Goal: Information Seeking & Learning: Compare options

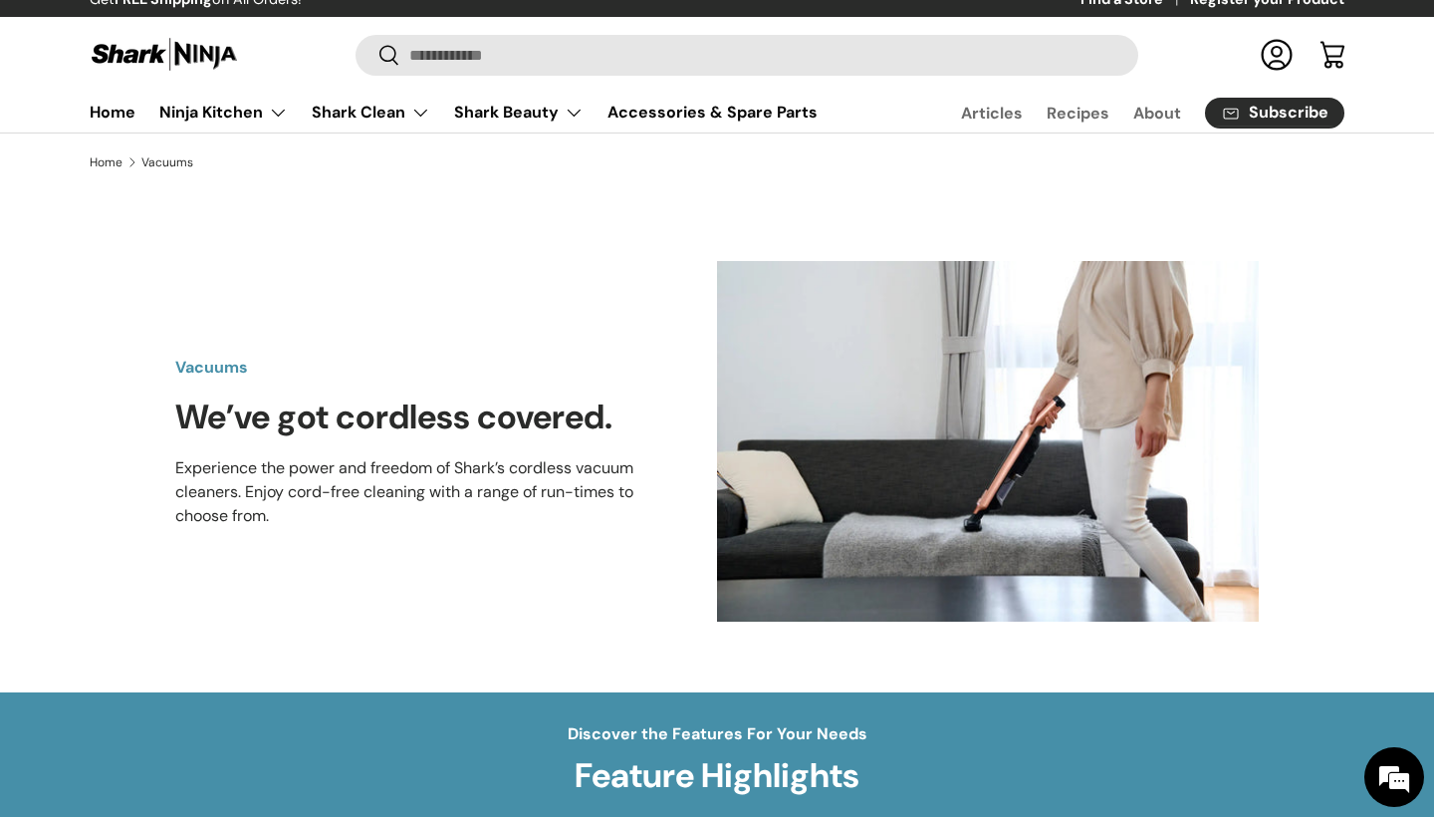
scroll to position [34, 0]
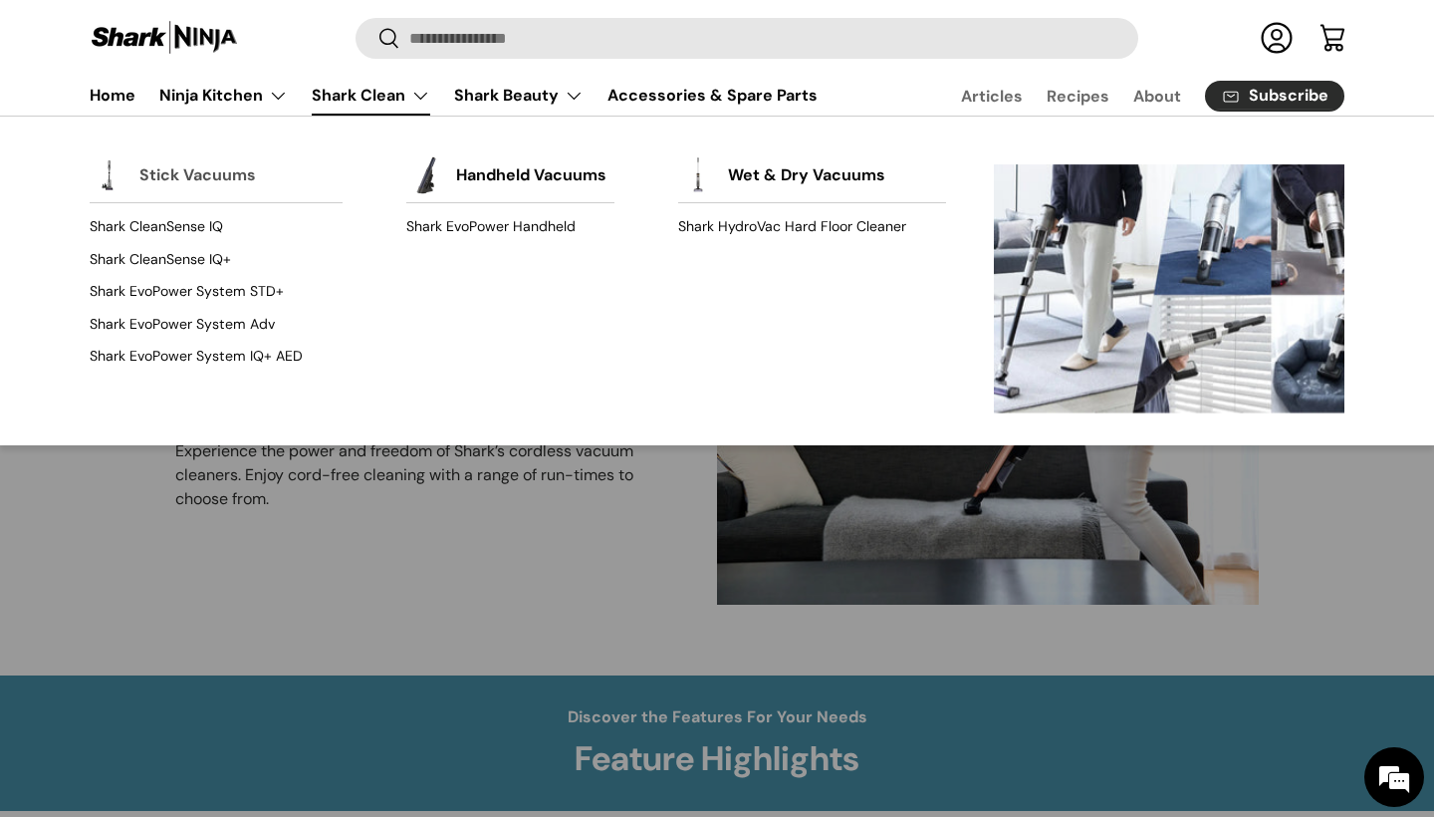
click at [172, 176] on link "Stick Vacuums" at bounding box center [197, 175] width 117 height 44
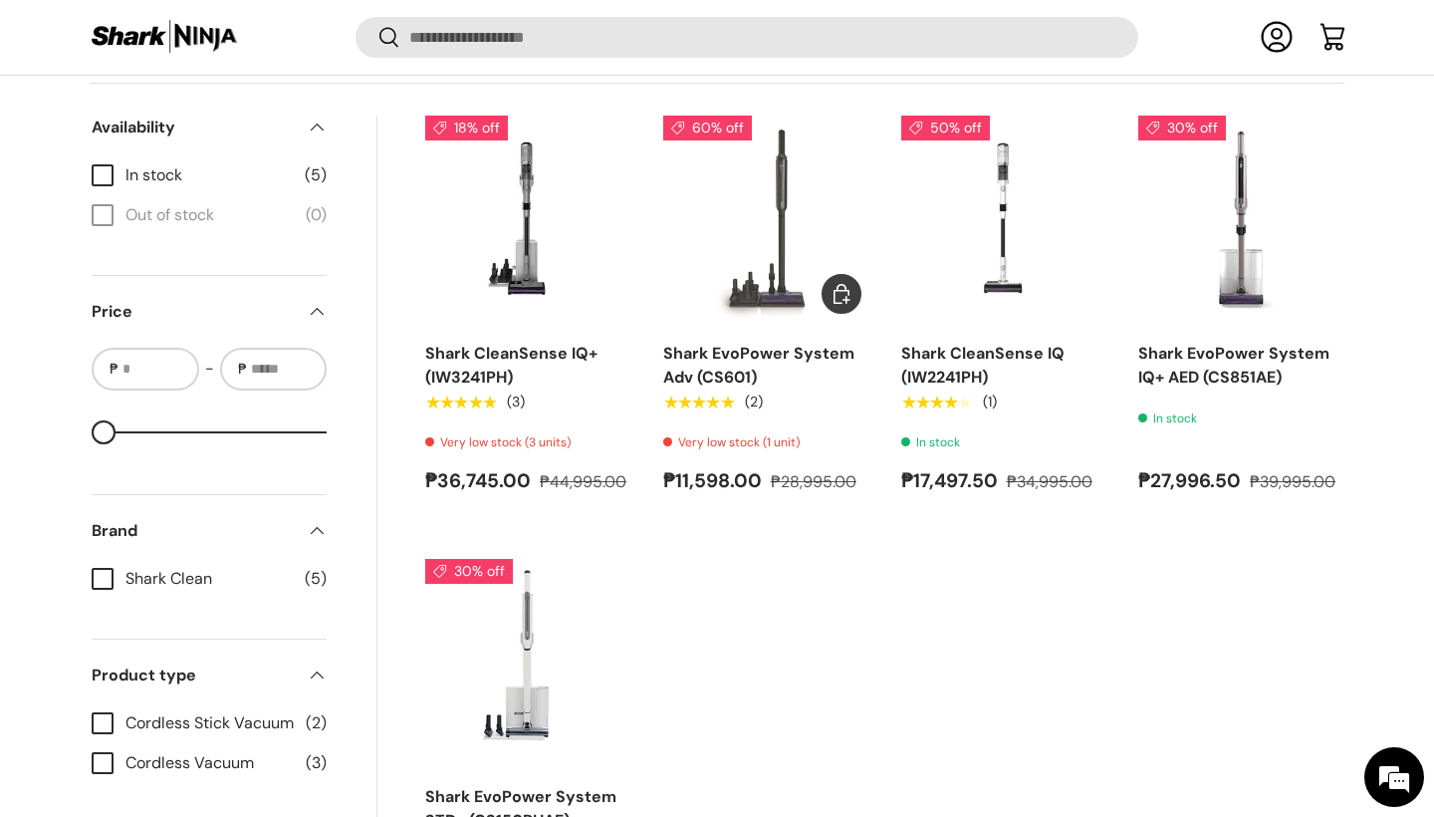
scroll to position [730, 0]
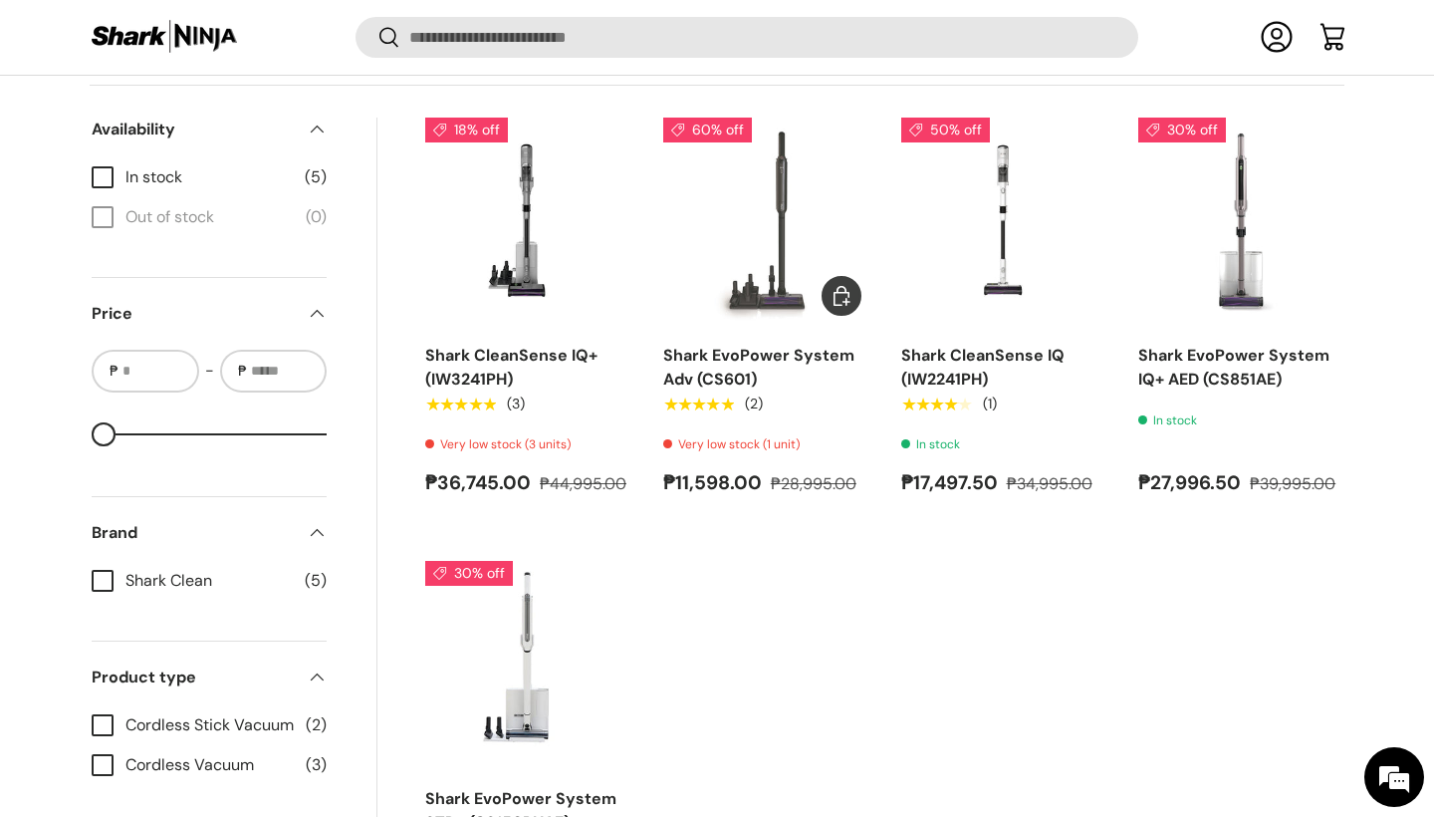
click at [0, 0] on img "Shark EvoPower System Adv (CS601)" at bounding box center [0, 0] width 0 height 0
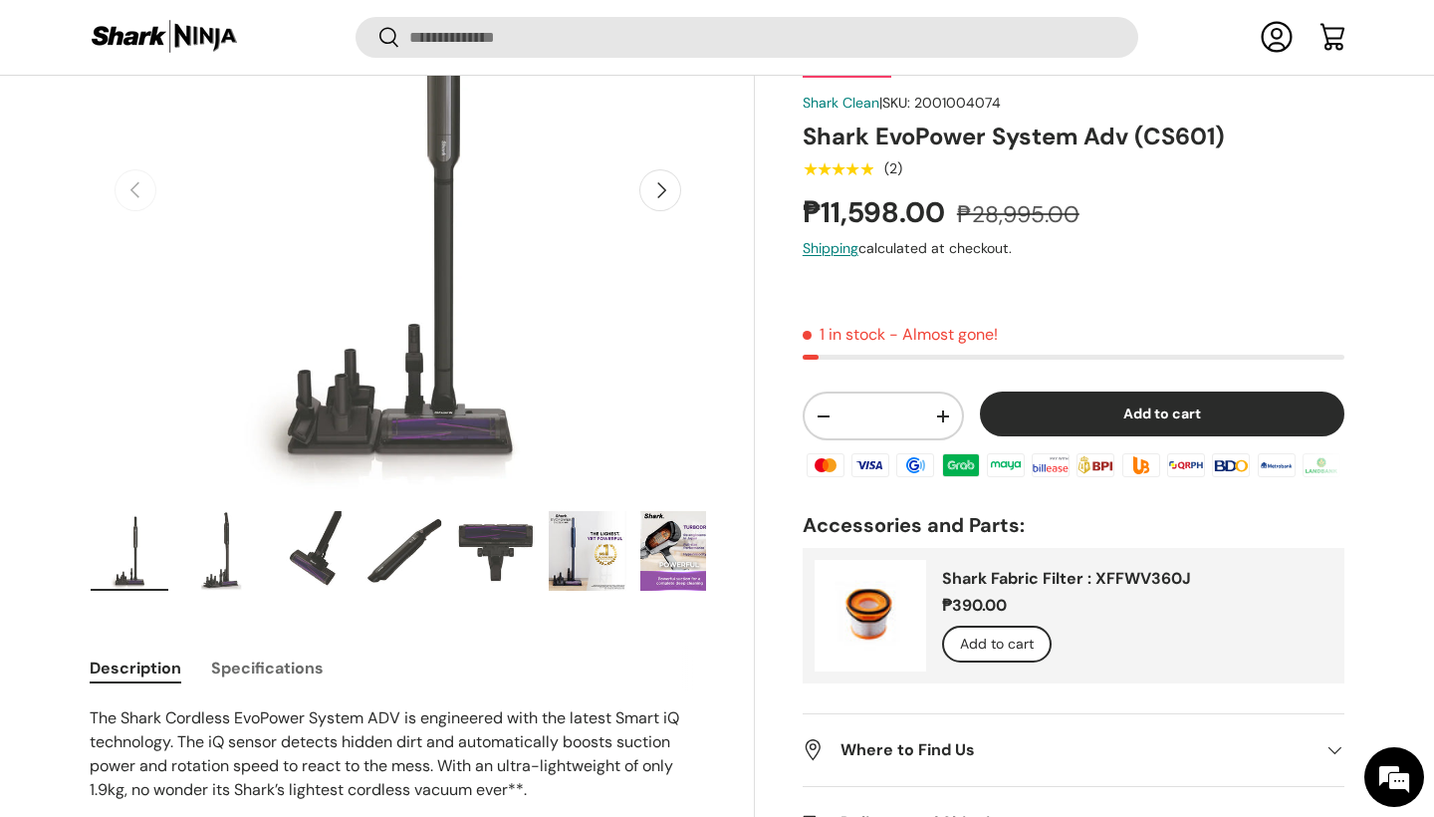
scroll to position [320, 0]
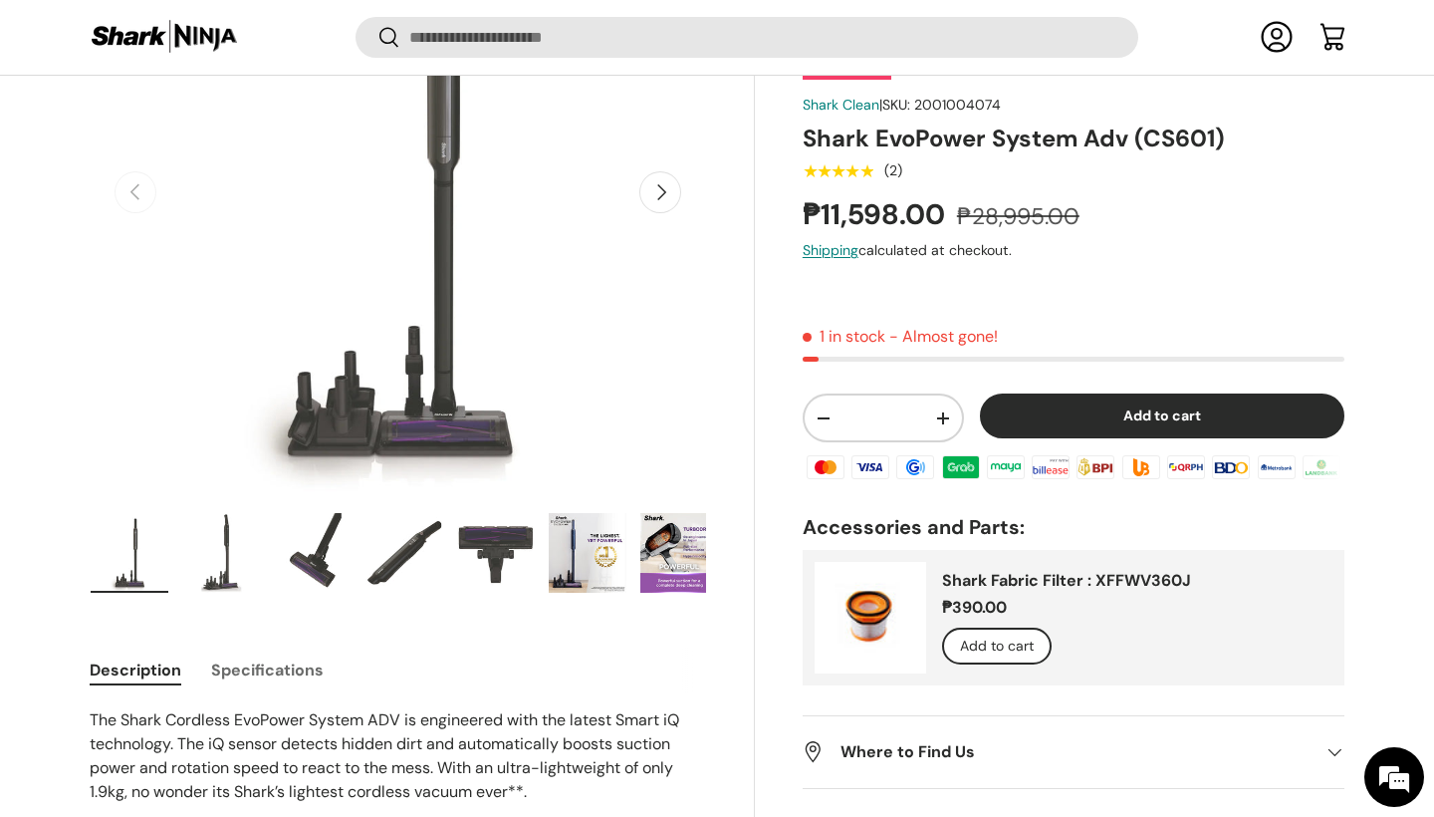
click at [391, 569] on img "Gallery Viewer" at bounding box center [404, 553] width 78 height 80
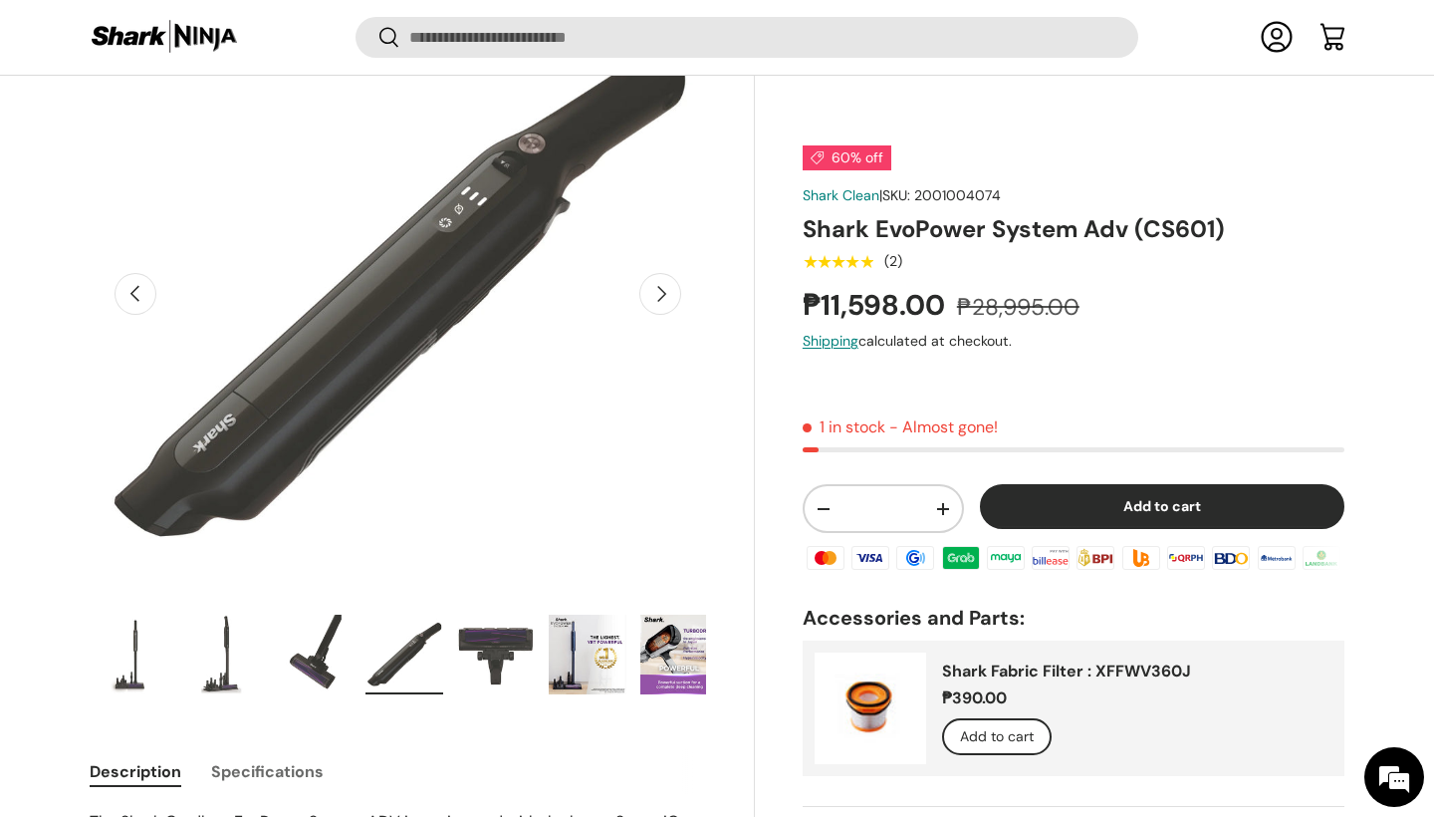
scroll to position [213, 0]
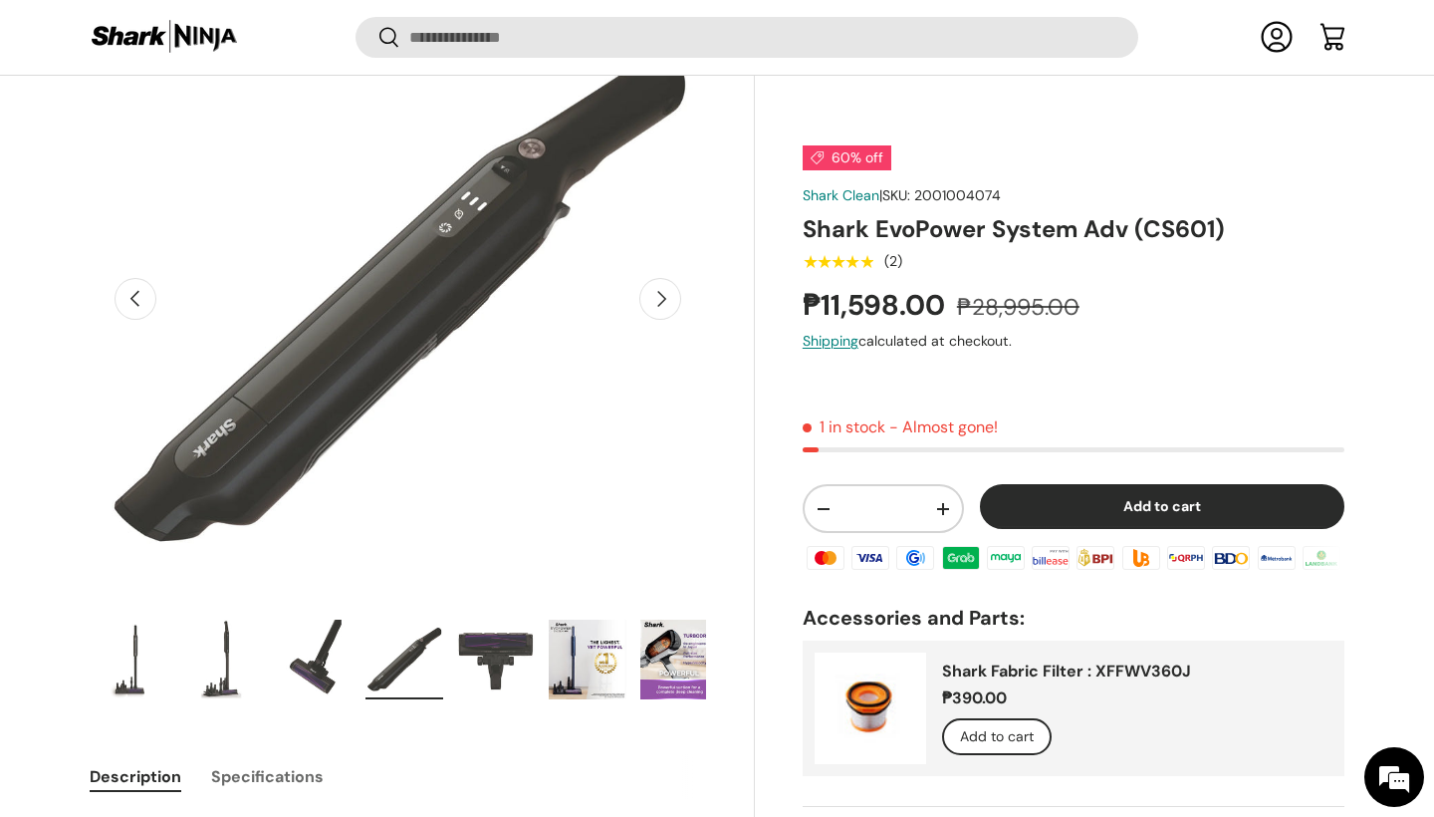
click at [489, 669] on img "Gallery Viewer" at bounding box center [496, 659] width 78 height 80
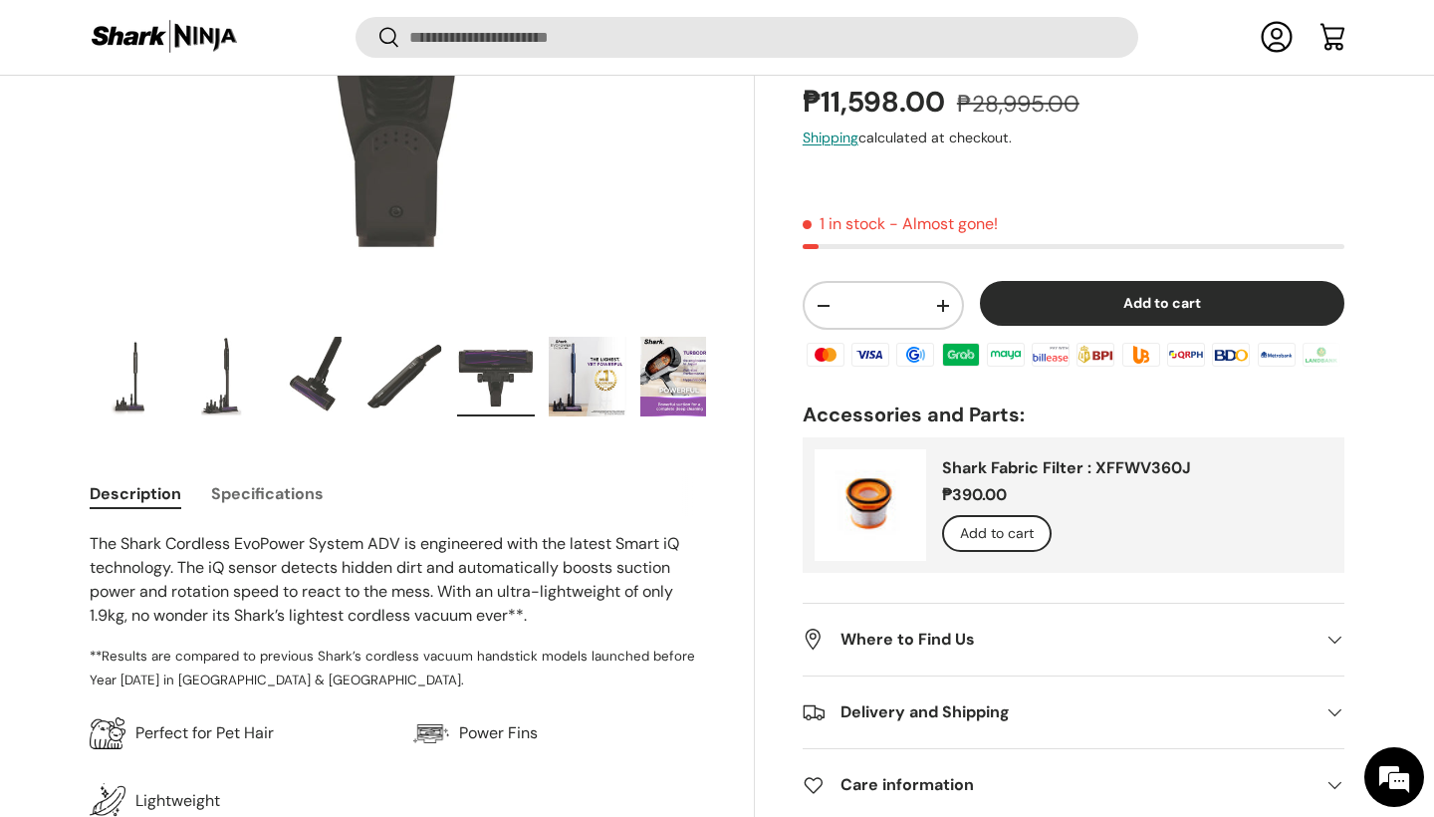
scroll to position [497, 0]
click at [664, 385] on img "Gallery Viewer" at bounding box center [679, 376] width 78 height 80
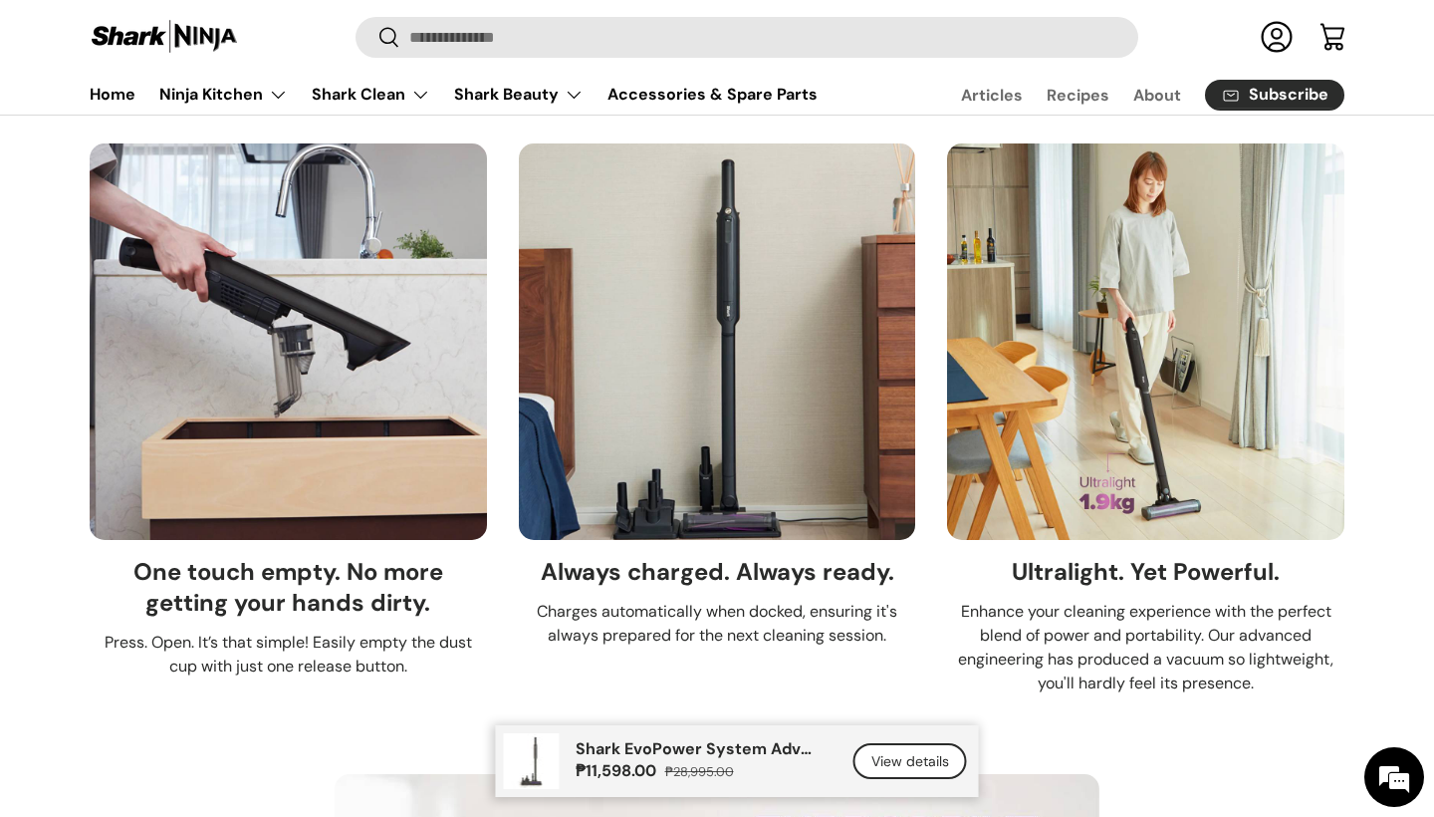
scroll to position [2215, 0]
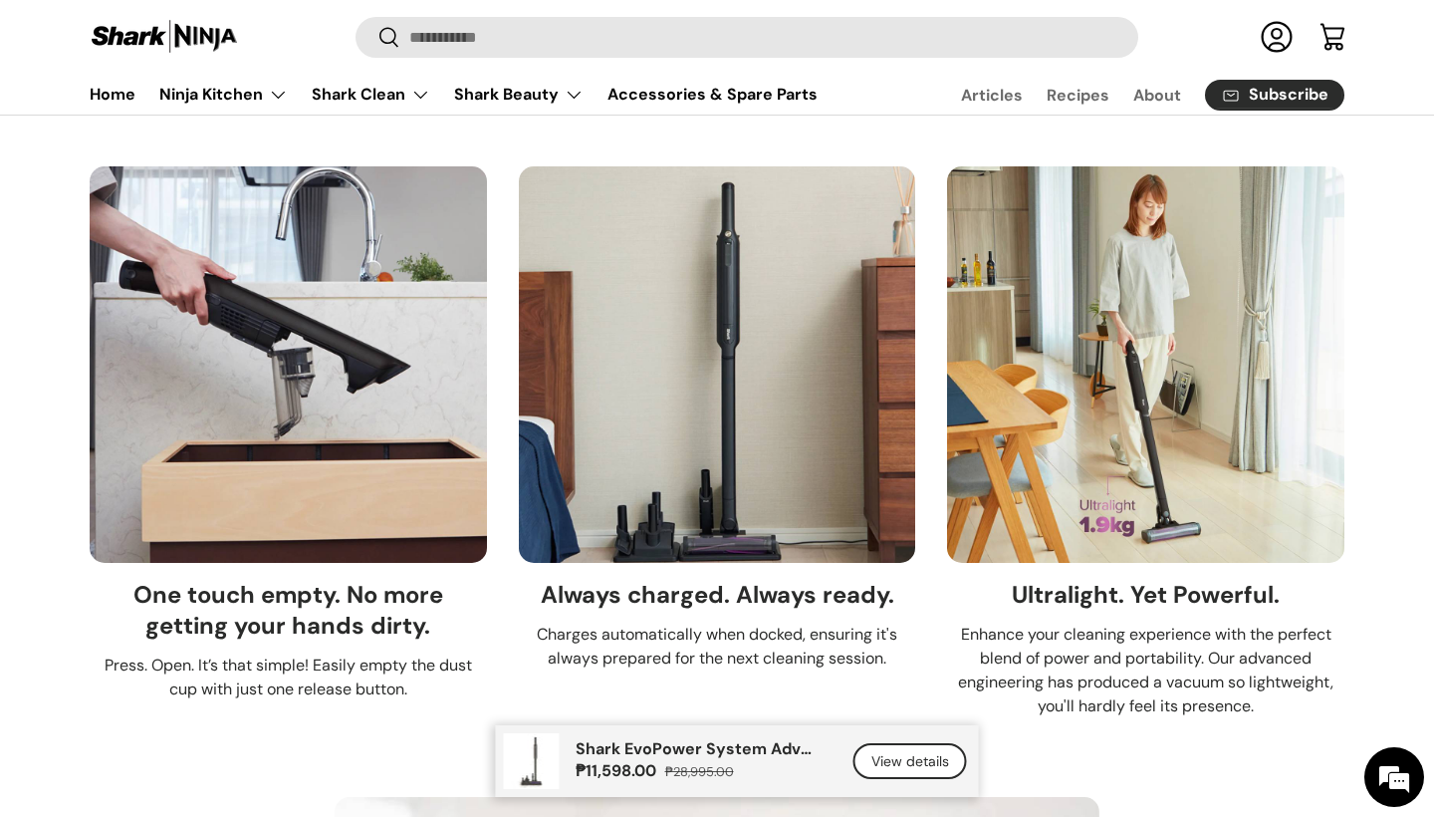
click at [1139, 422] on img at bounding box center [1145, 364] width 397 height 397
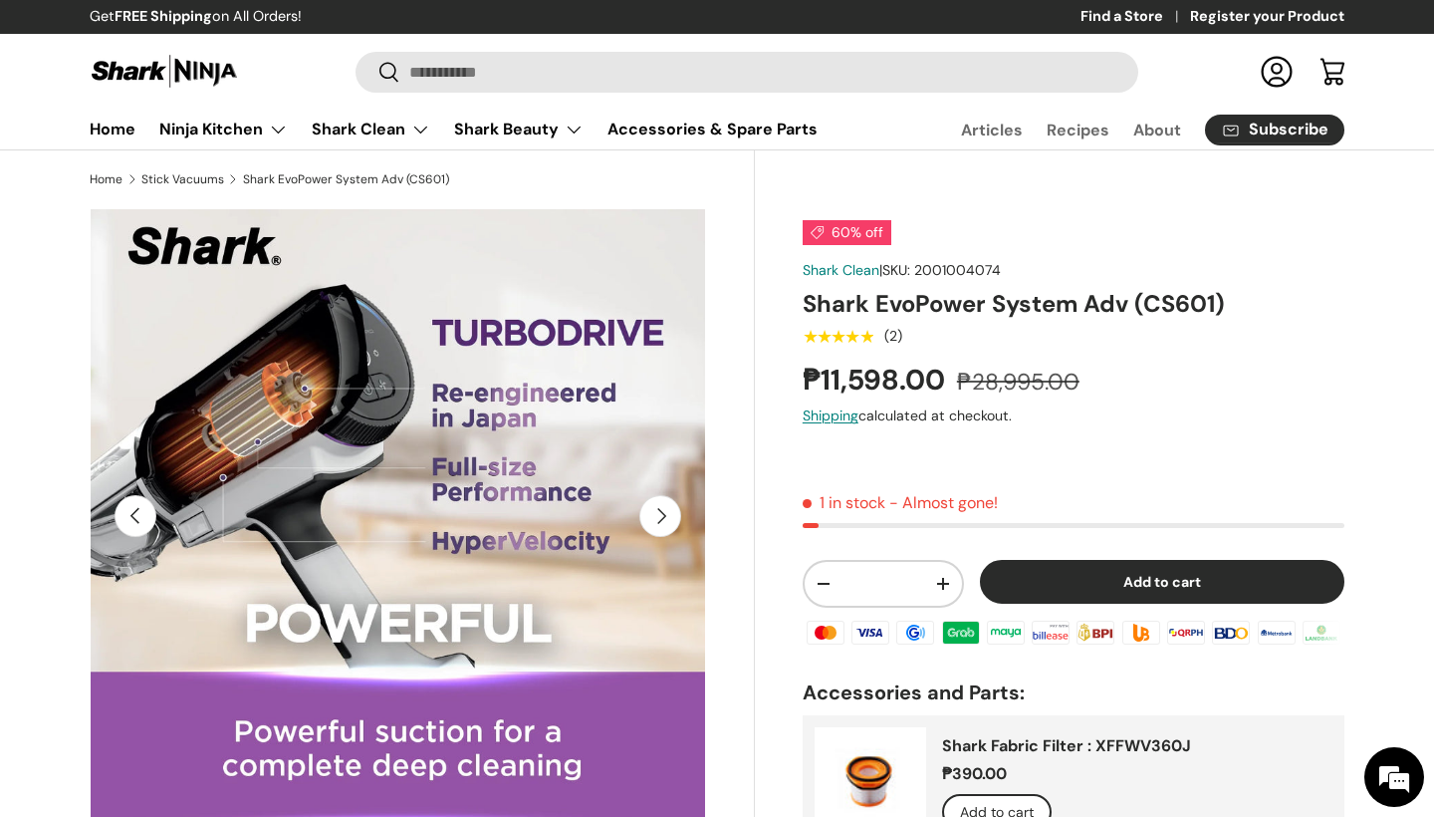
scroll to position [0, 0]
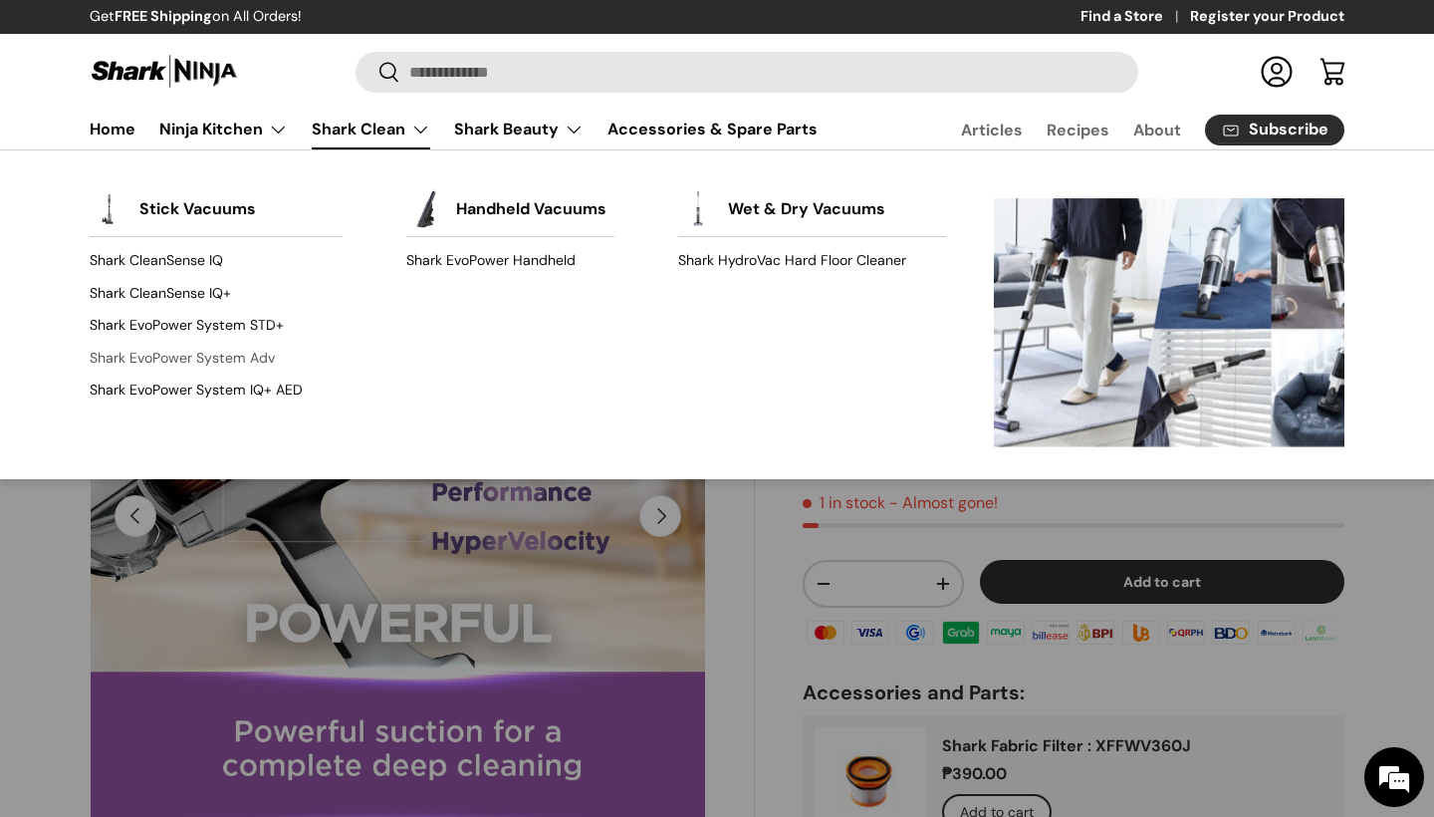
click at [205, 351] on link "Shark EvoPower System Adv" at bounding box center [216, 358] width 253 height 32
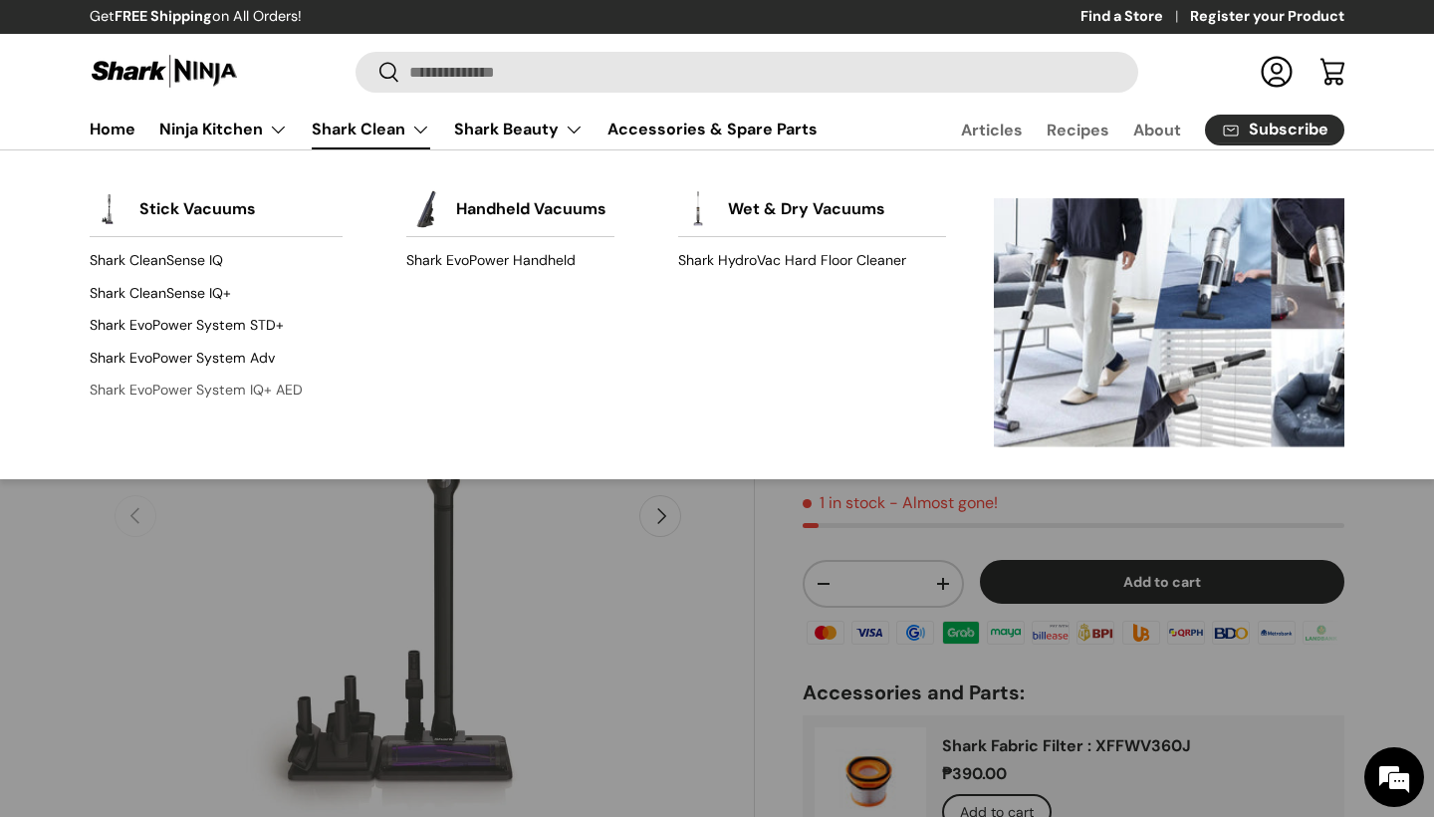
click at [246, 394] on link "Shark EvoPower System IQ+ AED" at bounding box center [216, 389] width 253 height 32
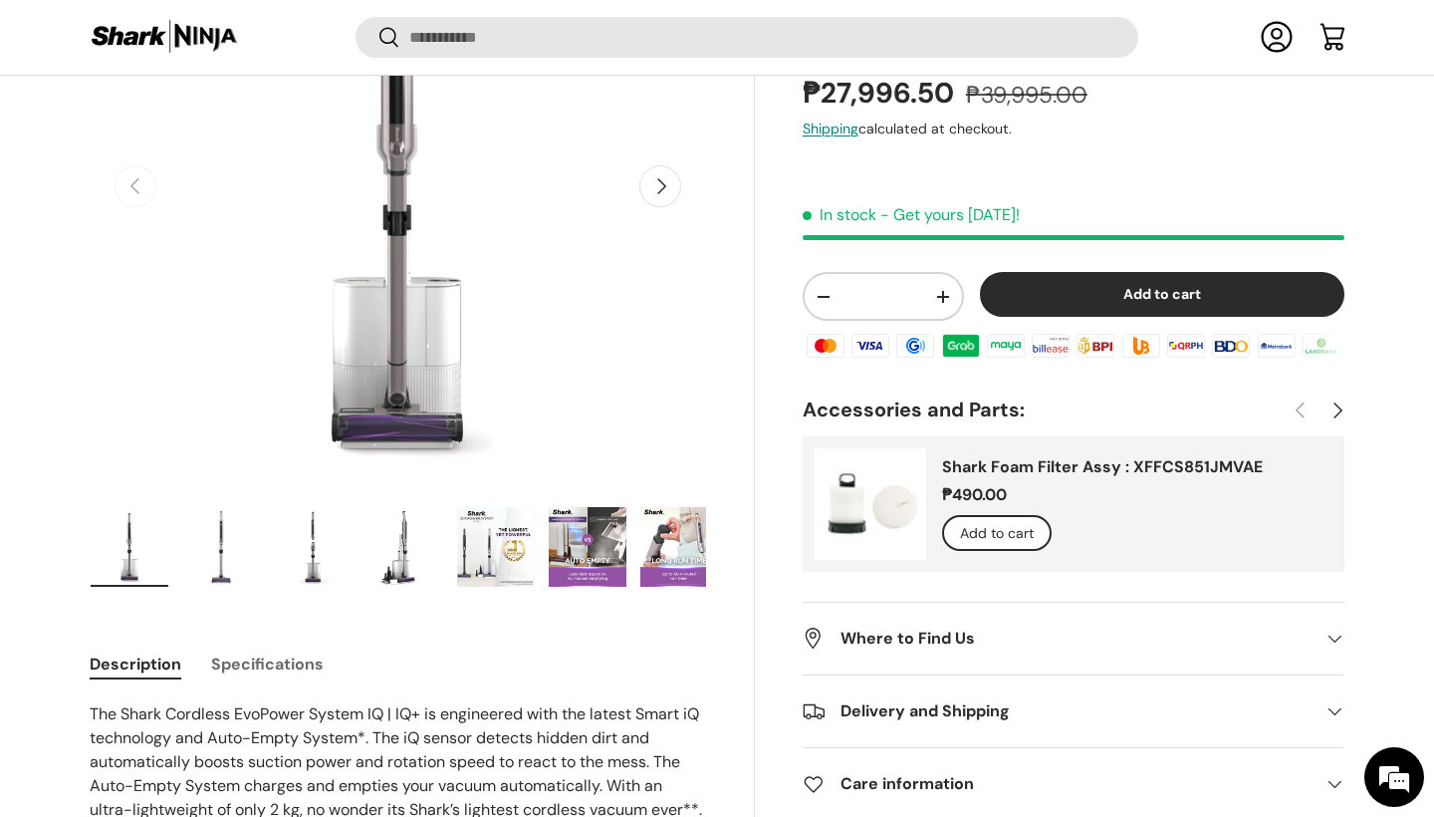
scroll to position [328, 0]
click at [215, 566] on img "Gallery Viewer" at bounding box center [221, 545] width 78 height 80
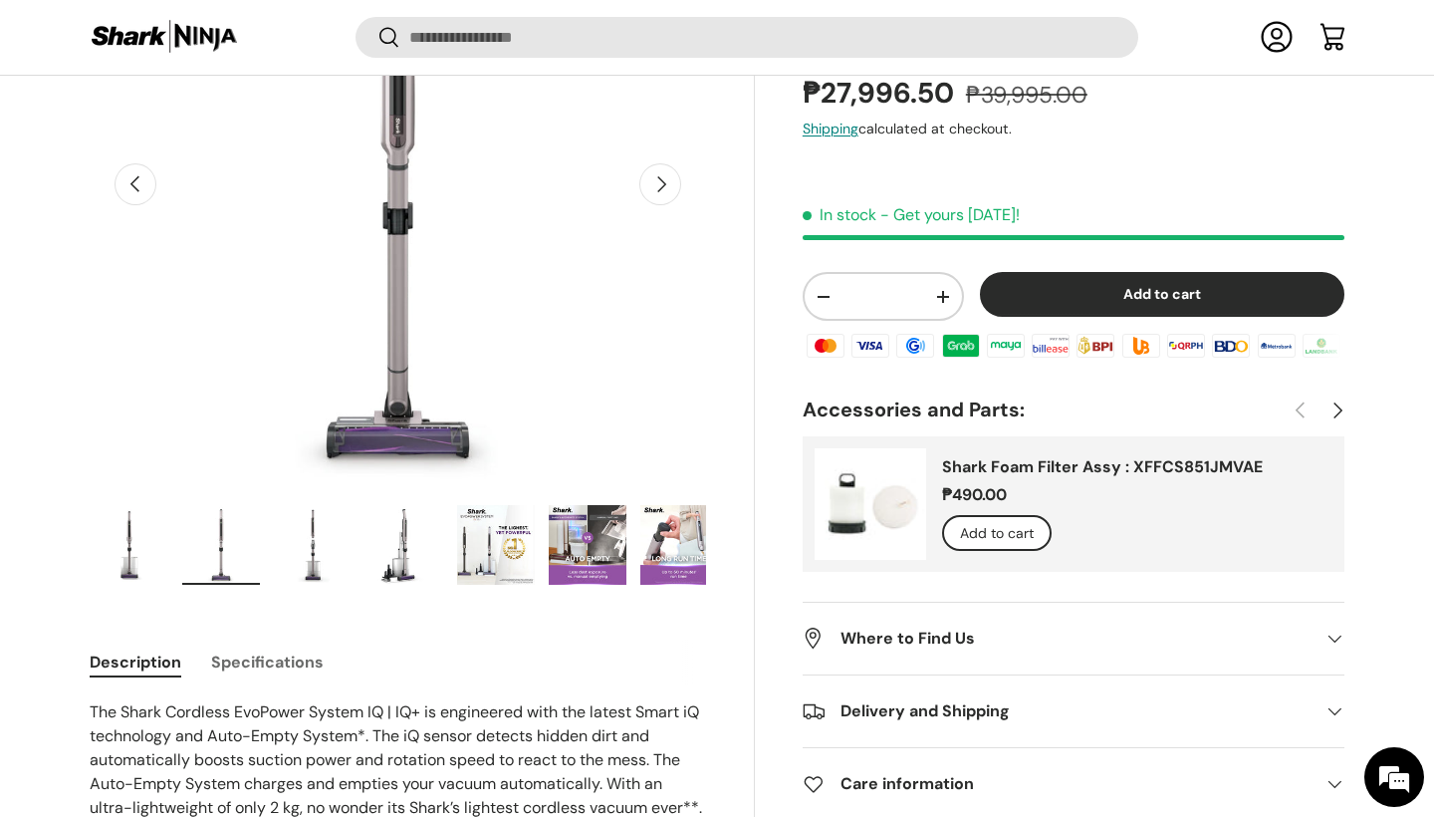
click at [311, 567] on img "Gallery Viewer" at bounding box center [313, 545] width 78 height 80
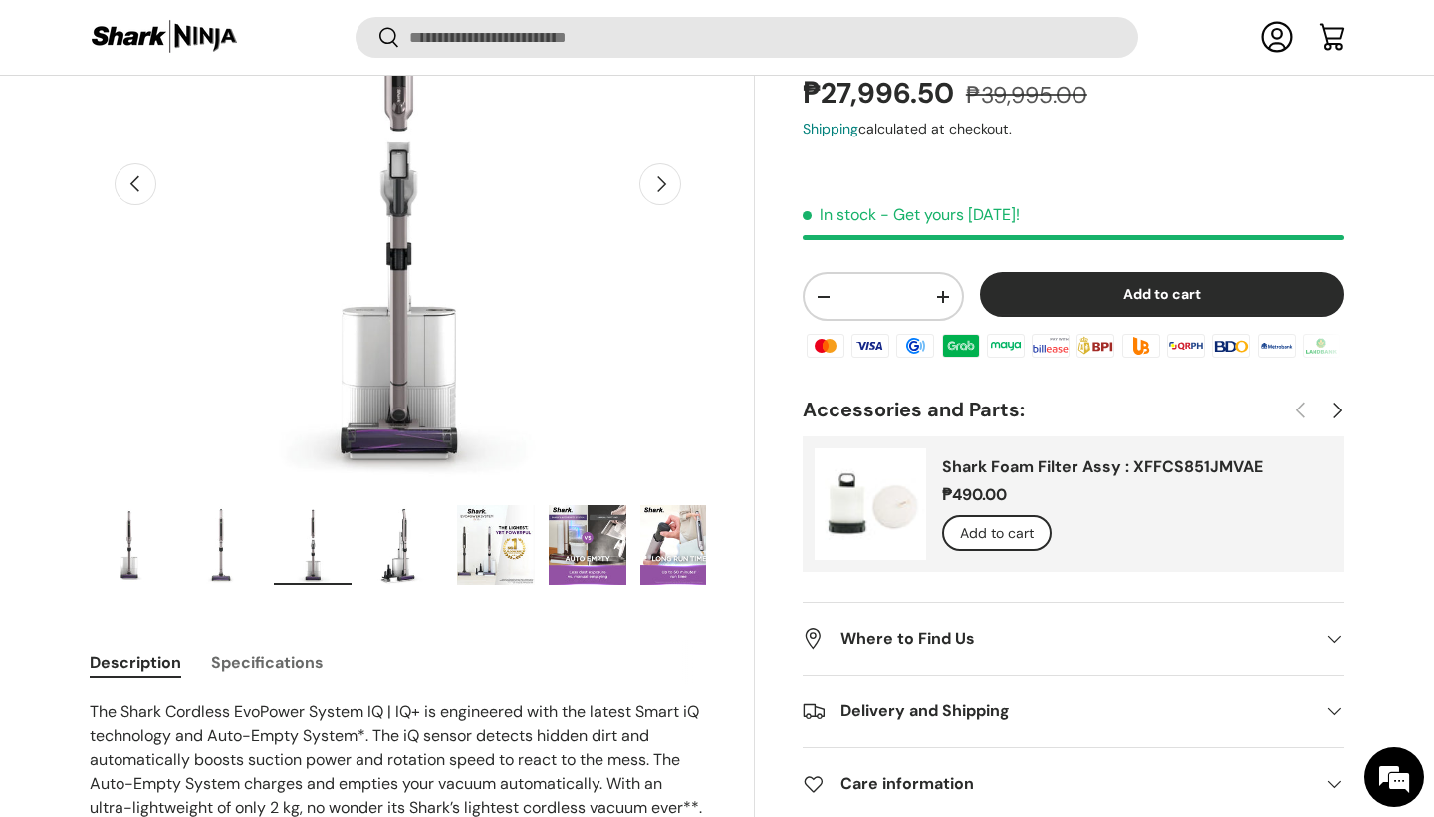
scroll to position [0, 0]
click at [400, 561] on img "Gallery Viewer" at bounding box center [404, 545] width 78 height 80
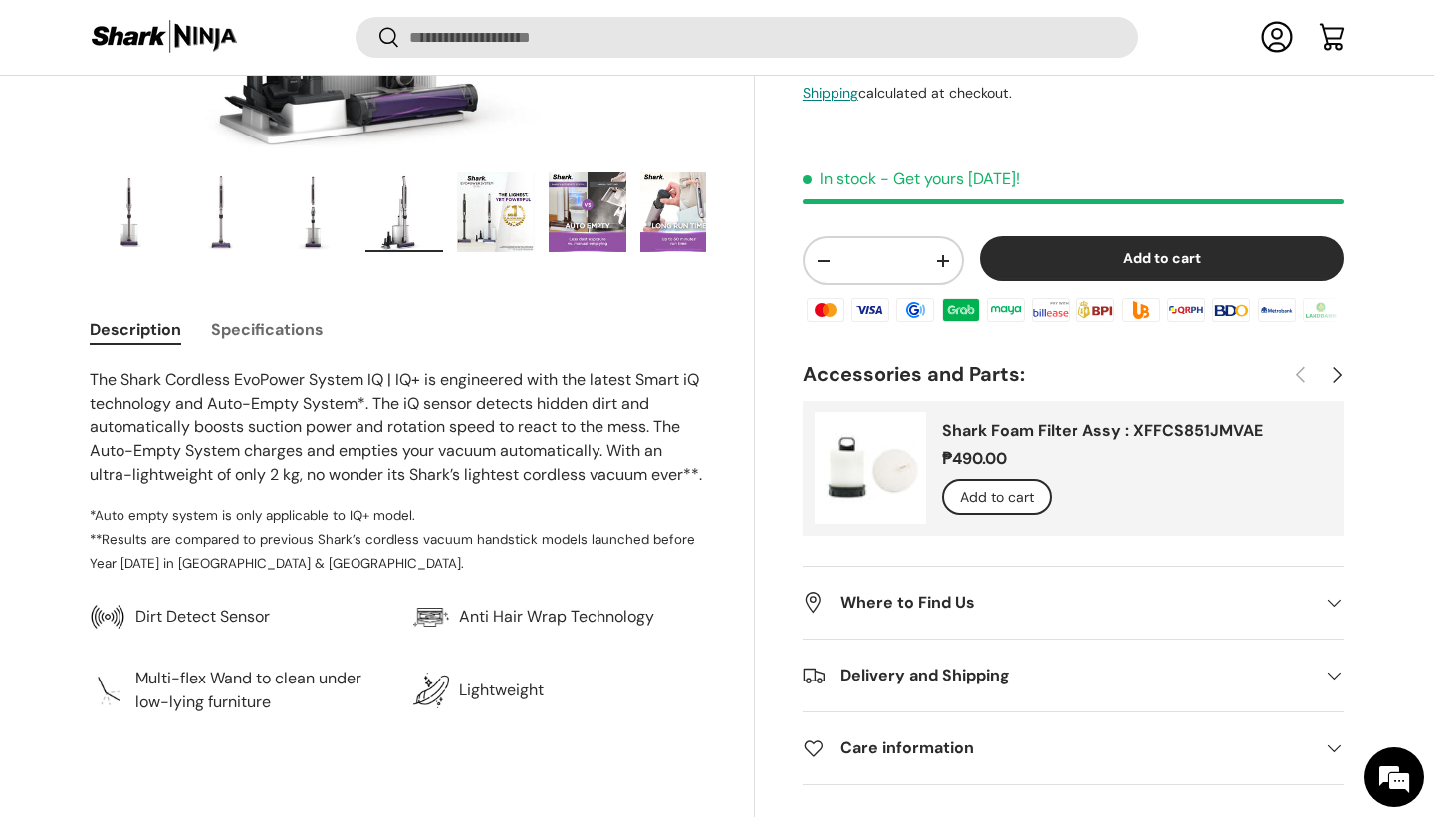
scroll to position [657, 0]
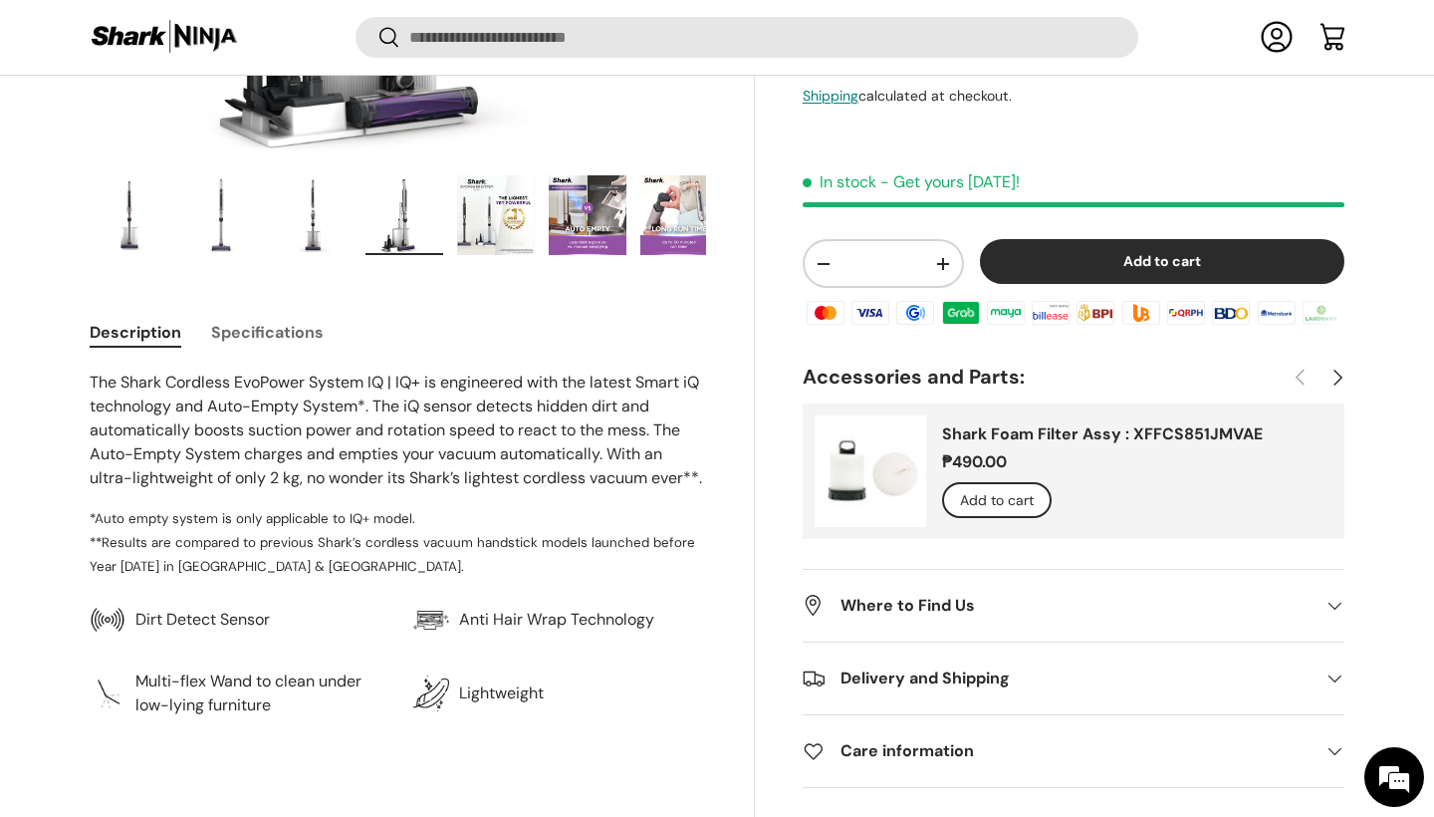
click at [942, 445] on link "Shark Foam Filter Assy : XFFCS851JMVAE" at bounding box center [1102, 434] width 321 height 21
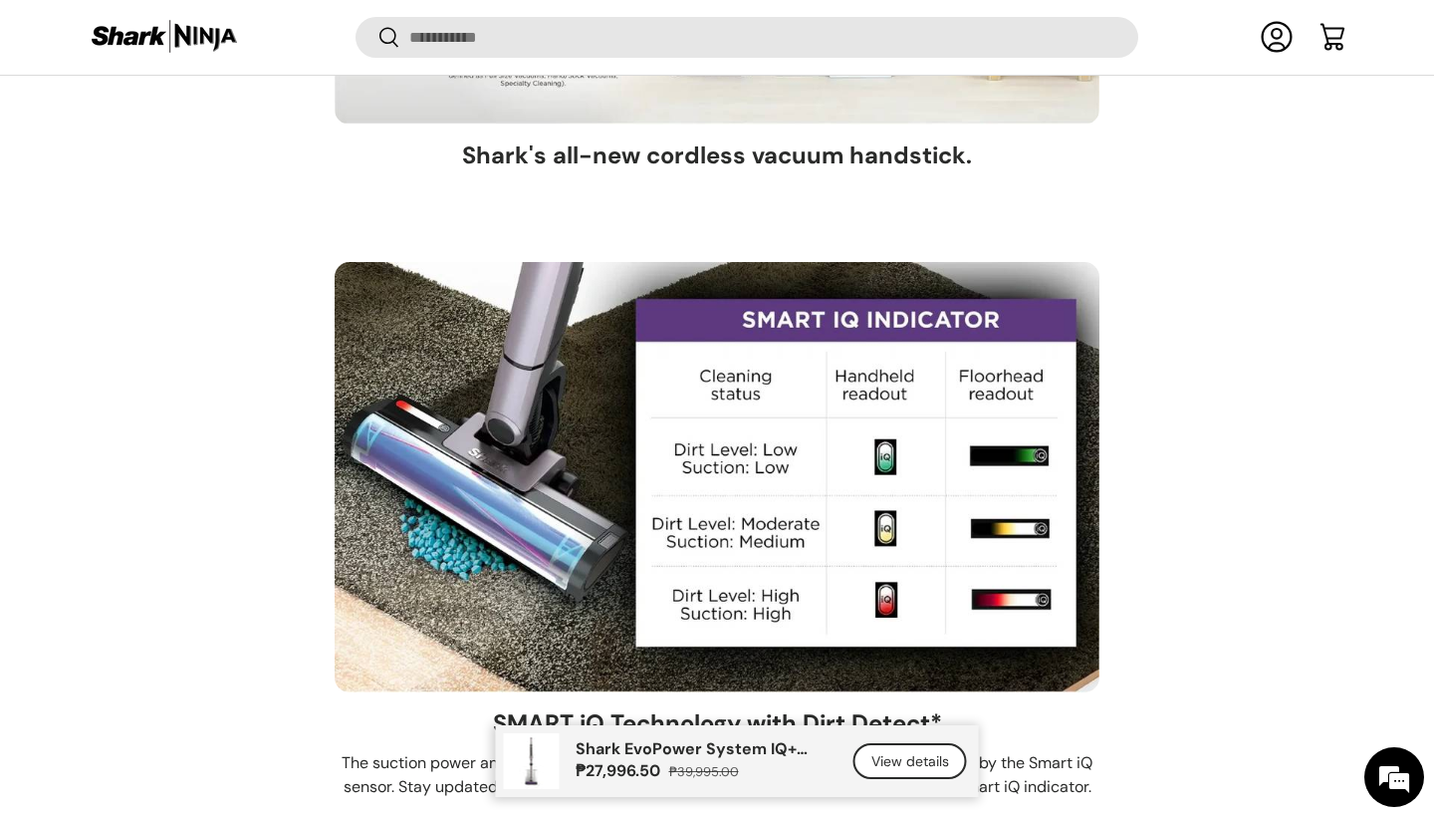
scroll to position [2652, 0]
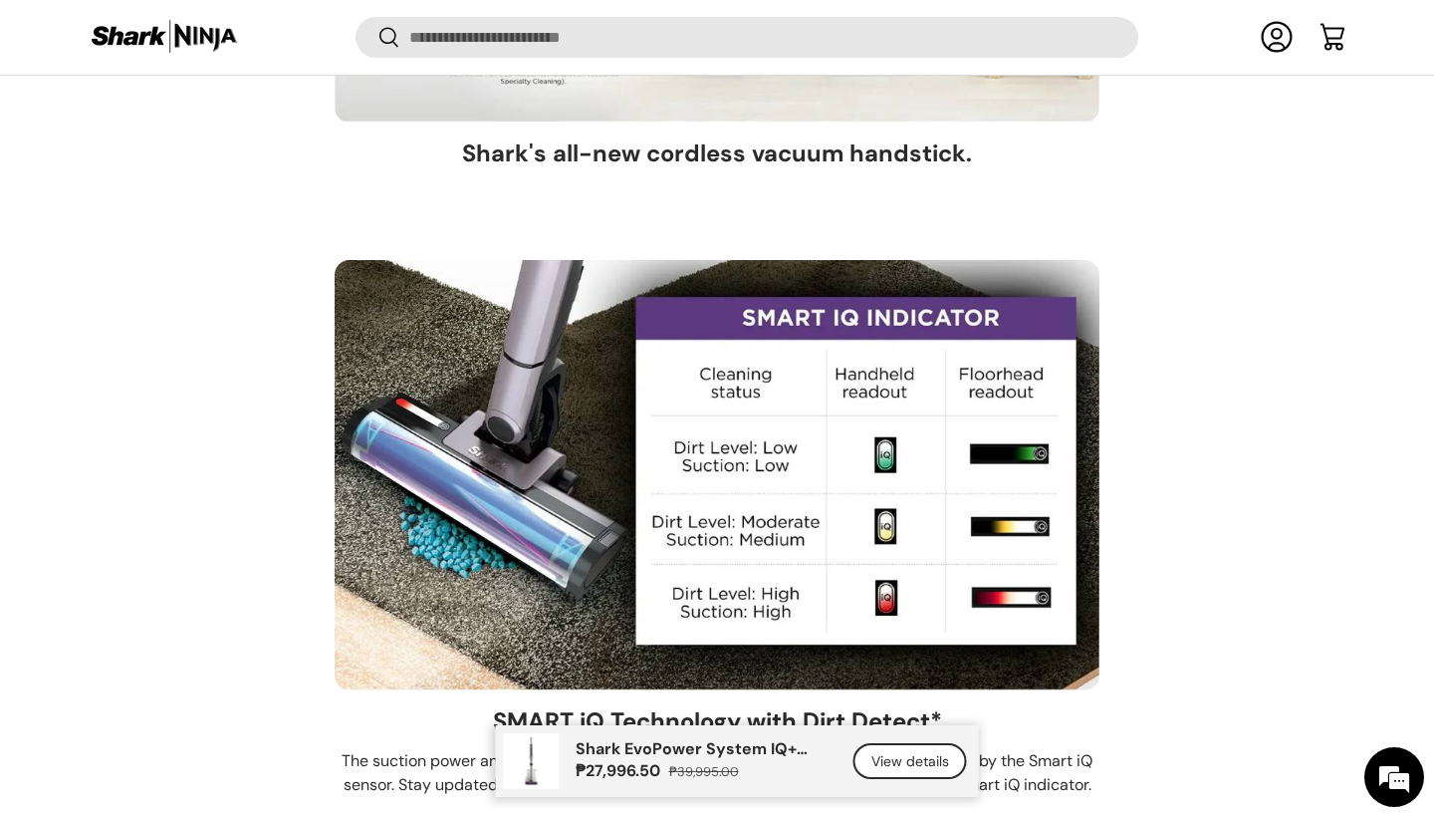
click at [887, 754] on link "View details" at bounding box center [910, 761] width 114 height 37
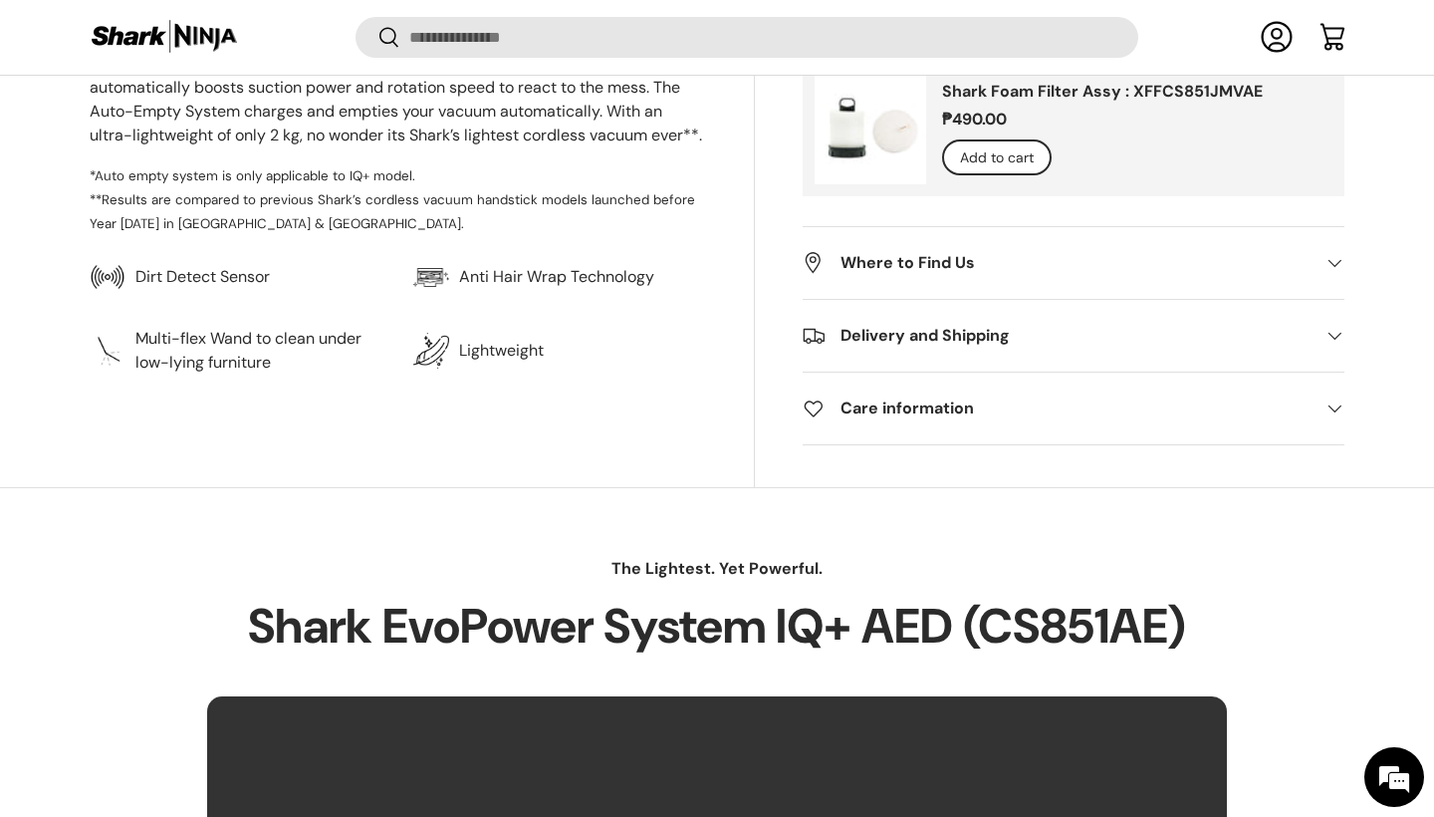
scroll to position [1026, 0]
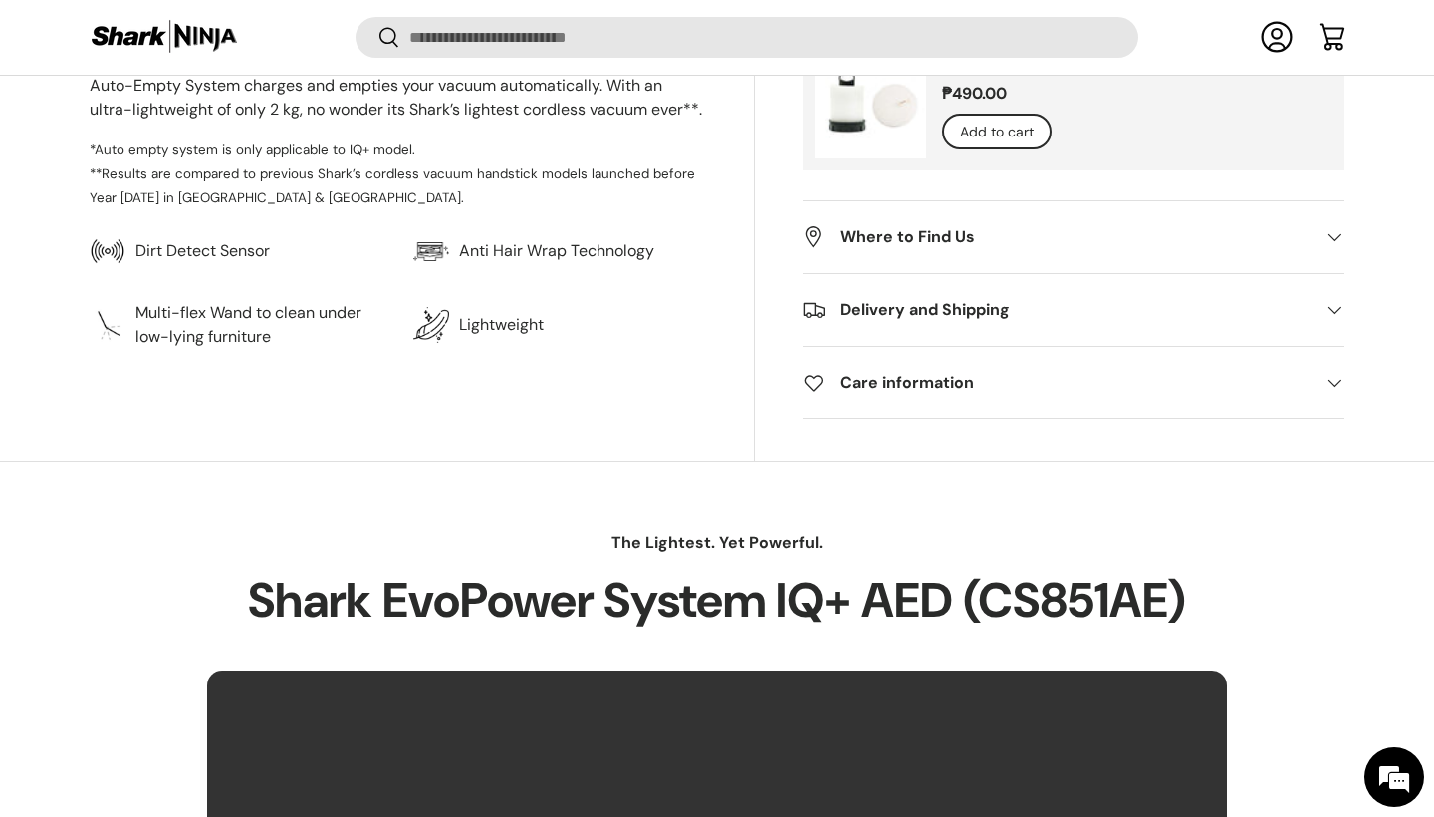
click at [933, 238] on h2 "Where to Find Us" at bounding box center [1058, 238] width 510 height 24
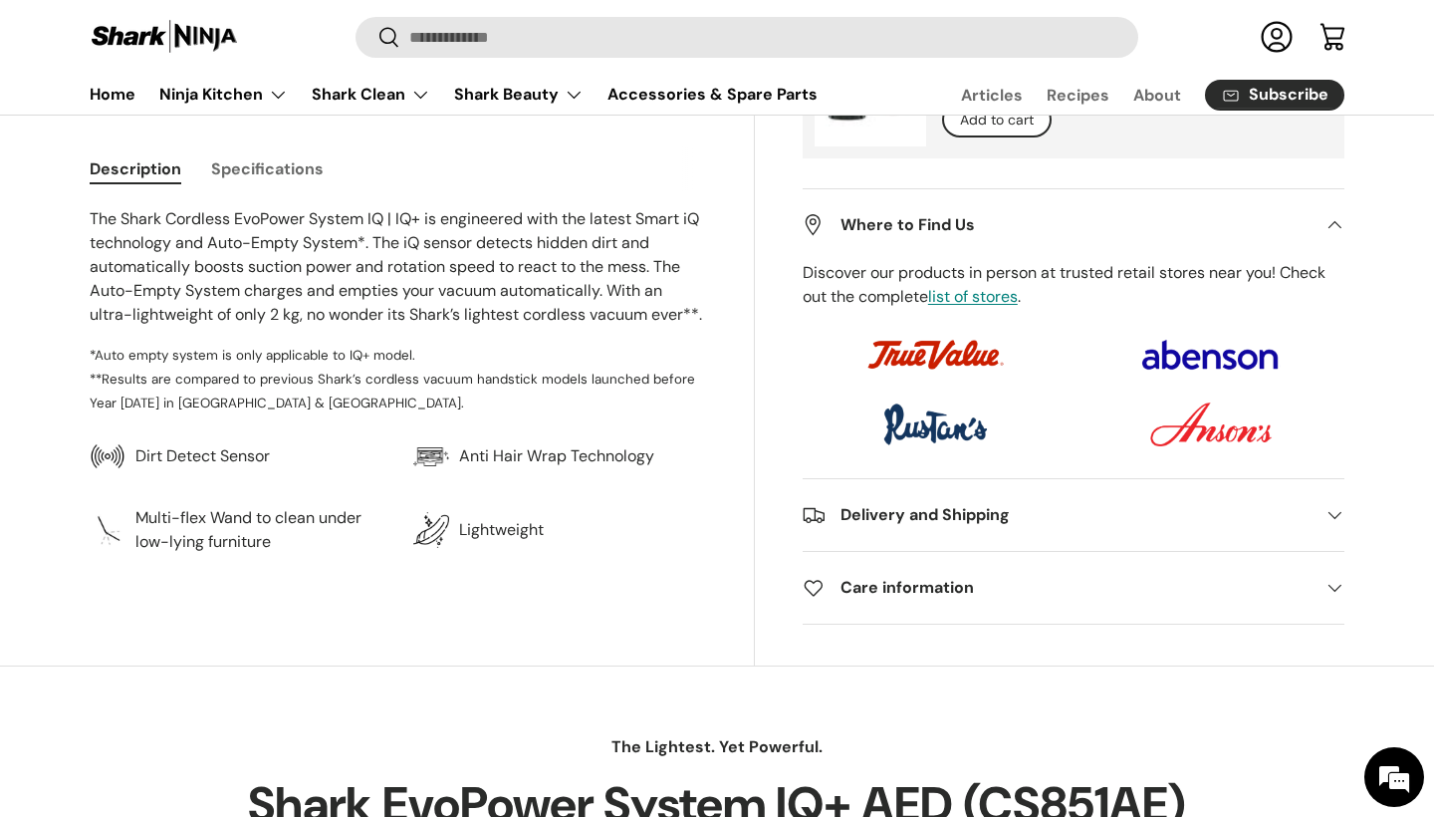
scroll to position [824, 0]
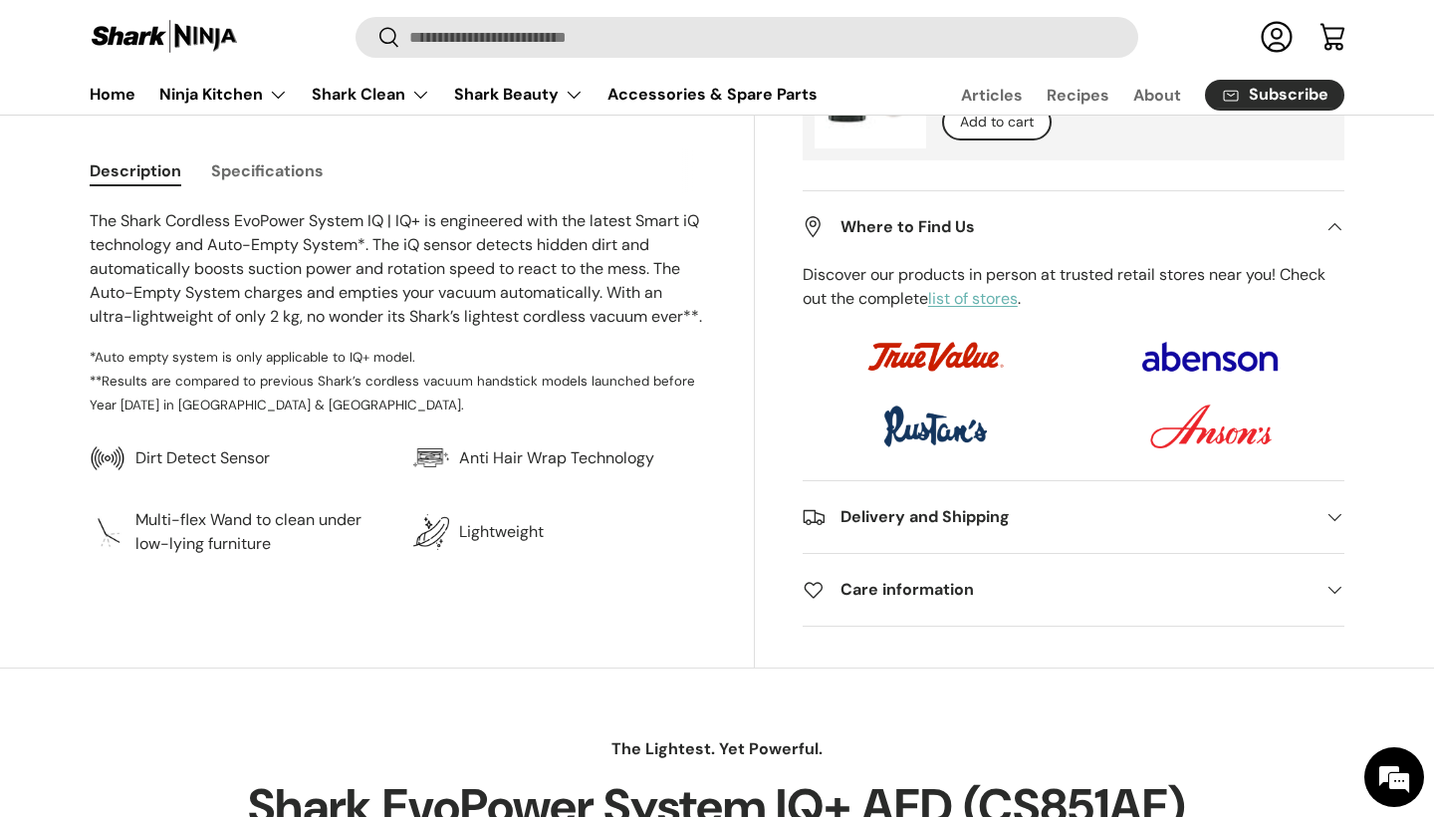
click at [975, 295] on link "list of stores" at bounding box center [973, 298] width 90 height 21
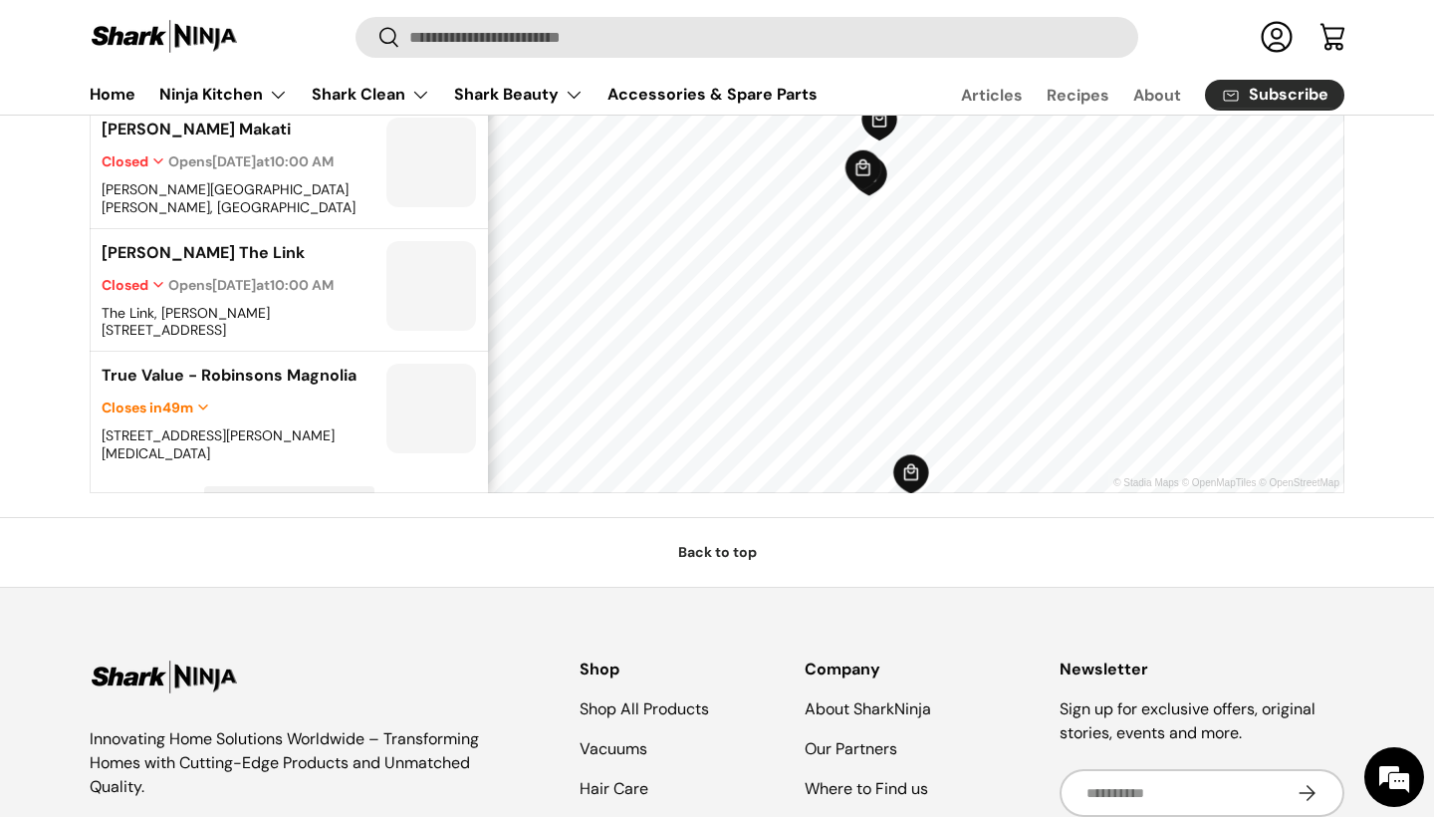
scroll to position [863, 0]
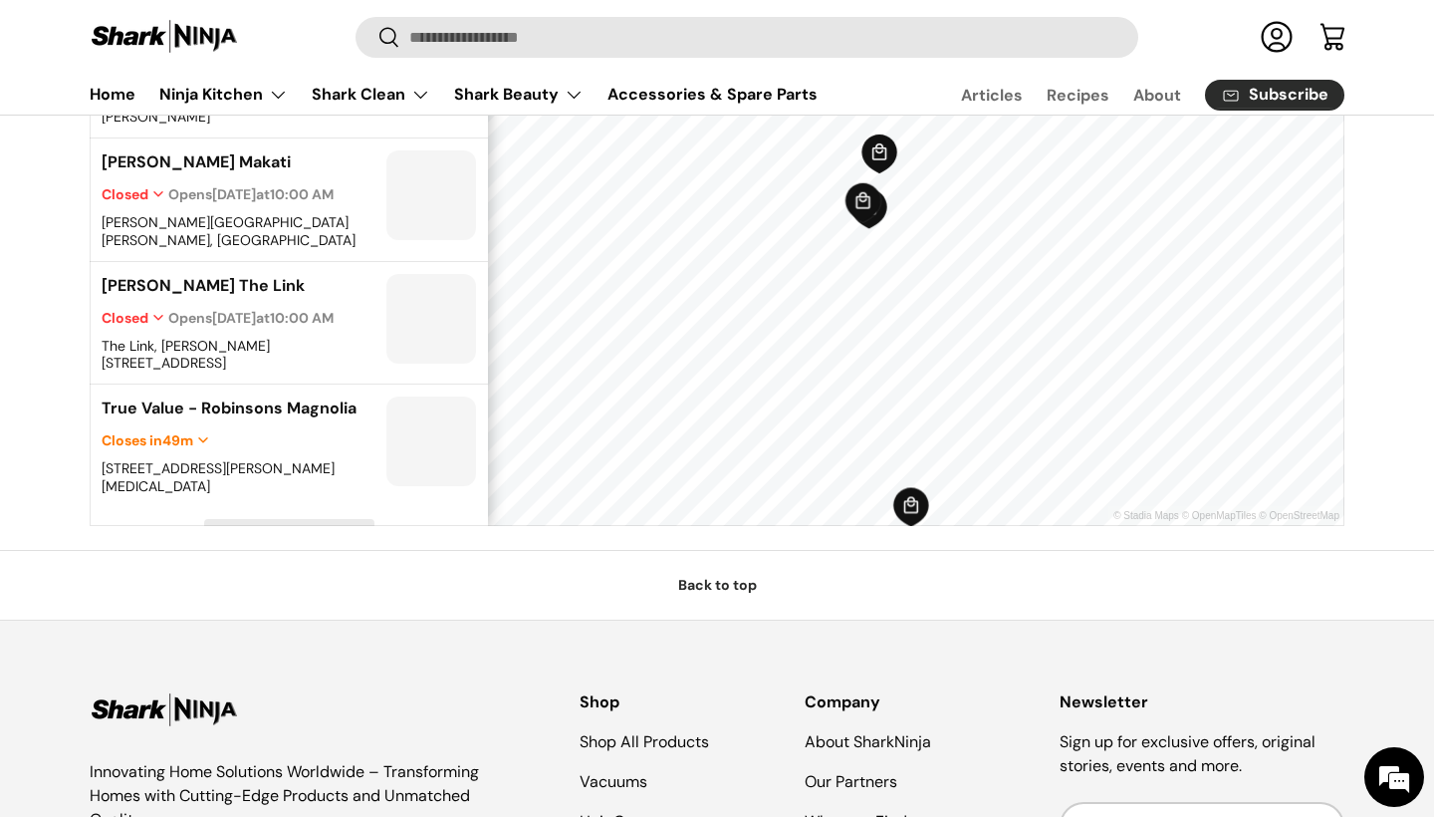
click at [292, 520] on span "Load More" at bounding box center [289, 536] width 168 height 33
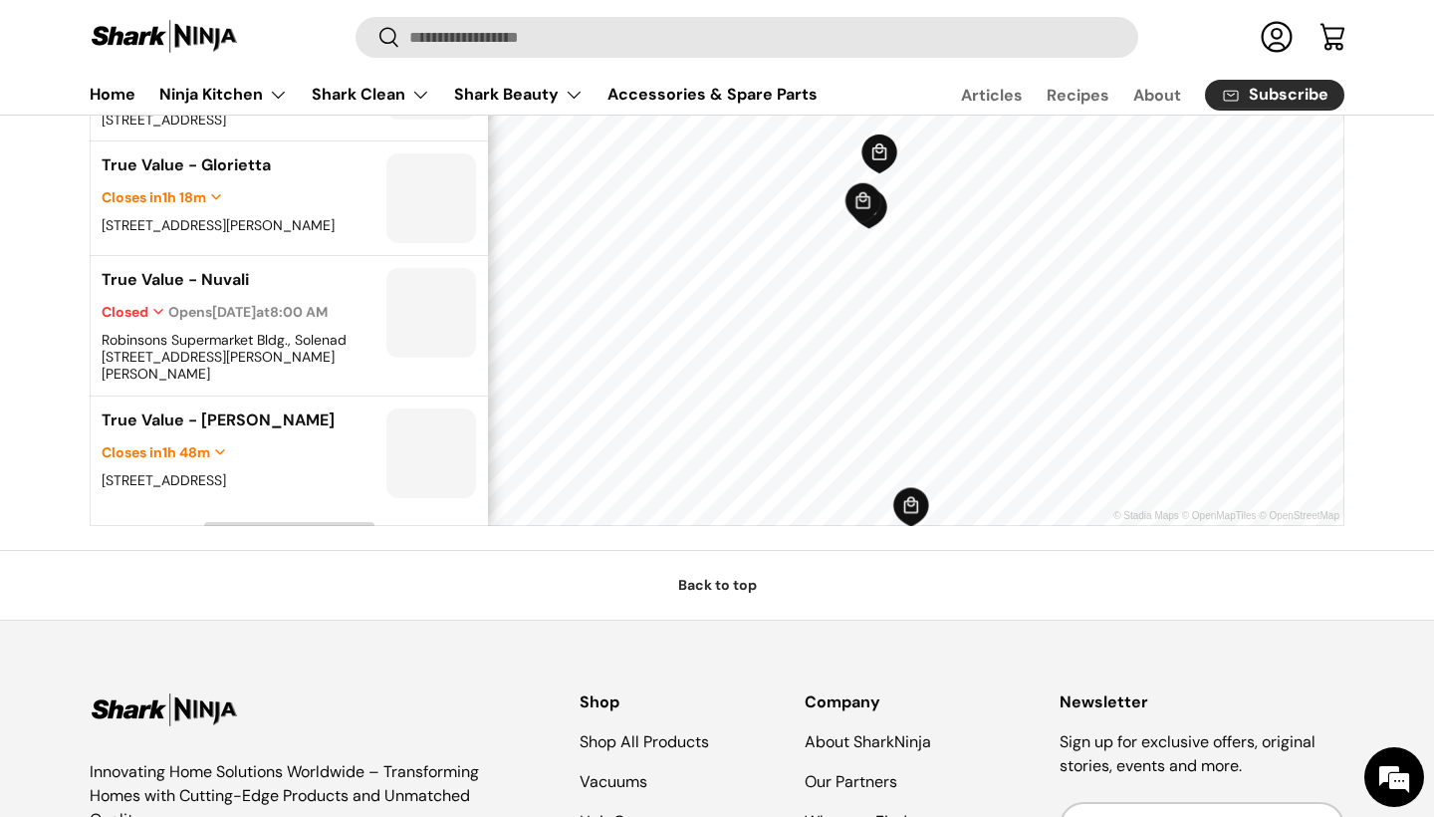
scroll to position [895, 0]
click at [291, 532] on span "Load More" at bounding box center [289, 540] width 67 height 17
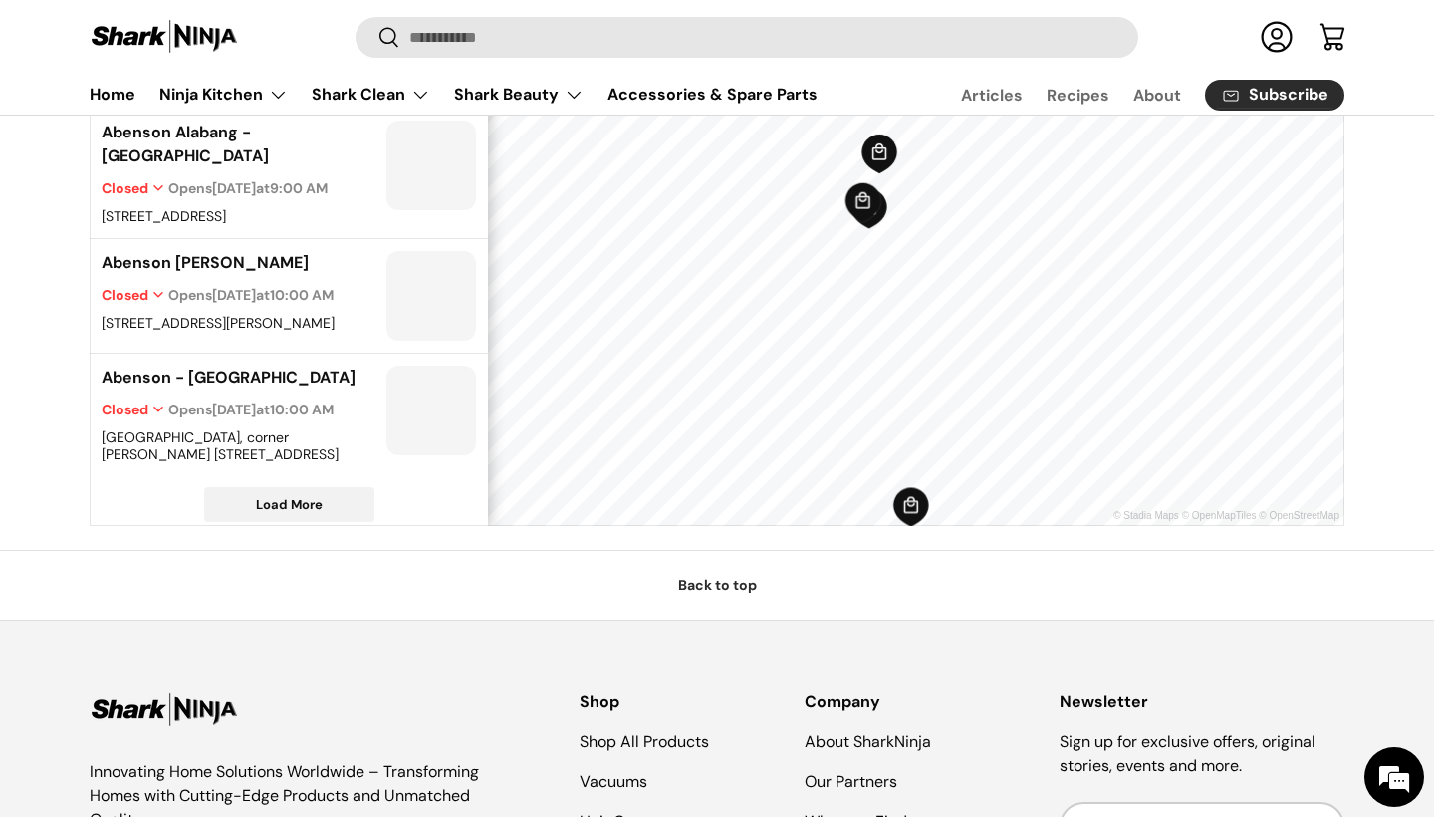
scroll to position [1705, 0]
click at [291, 497] on span "Load More" at bounding box center [289, 505] width 67 height 17
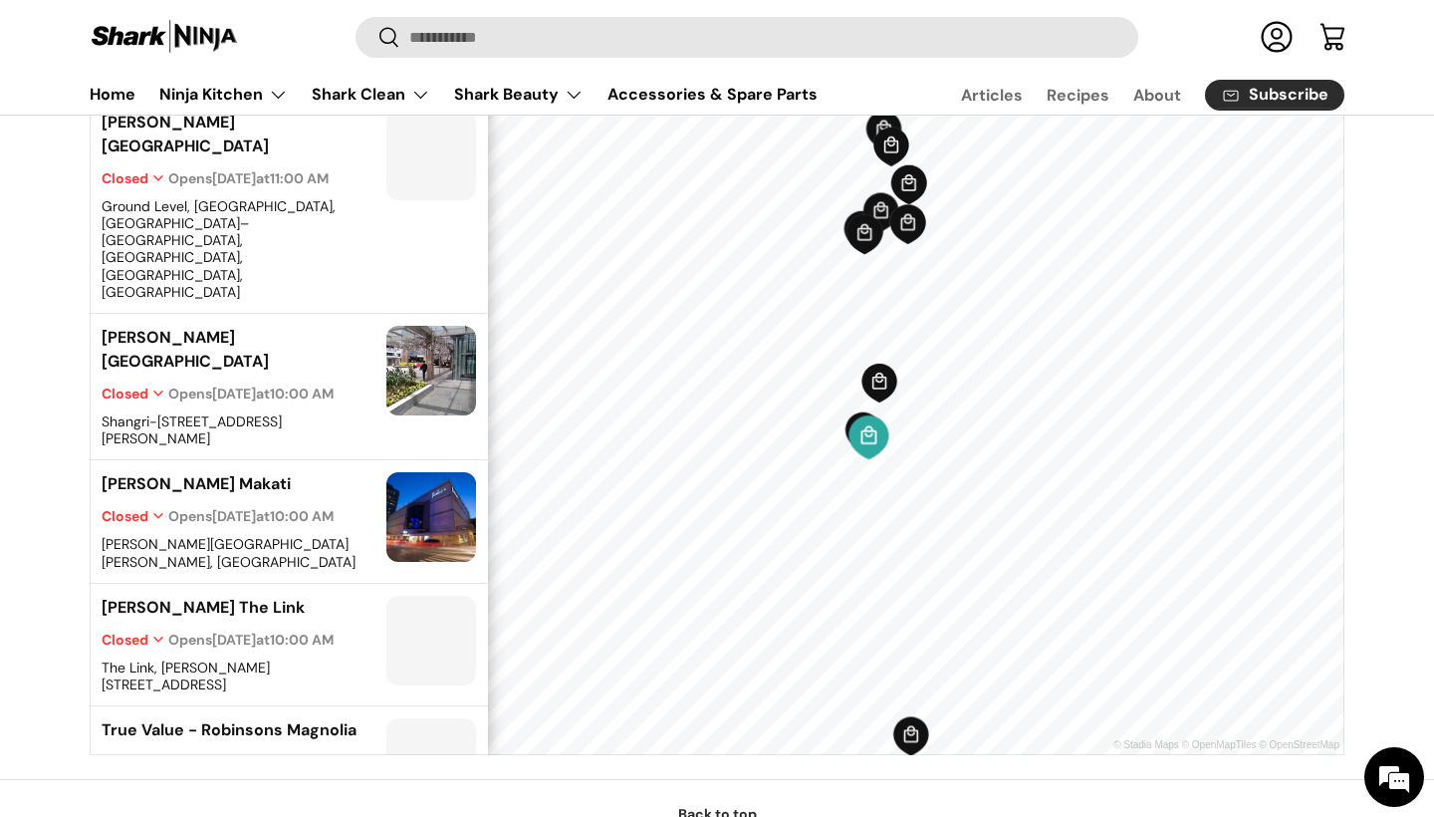
scroll to position [0, 0]
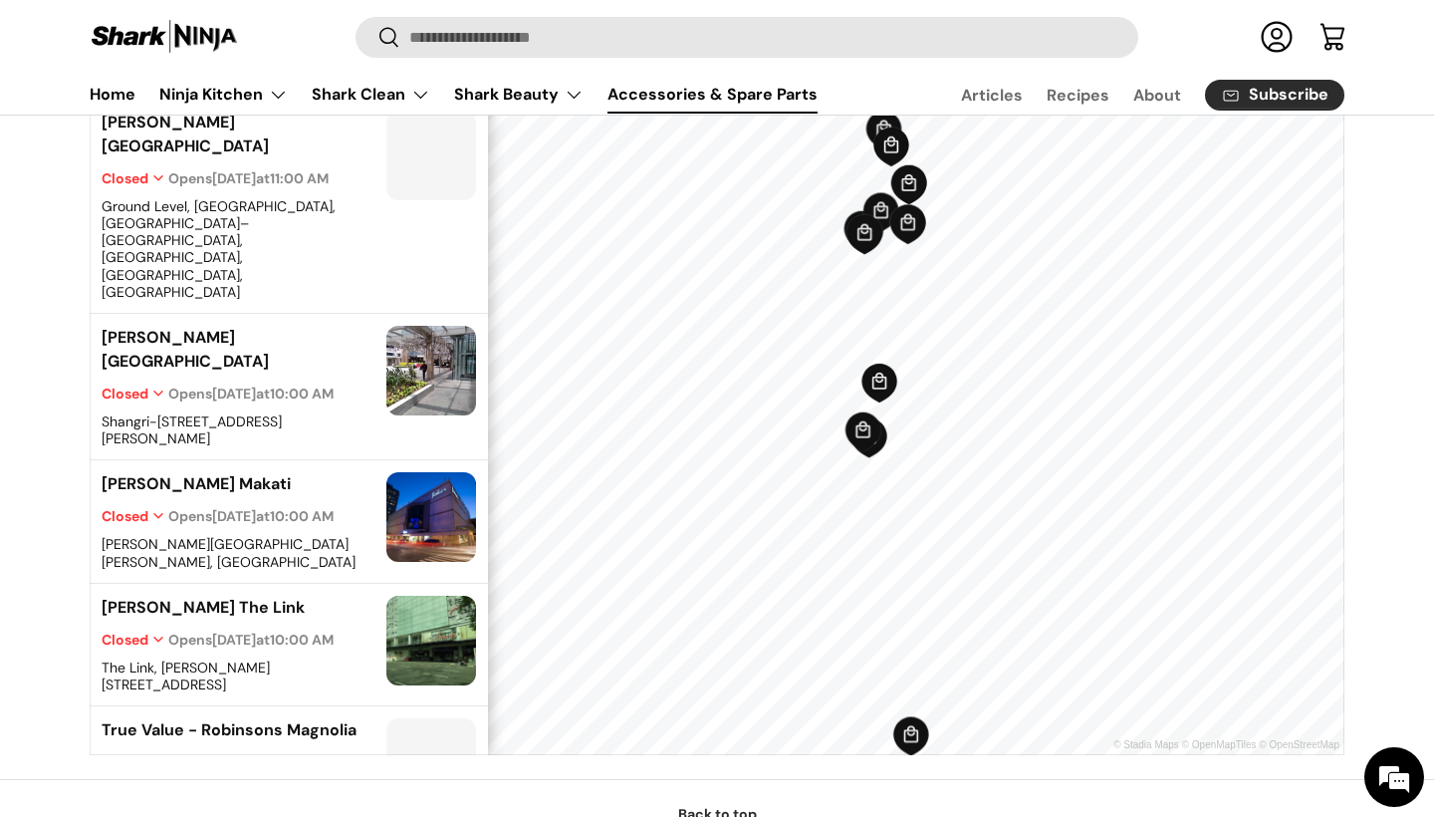
click at [671, 93] on link "Accessories & Spare Parts" at bounding box center [712, 94] width 210 height 39
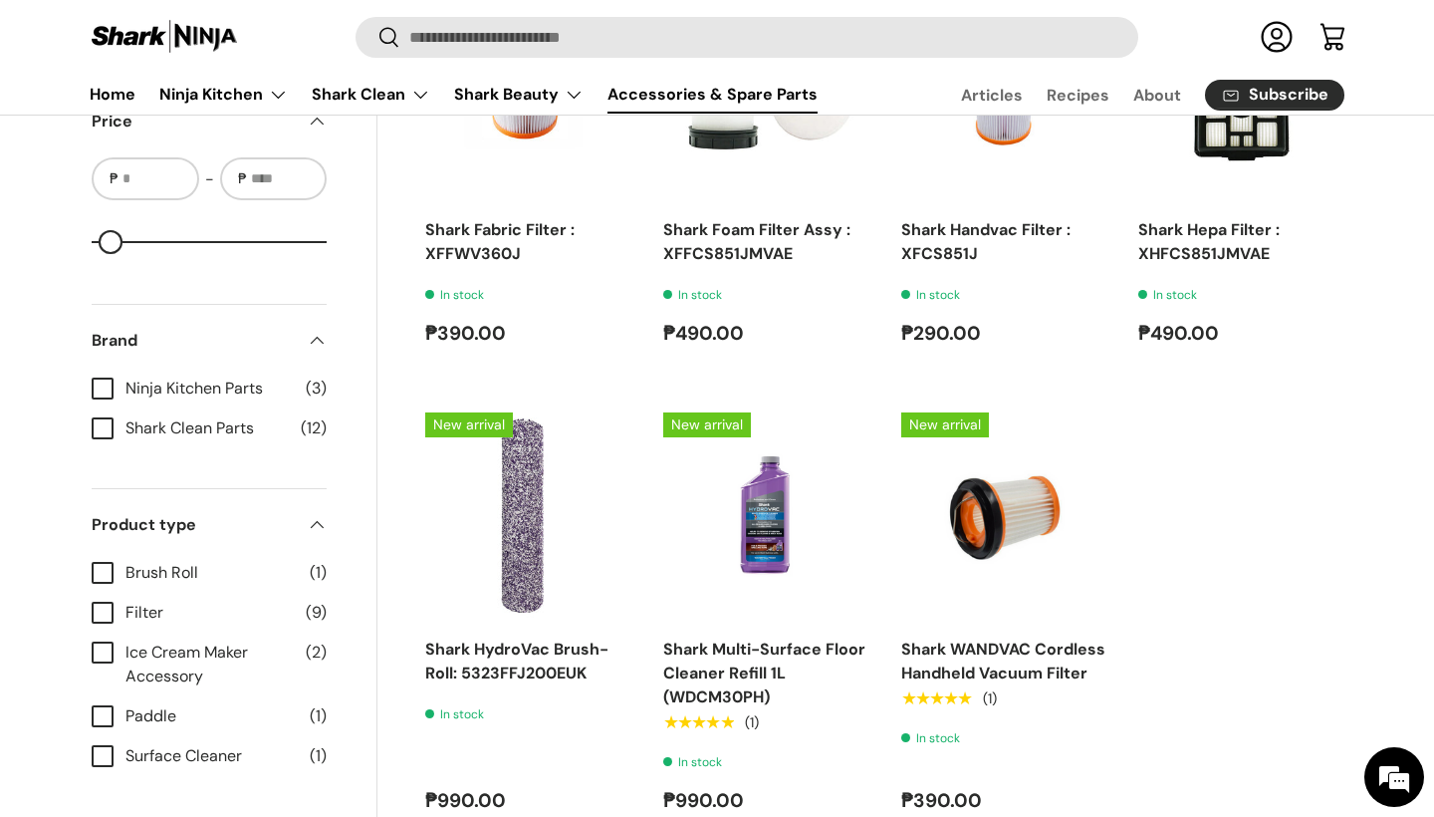
scroll to position [1735, 0]
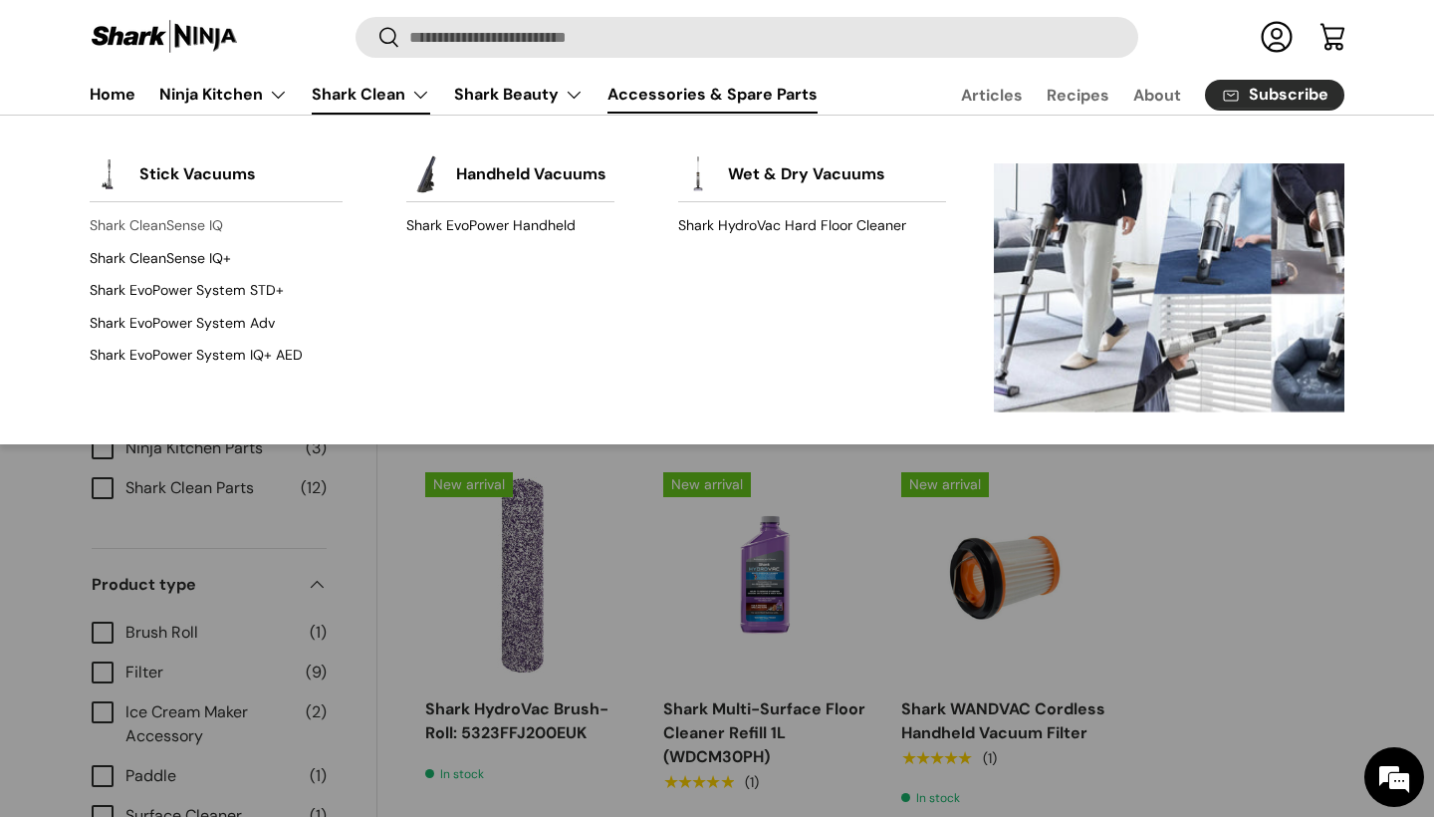
click at [213, 228] on link "Shark CleanSense IQ" at bounding box center [216, 226] width 253 height 32
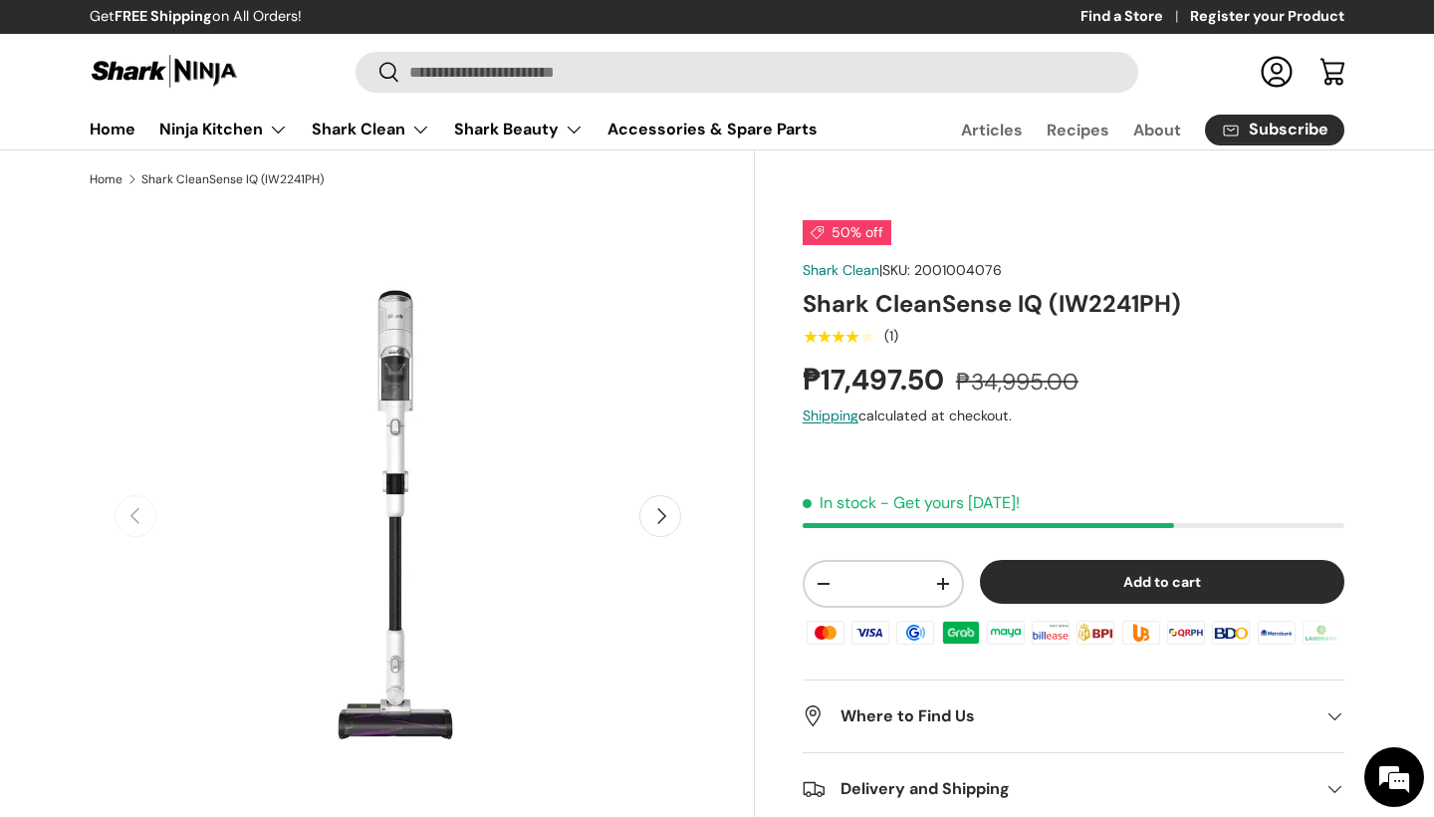
click at [658, 524] on button "Next" at bounding box center [660, 516] width 42 height 42
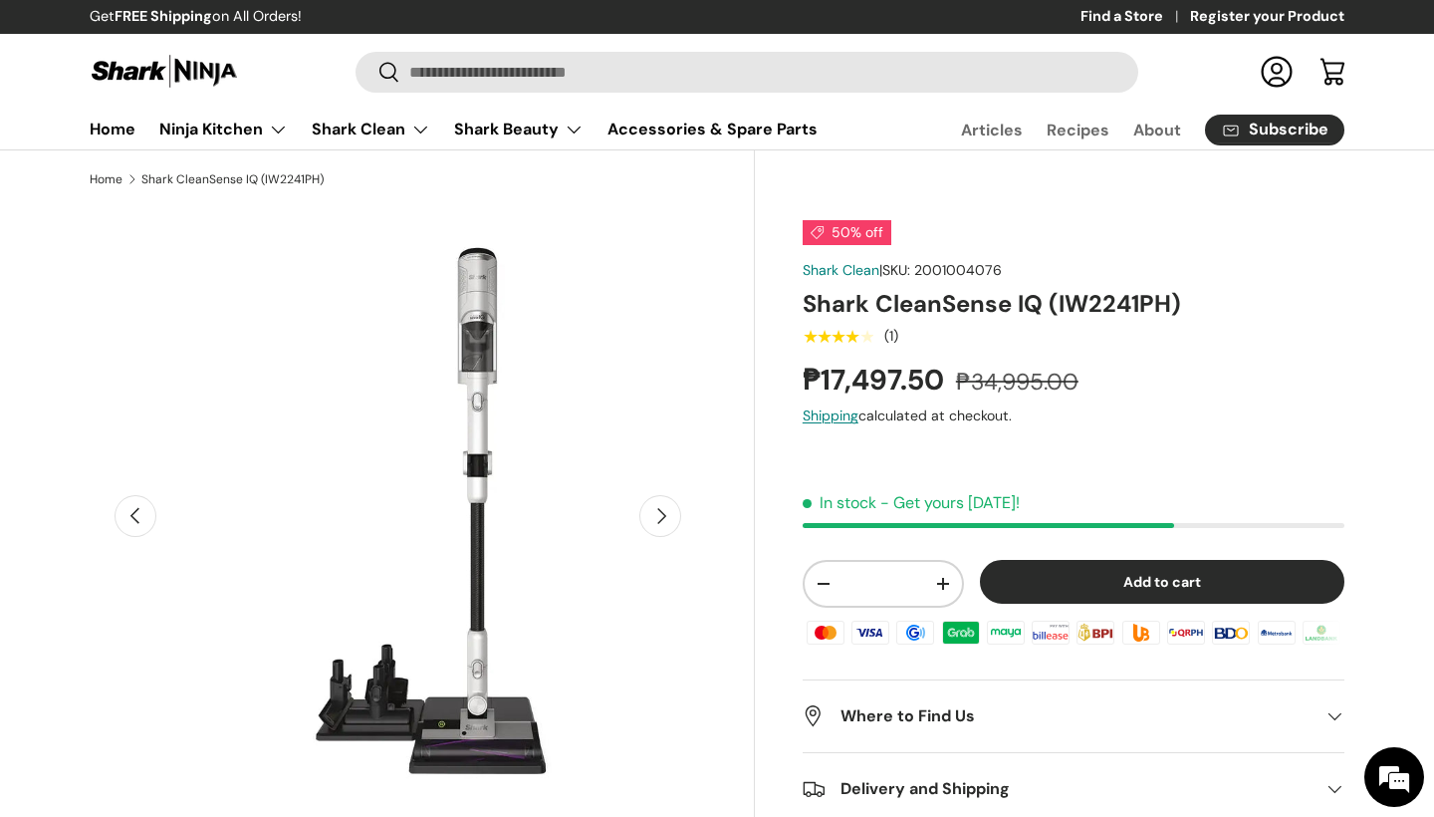
scroll to position [0, 626]
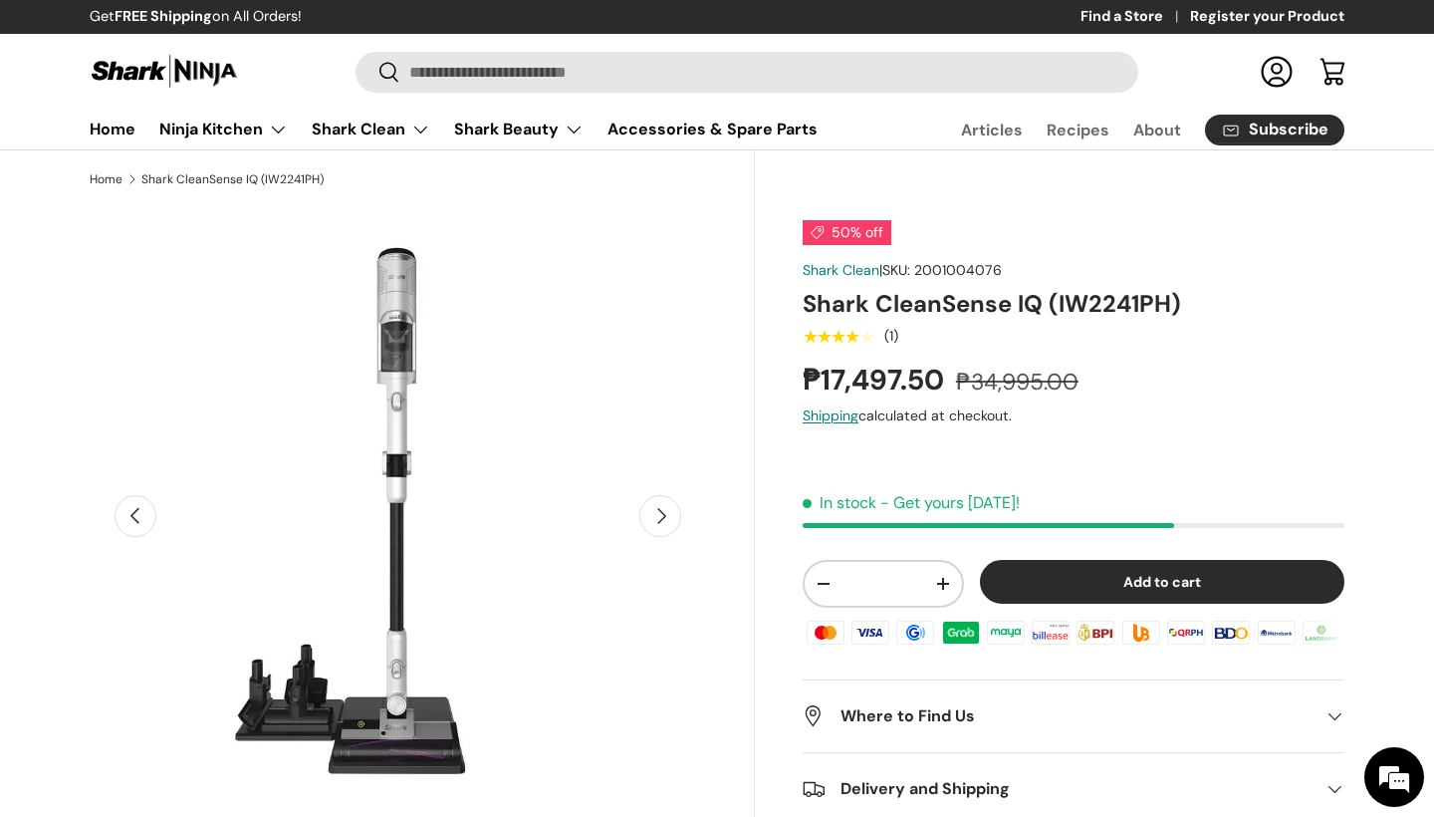
click at [658, 524] on button "Next" at bounding box center [660, 516] width 42 height 42
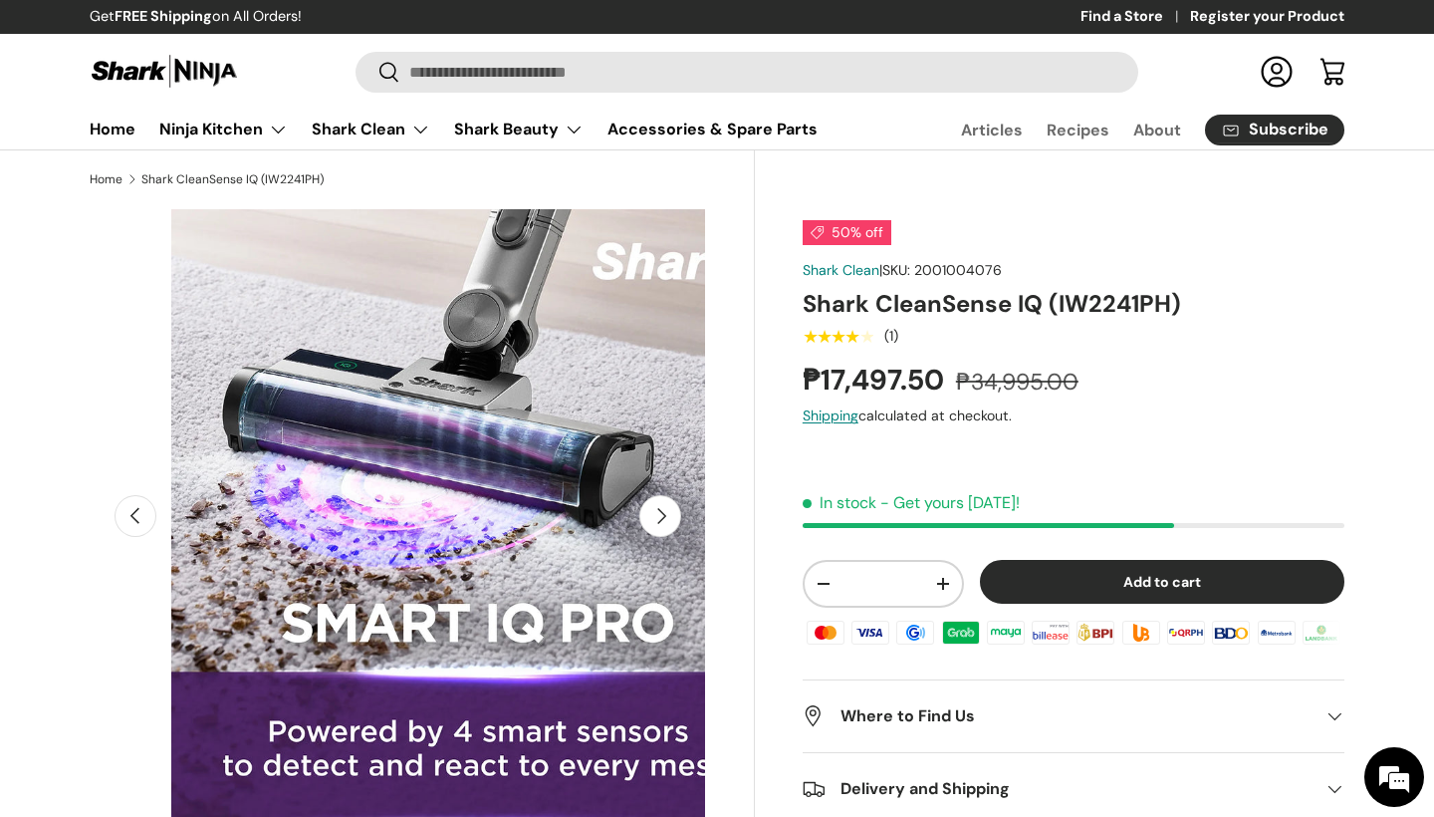
scroll to position [0, 1253]
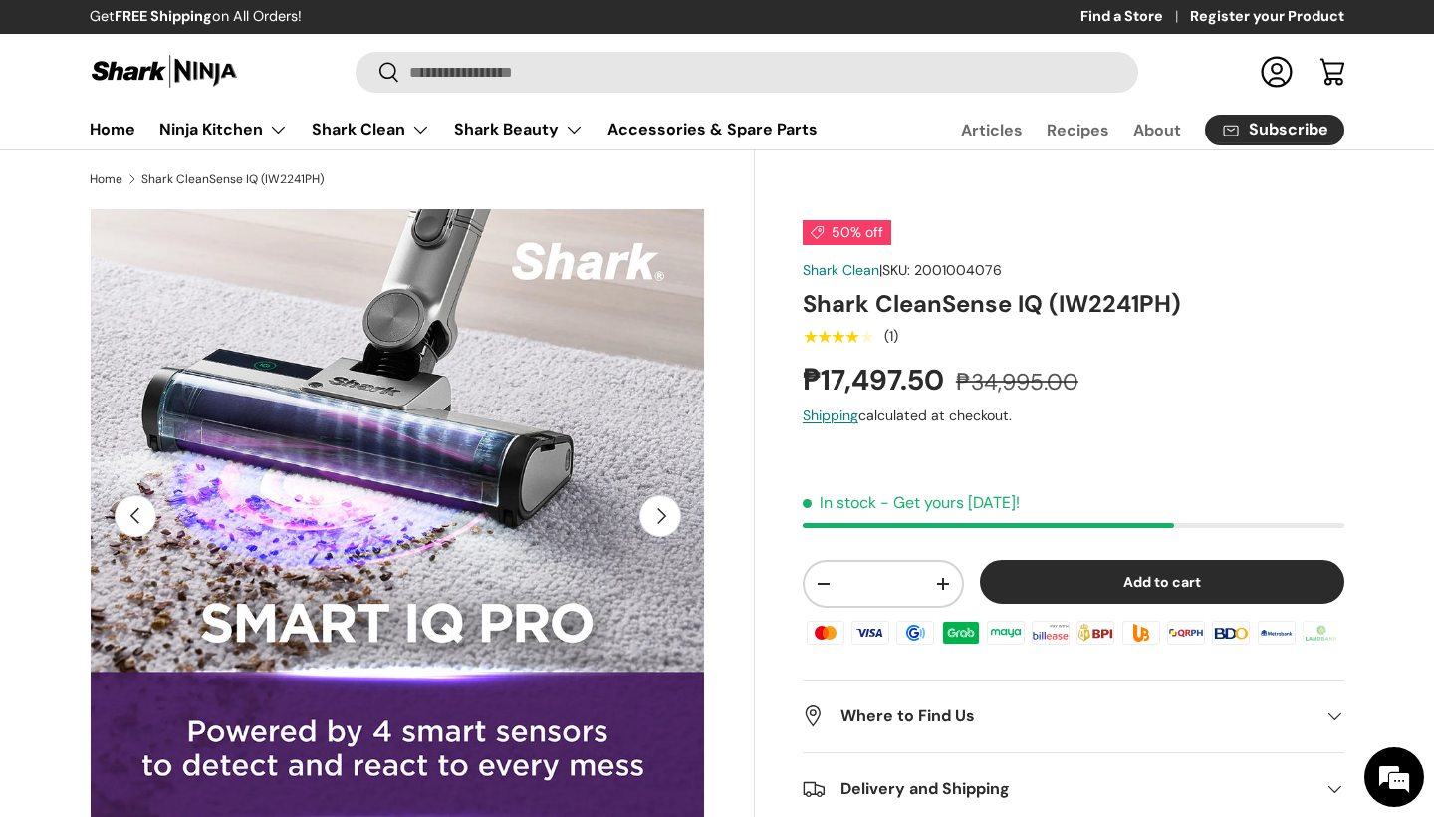
click at [658, 524] on button "Next" at bounding box center [660, 516] width 42 height 42
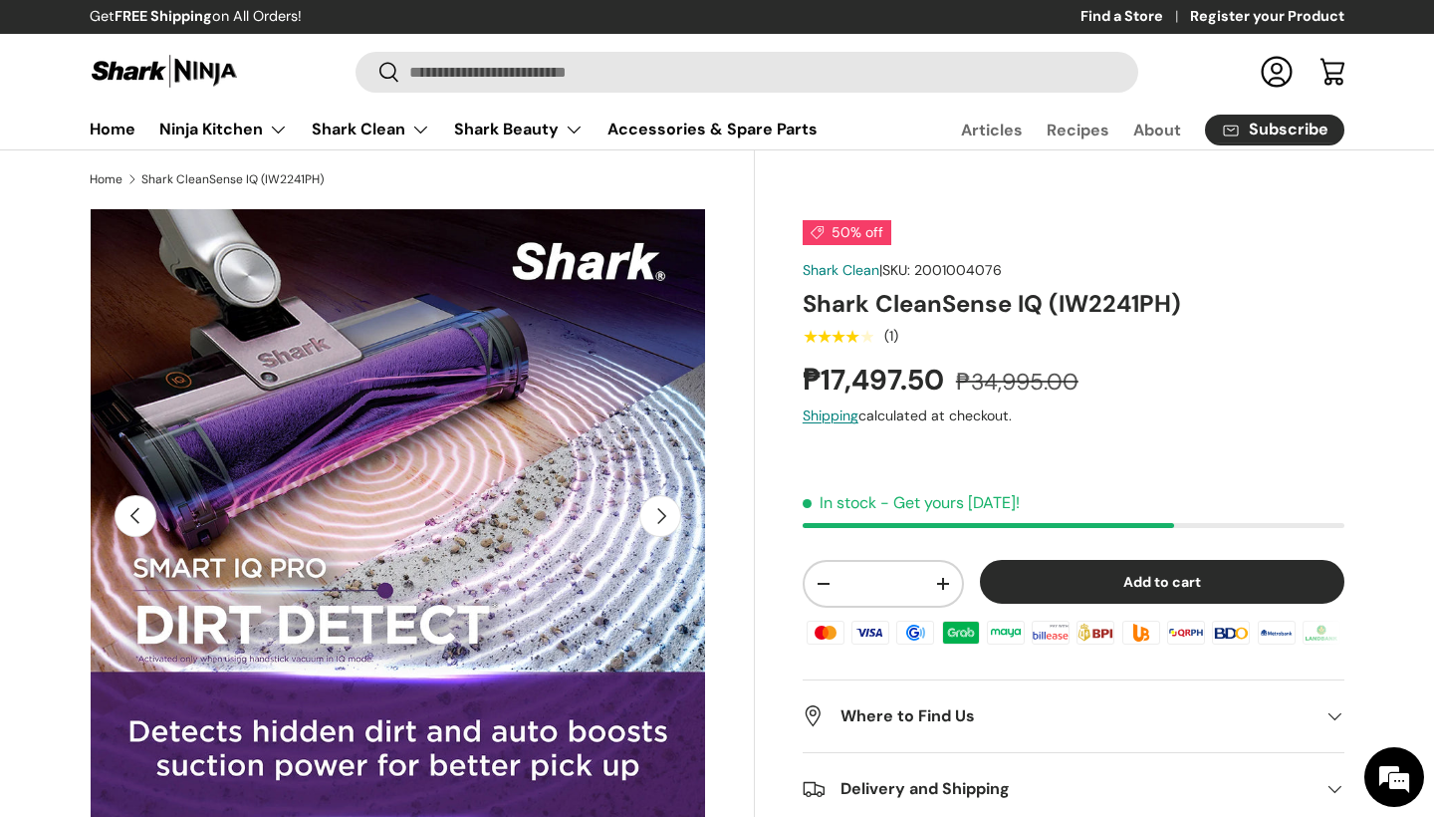
scroll to position [0, 0]
click at [656, 526] on button "Next" at bounding box center [660, 516] width 42 height 42
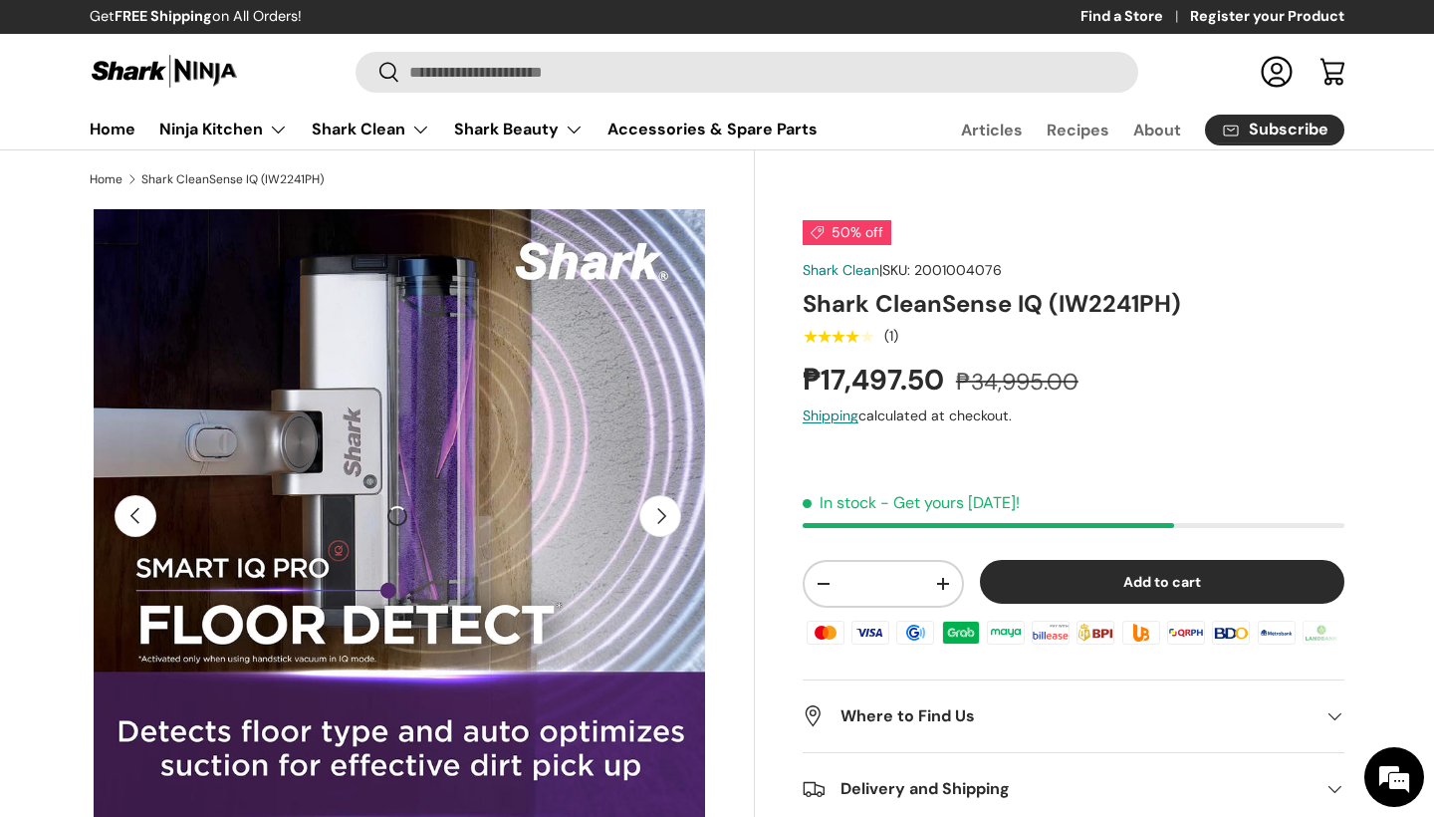
scroll to position [0, 2505]
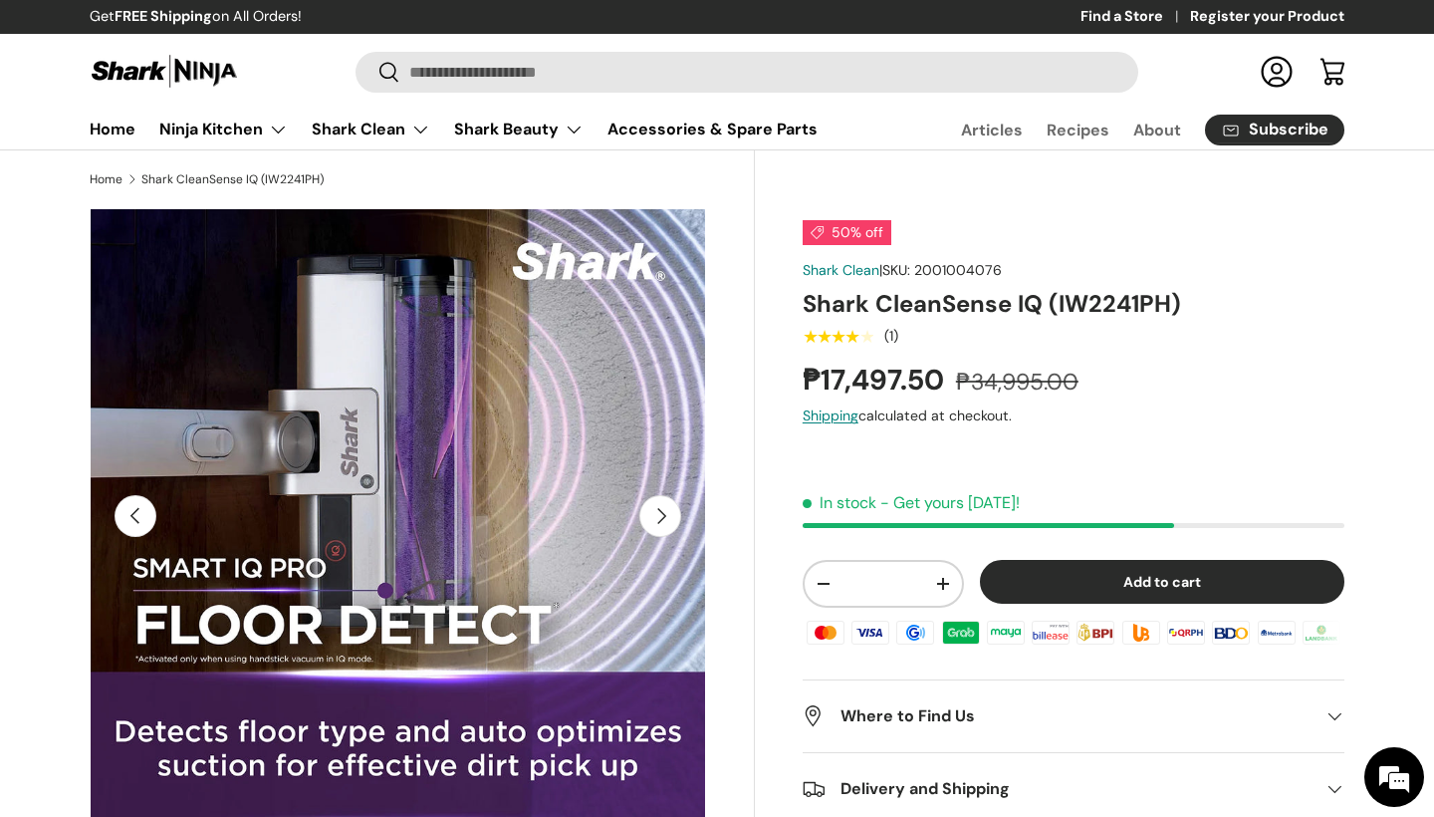
click at [656, 526] on button "Next" at bounding box center [660, 516] width 42 height 42
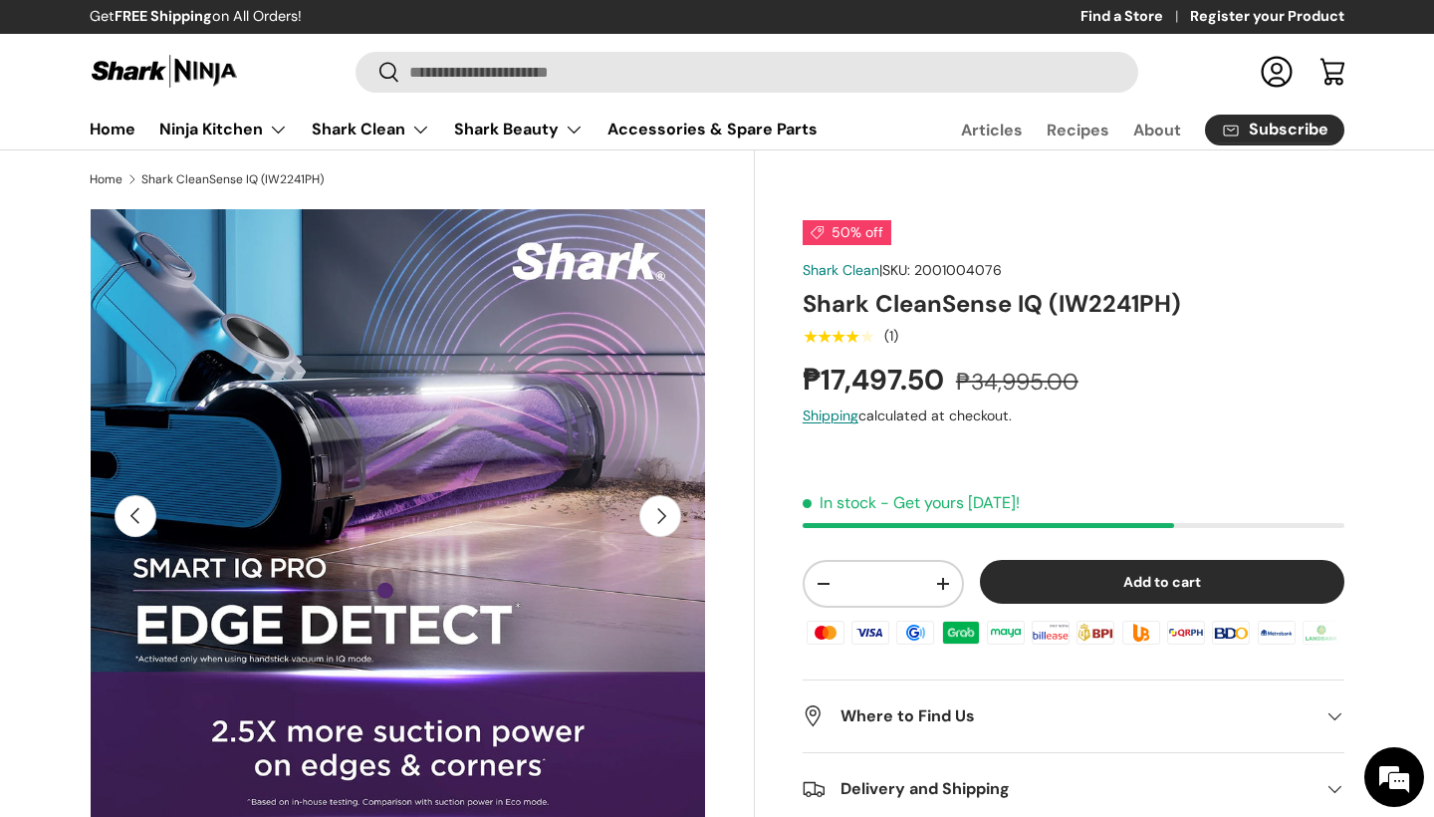
click at [656, 526] on button "Next" at bounding box center [660, 516] width 42 height 42
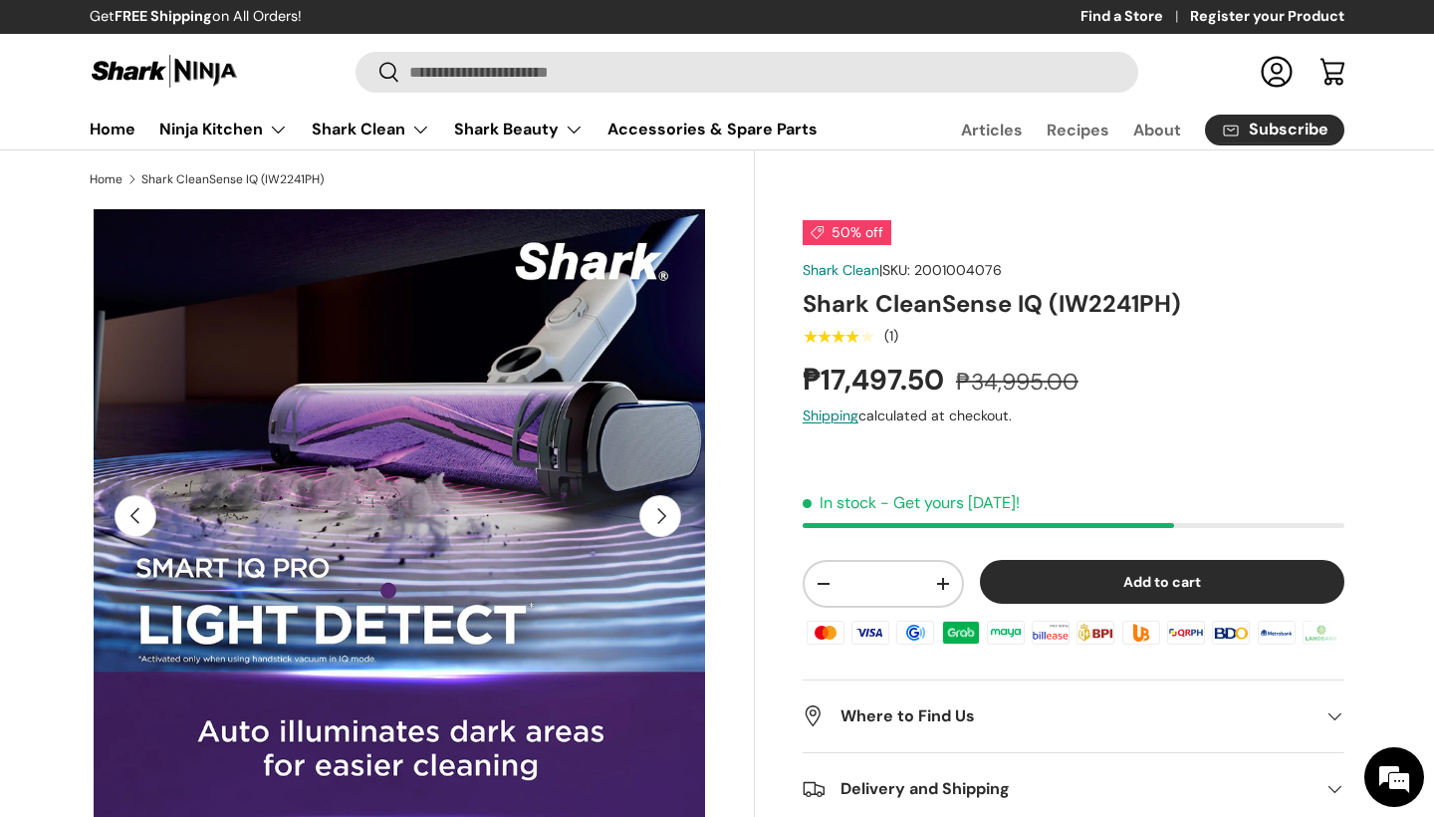
scroll to position [0, 196]
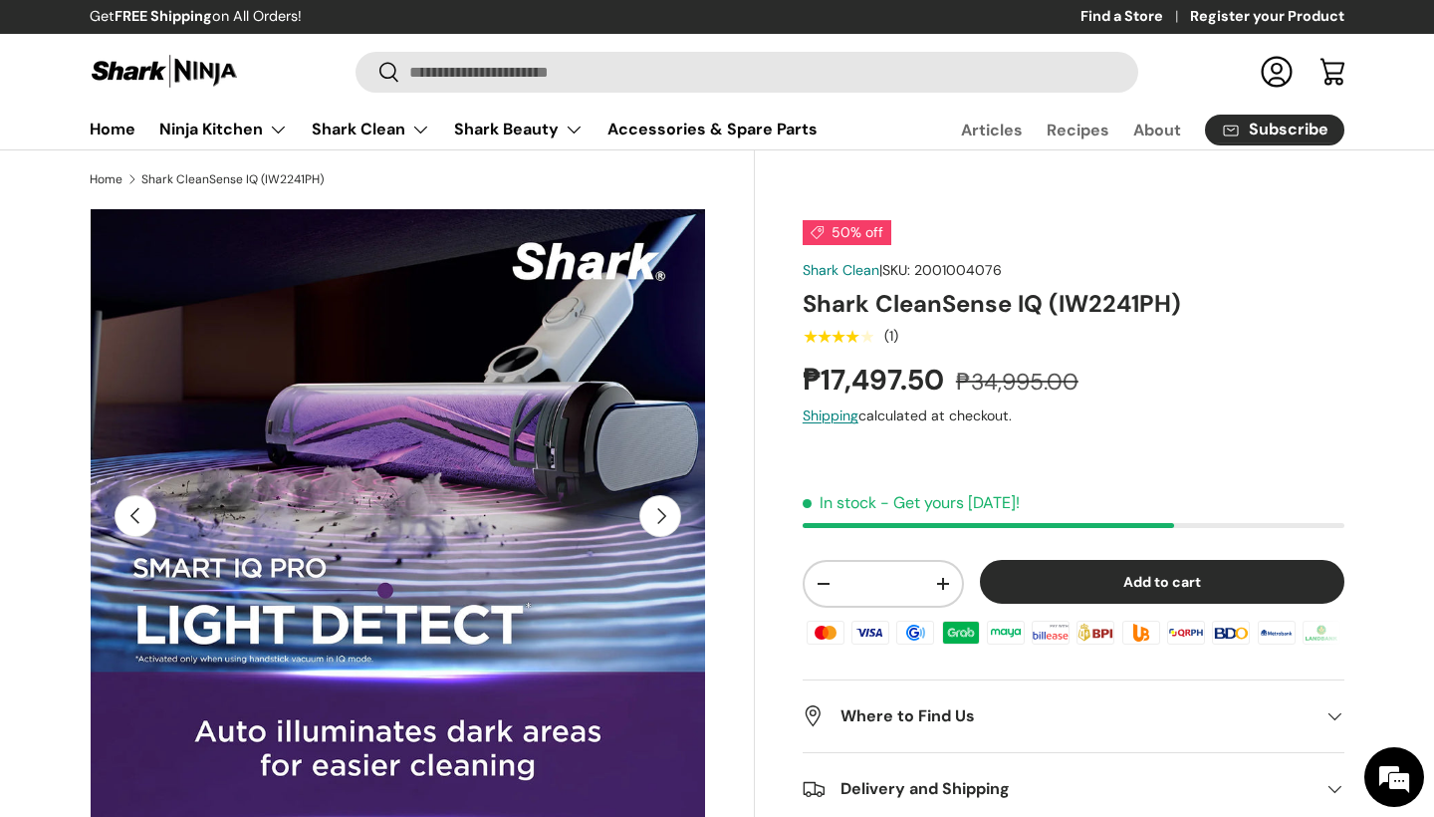
click at [656, 526] on button "Next" at bounding box center [660, 516] width 42 height 42
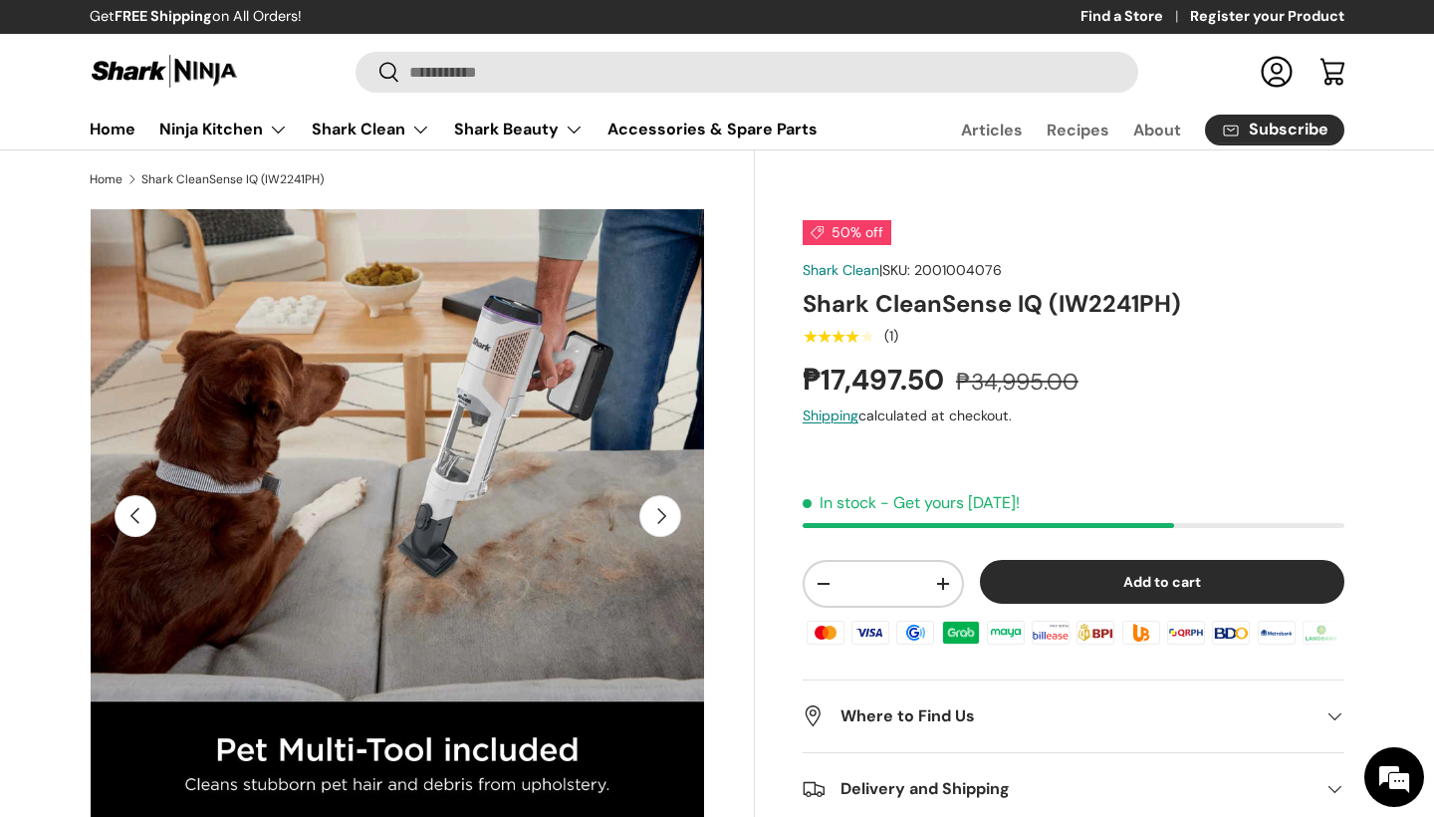
click at [656, 526] on button "Next" at bounding box center [660, 516] width 42 height 42
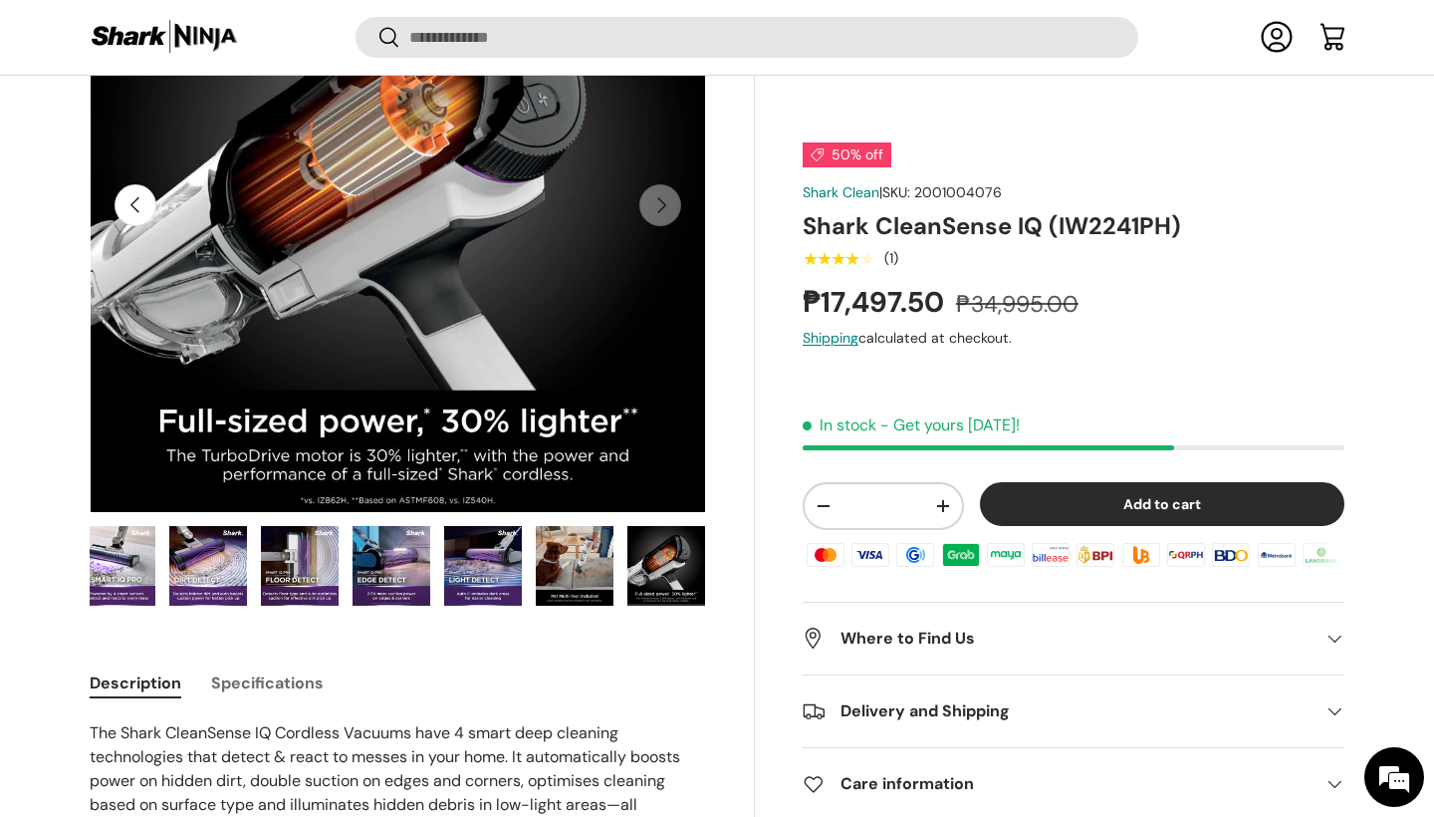
scroll to position [308, 0]
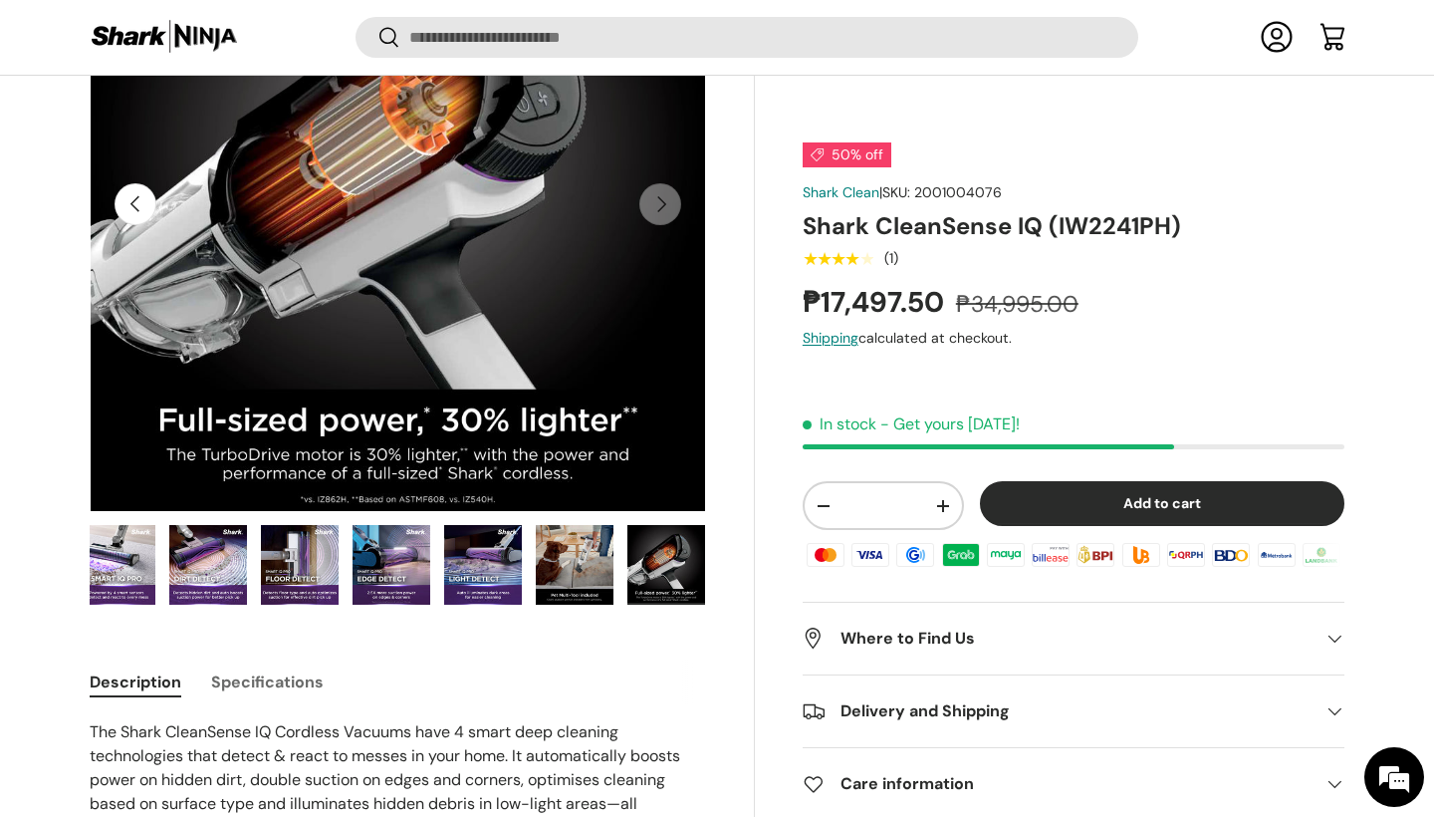
click at [589, 578] on img "Gallery Viewer" at bounding box center [575, 565] width 78 height 80
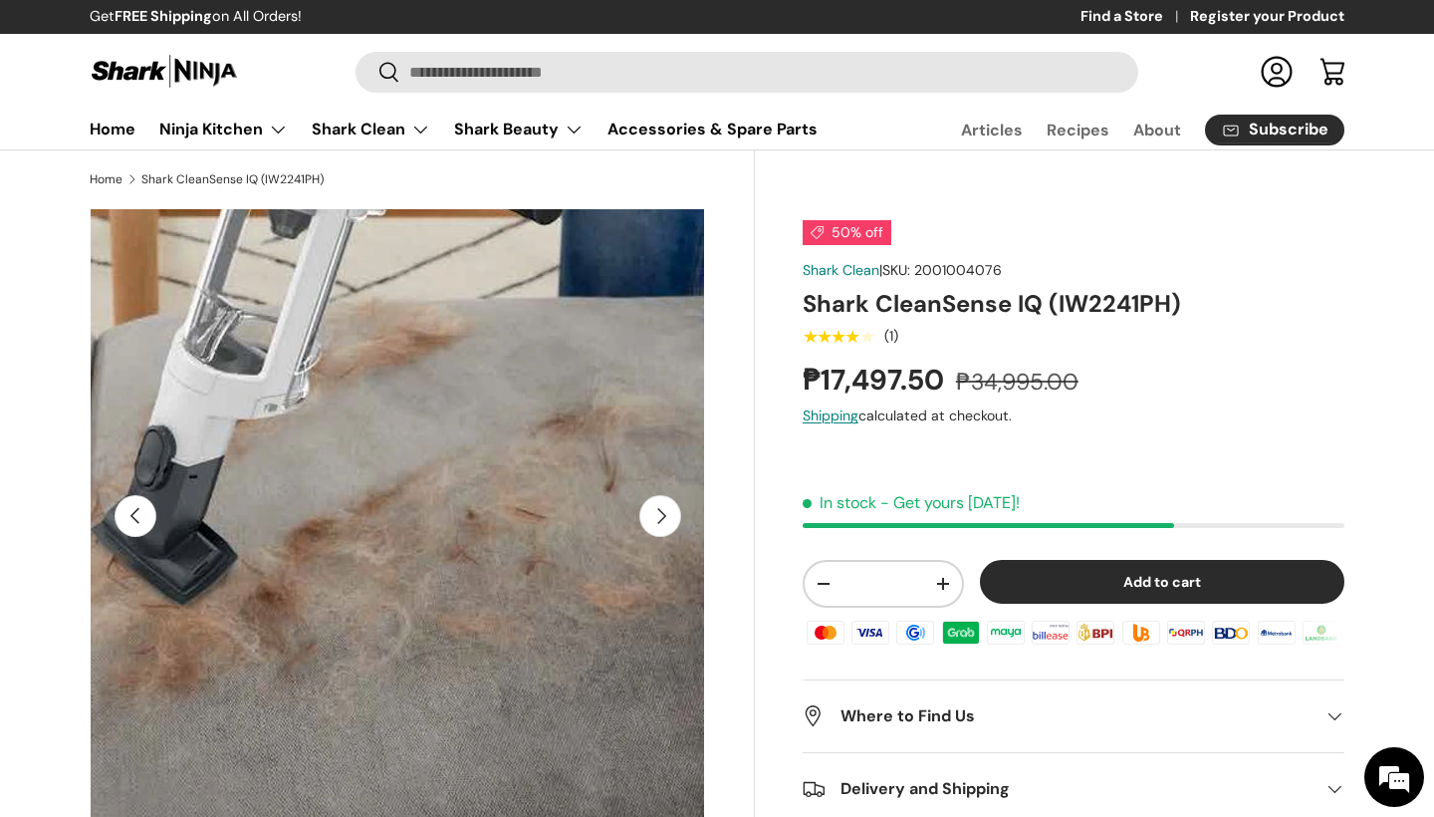
scroll to position [0, 0]
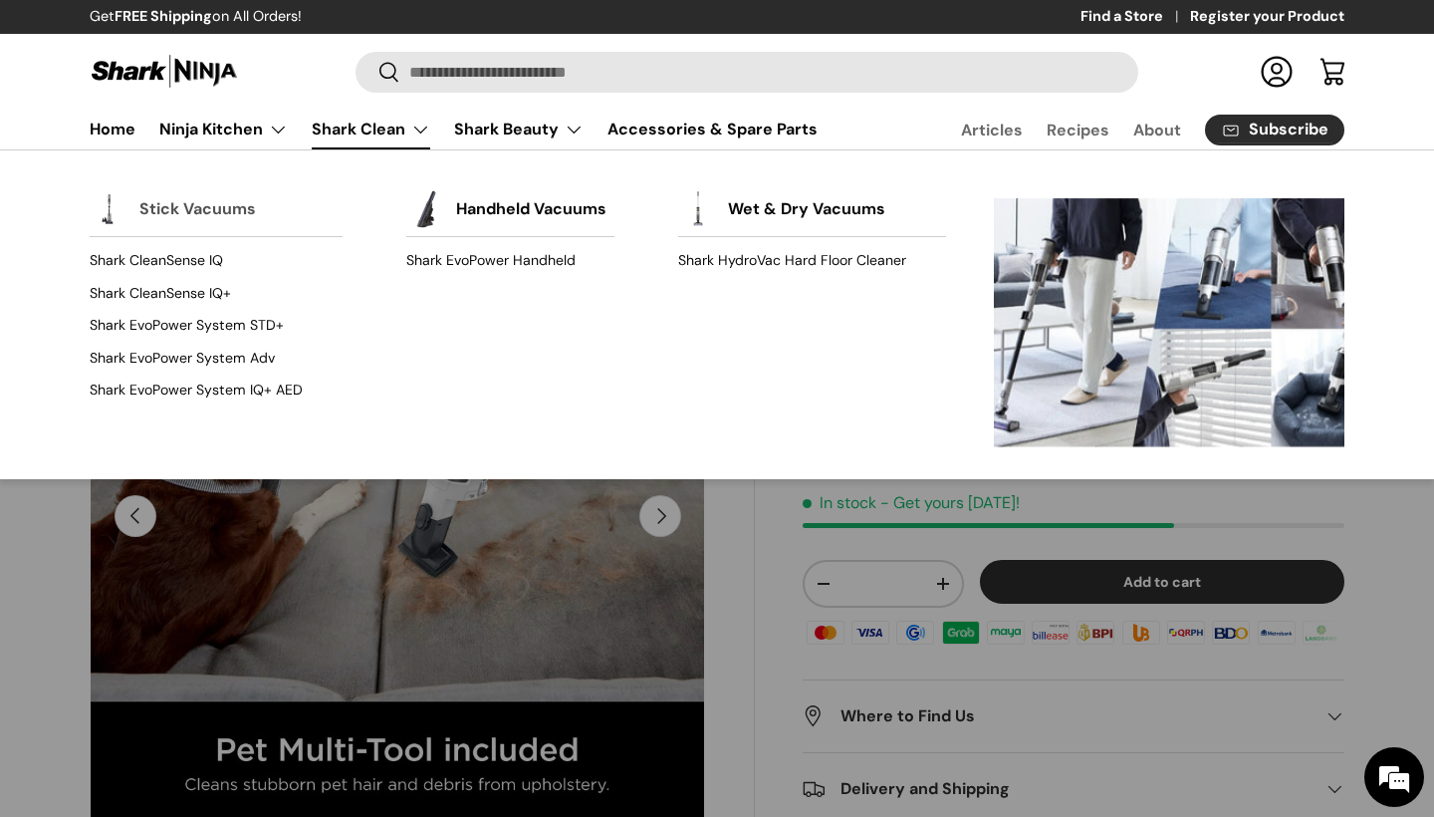
click at [204, 201] on link "Stick Vacuums" at bounding box center [197, 209] width 117 height 44
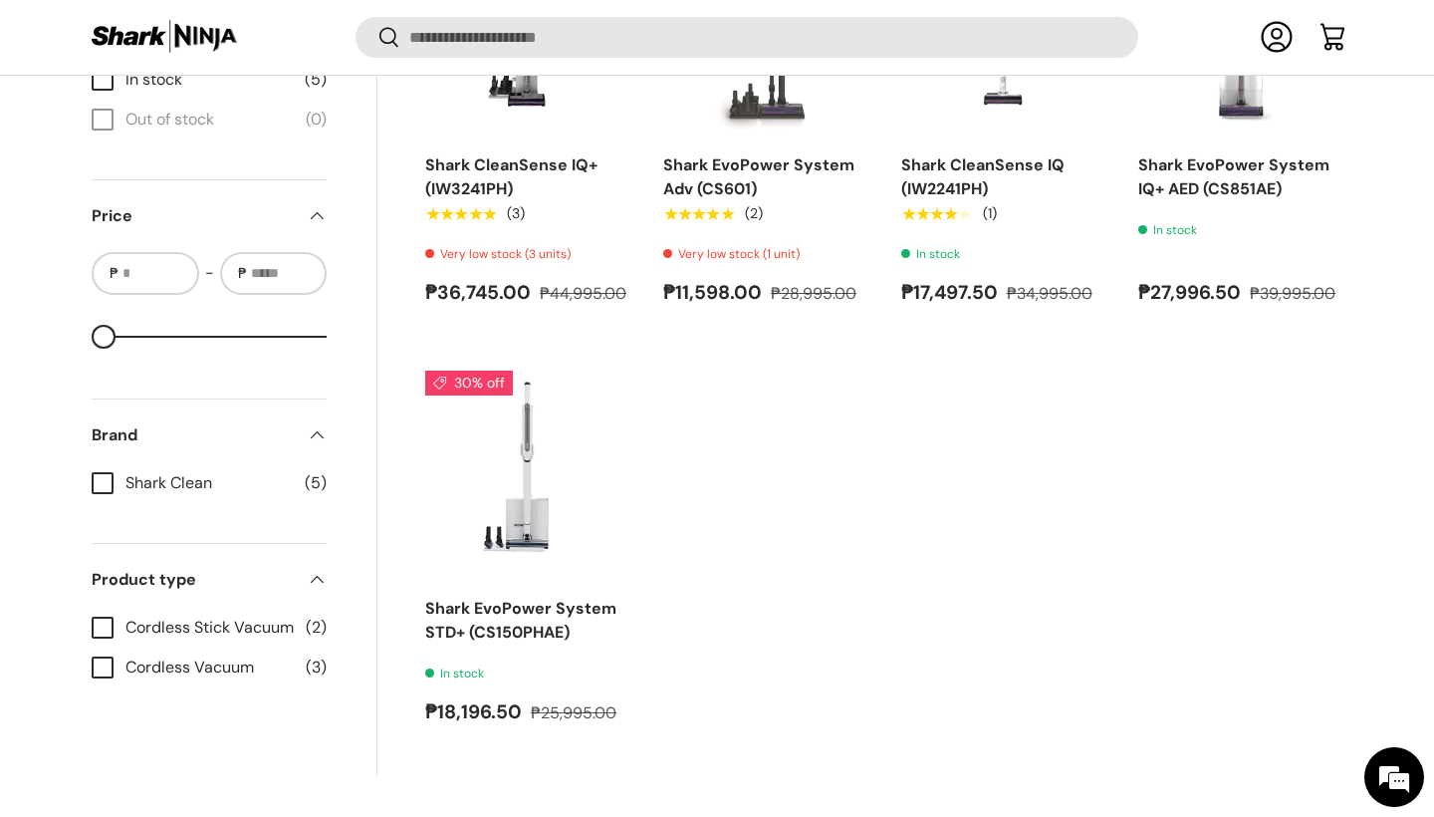
scroll to position [967, 0]
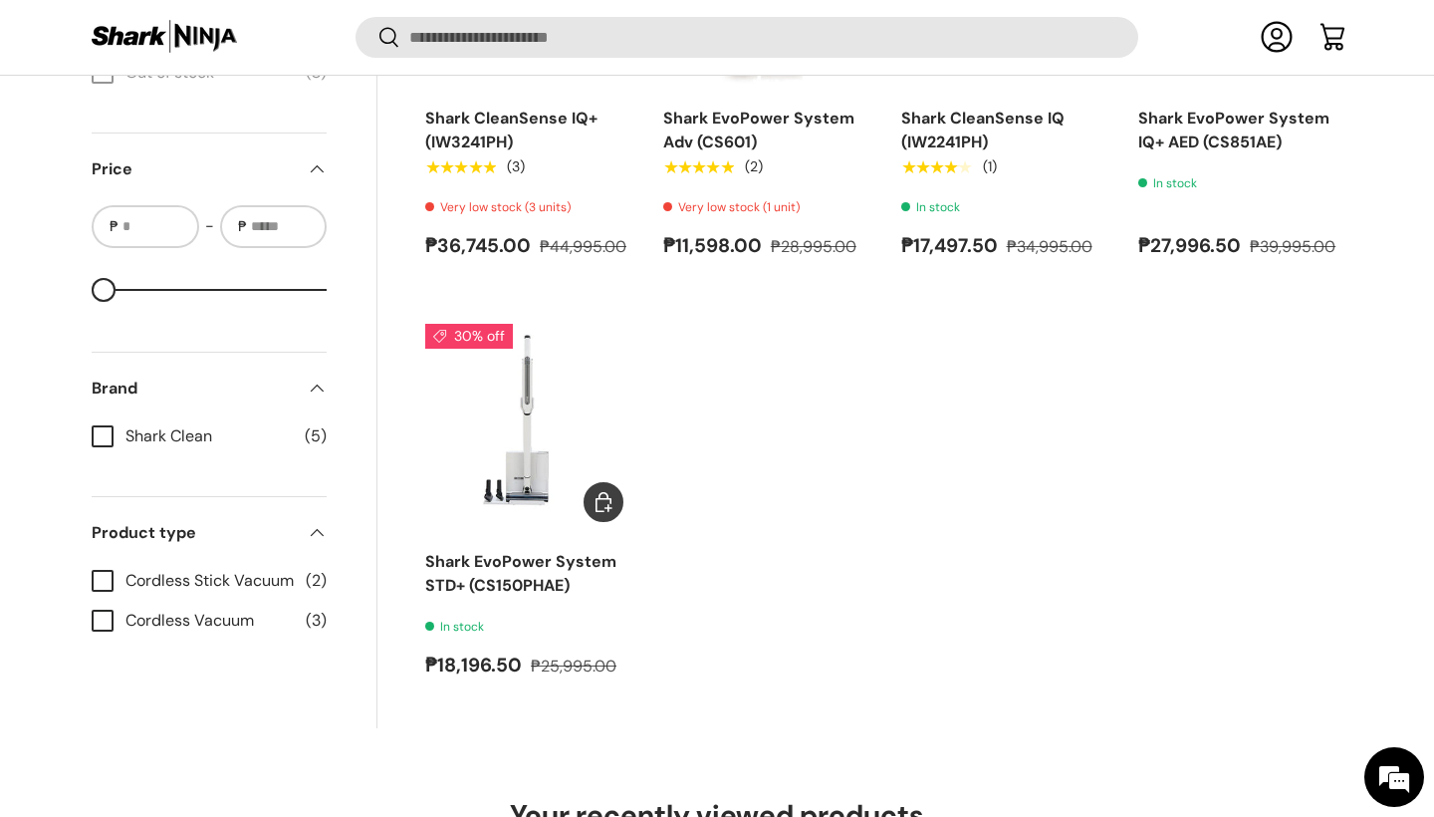
click at [0, 0] on img "Shark EvoPower System STD+ (CS150PHAE)" at bounding box center [0, 0] width 0 height 0
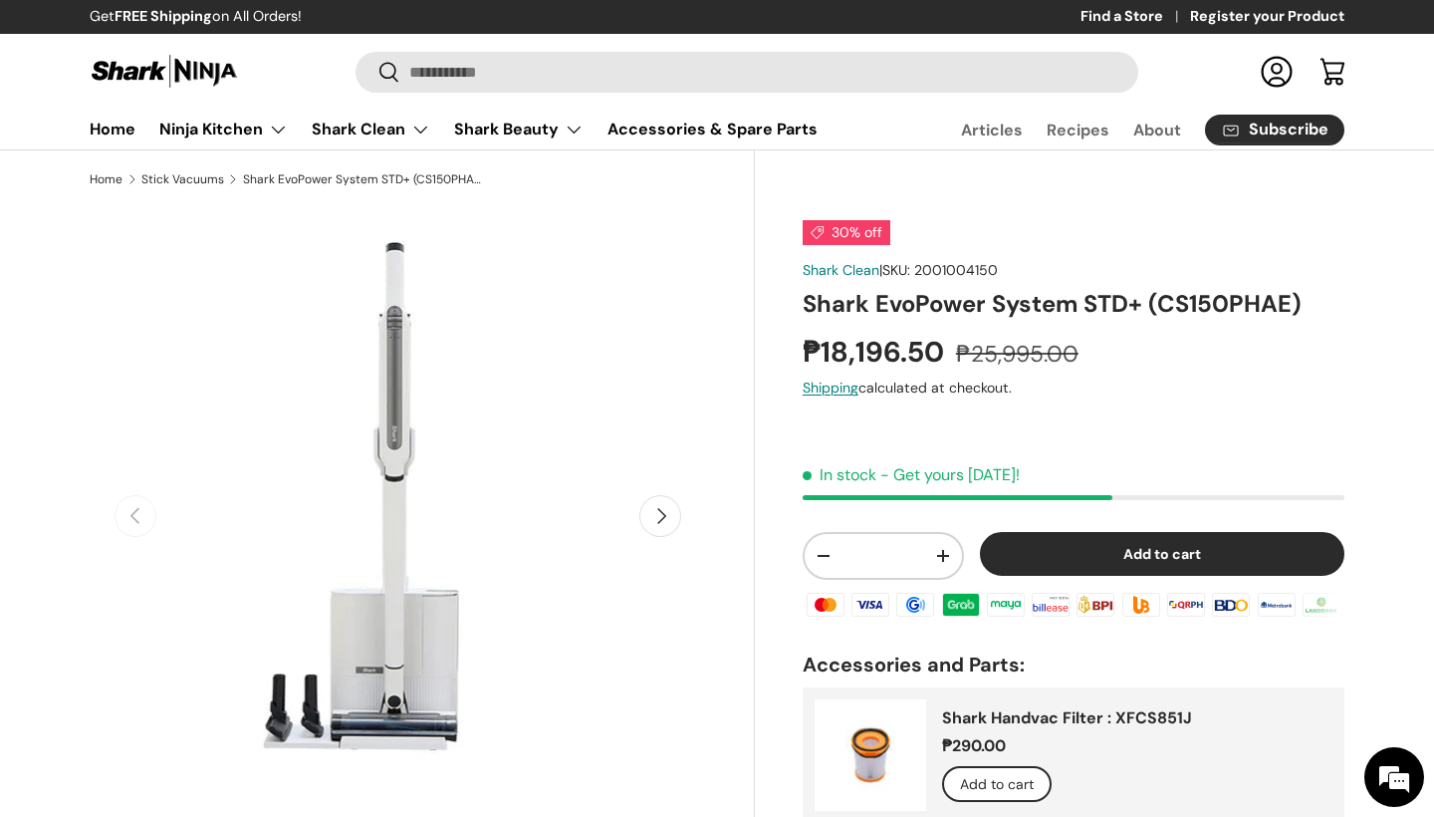
click at [678, 512] on button "Next" at bounding box center [660, 516] width 42 height 42
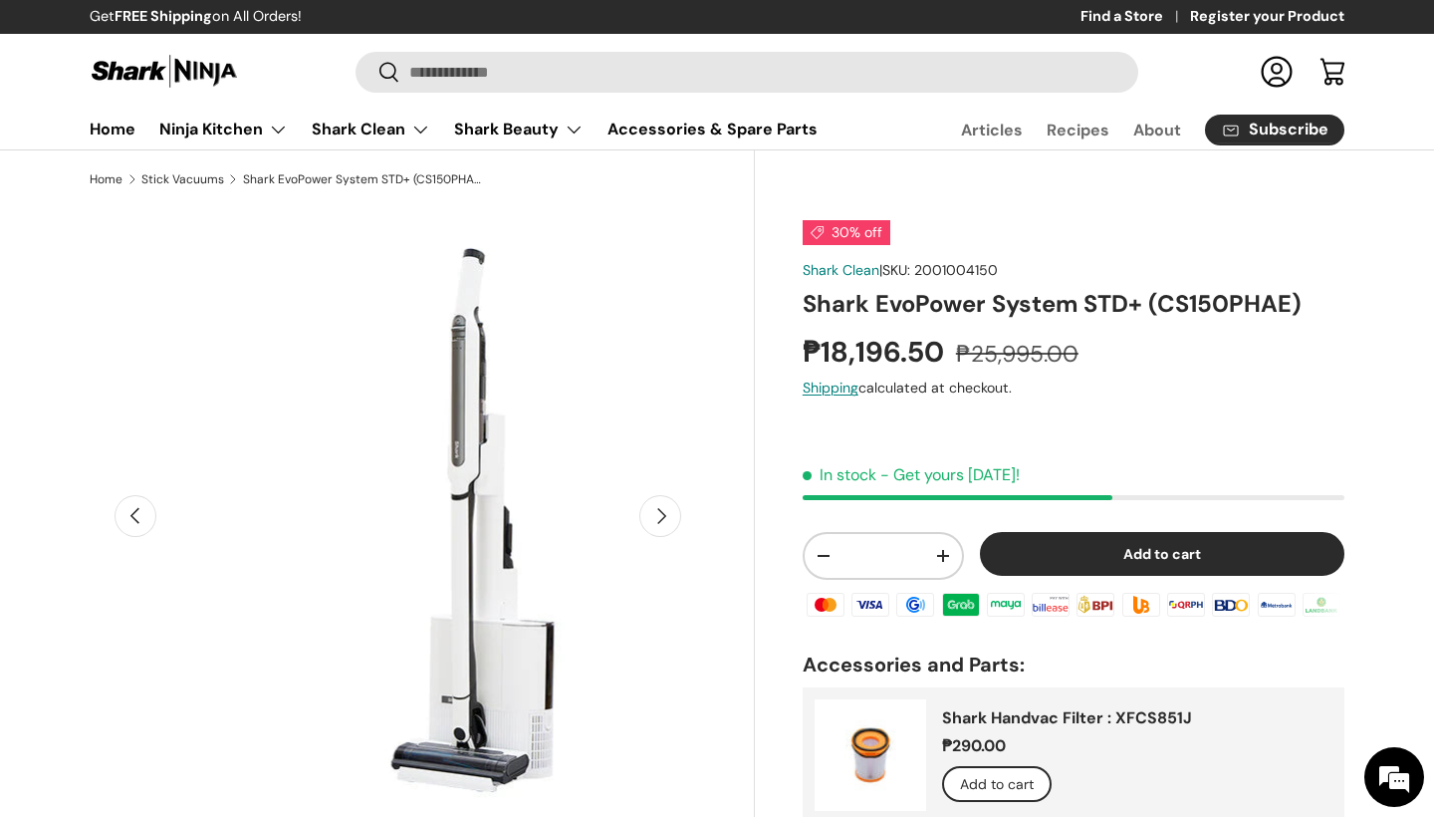
scroll to position [0, 626]
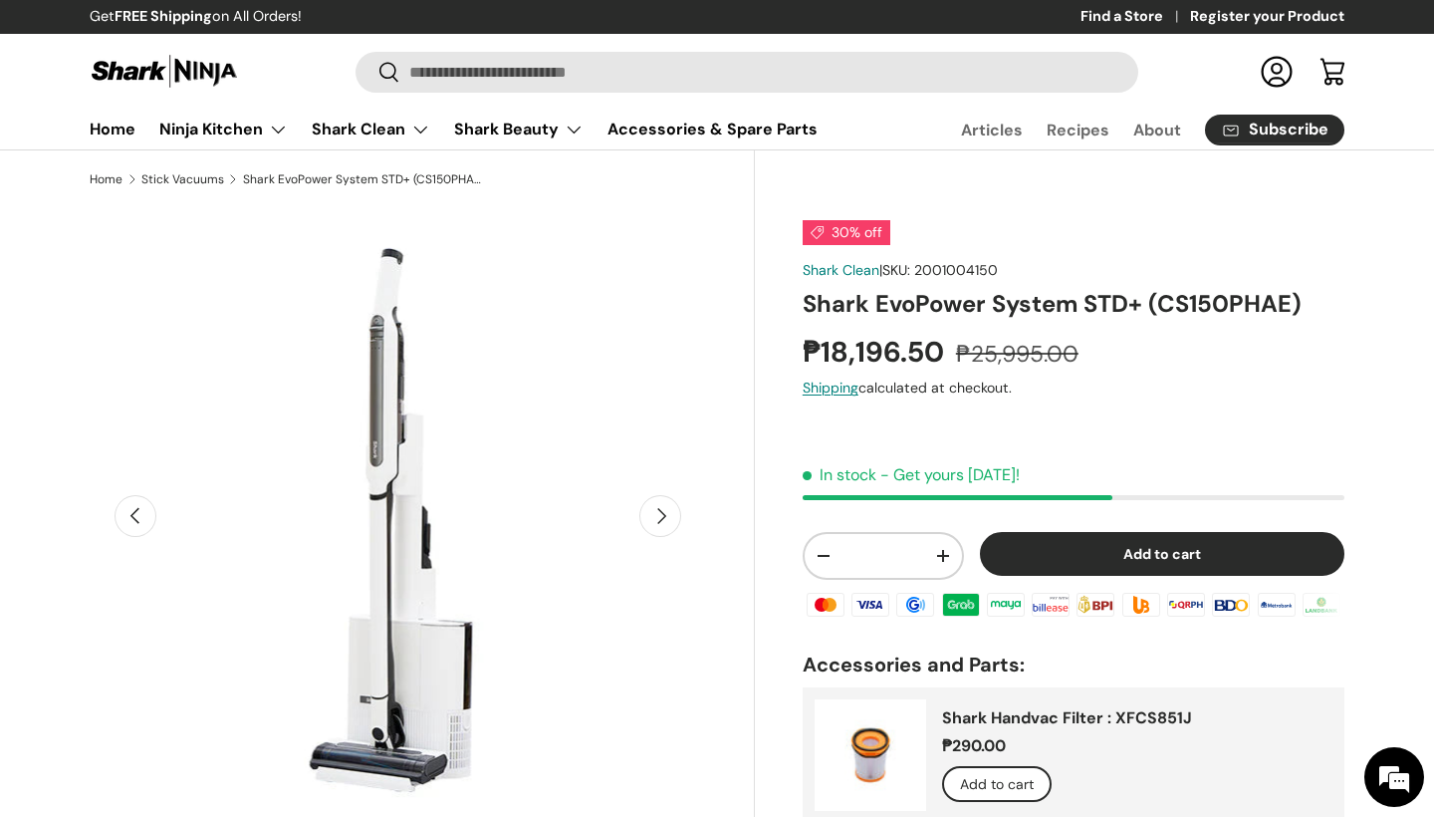
click at [675, 516] on button "Next" at bounding box center [660, 516] width 42 height 42
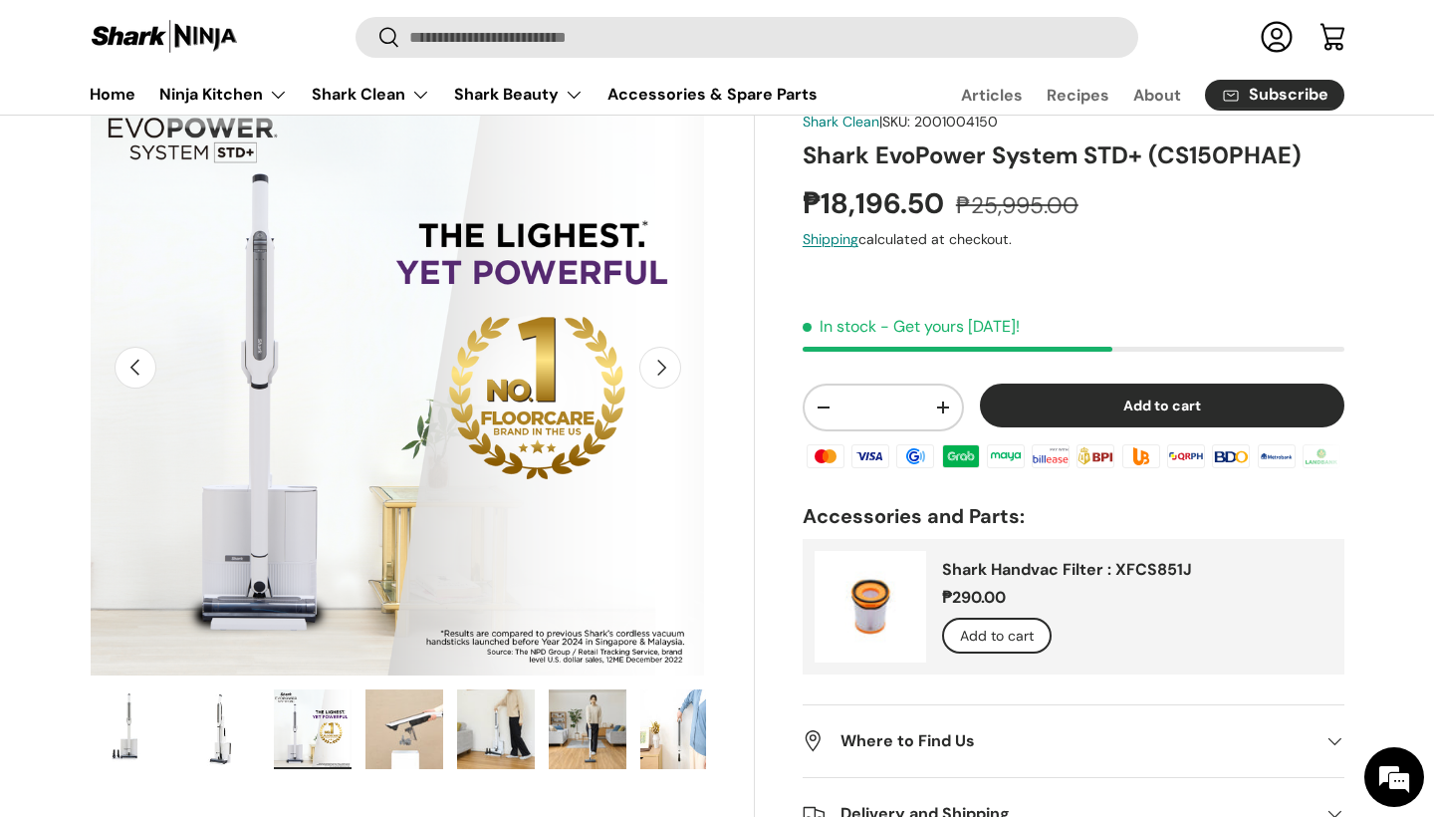
scroll to position [0, 0]
click at [660, 375] on button "Next" at bounding box center [660, 368] width 42 height 42
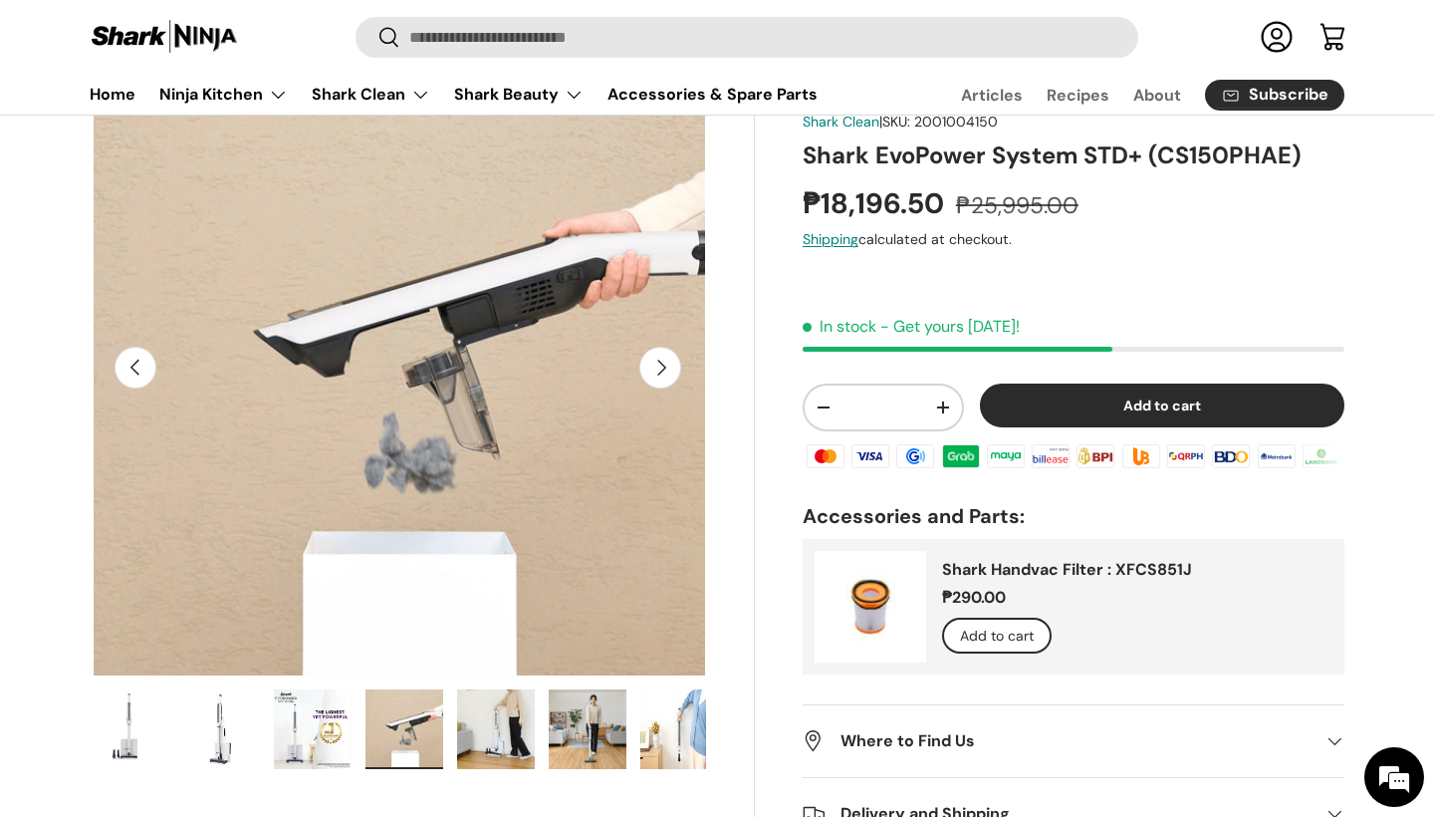
scroll to position [0, 1878]
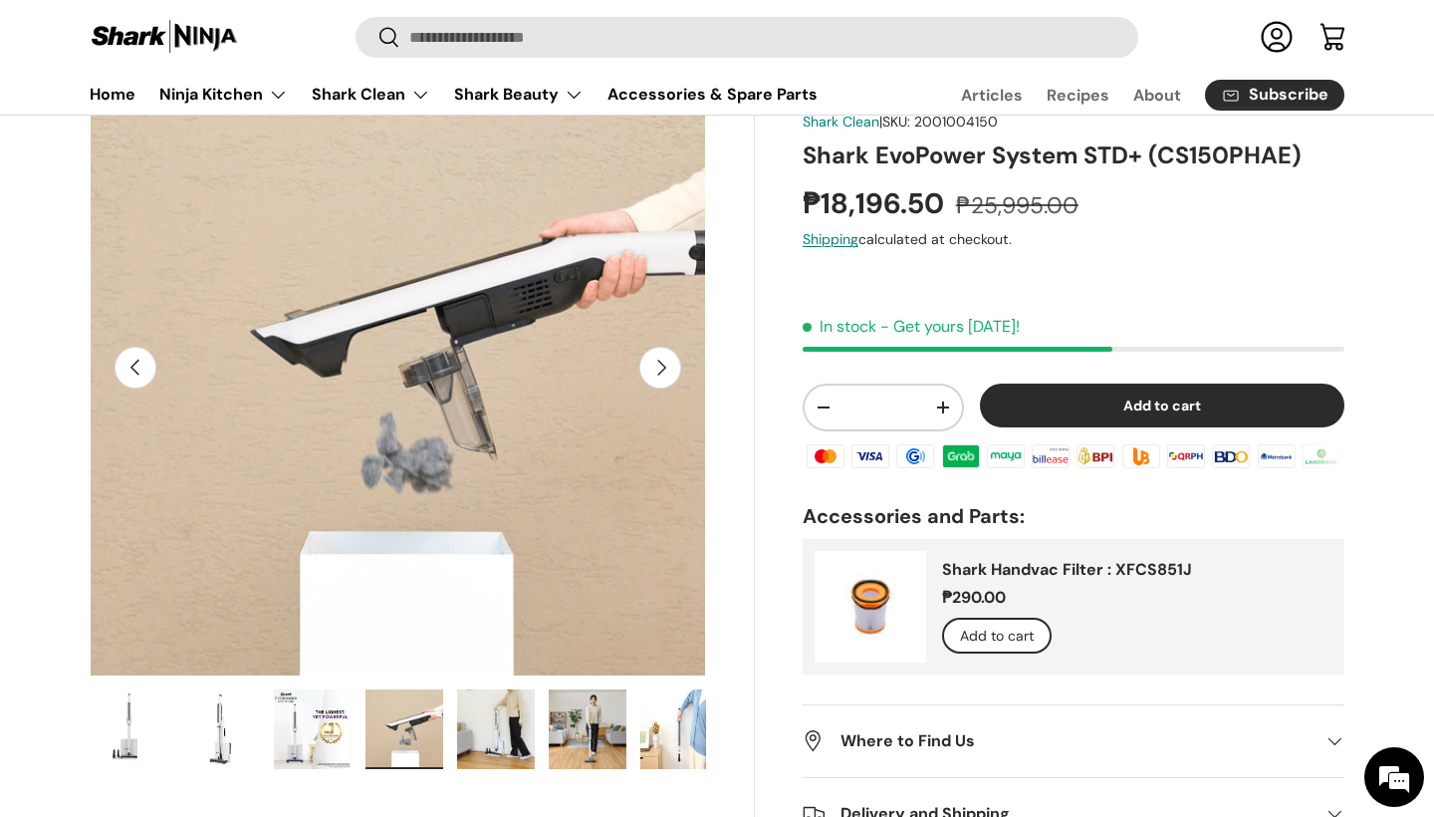
click at [662, 376] on button "Next" at bounding box center [660, 368] width 42 height 42
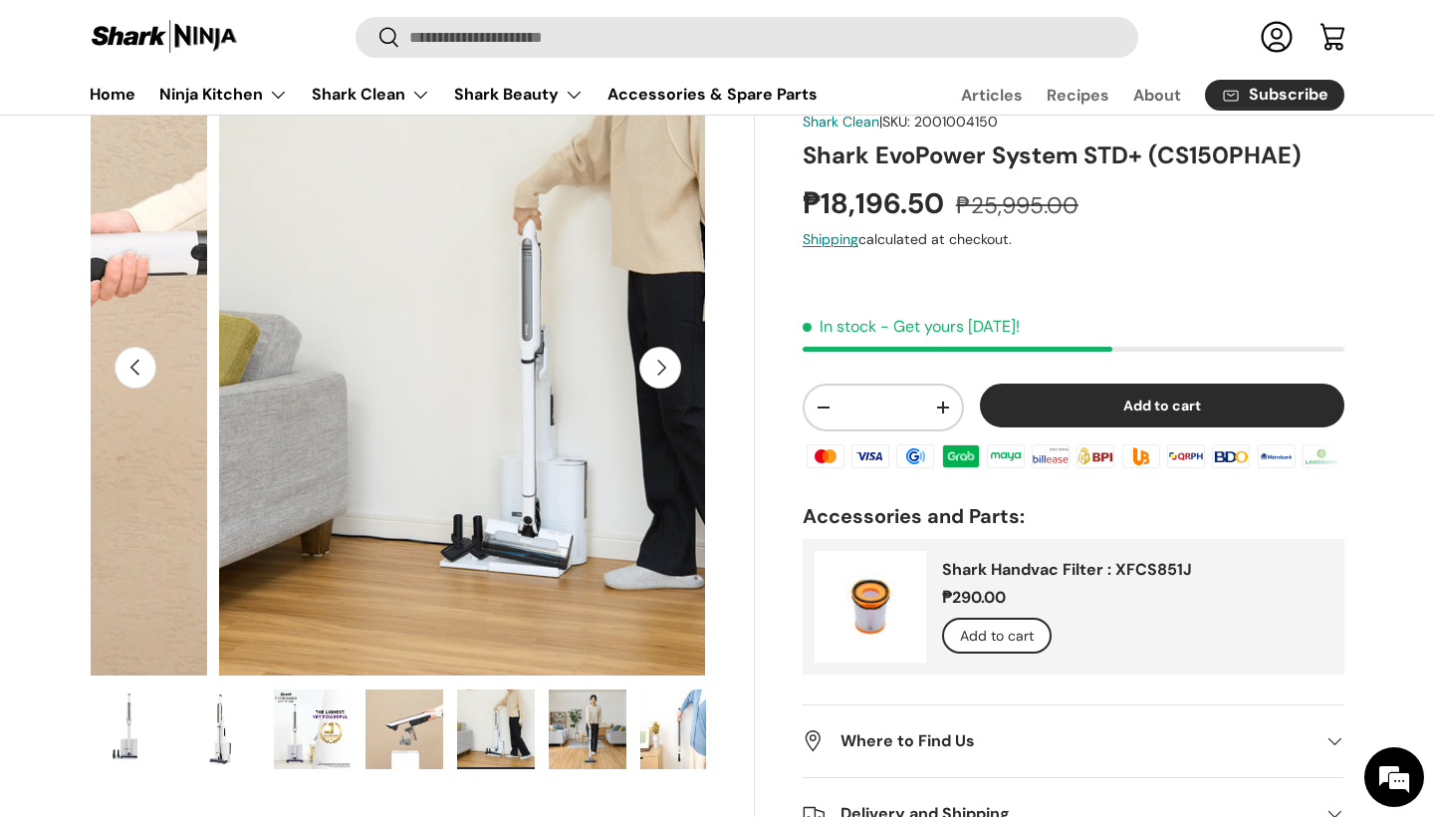
scroll to position [0, 2505]
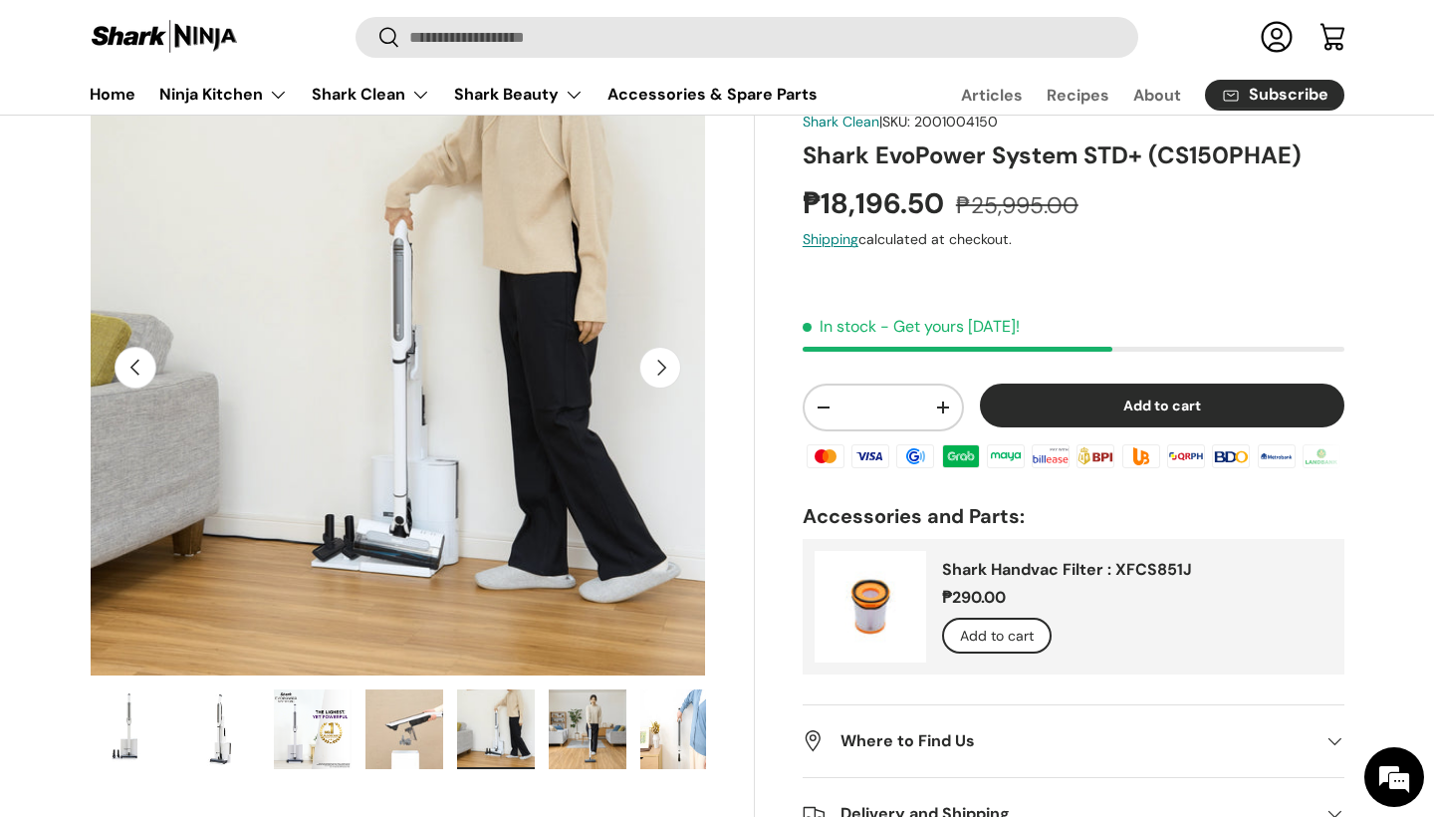
click at [662, 376] on button "Next" at bounding box center [660, 368] width 42 height 42
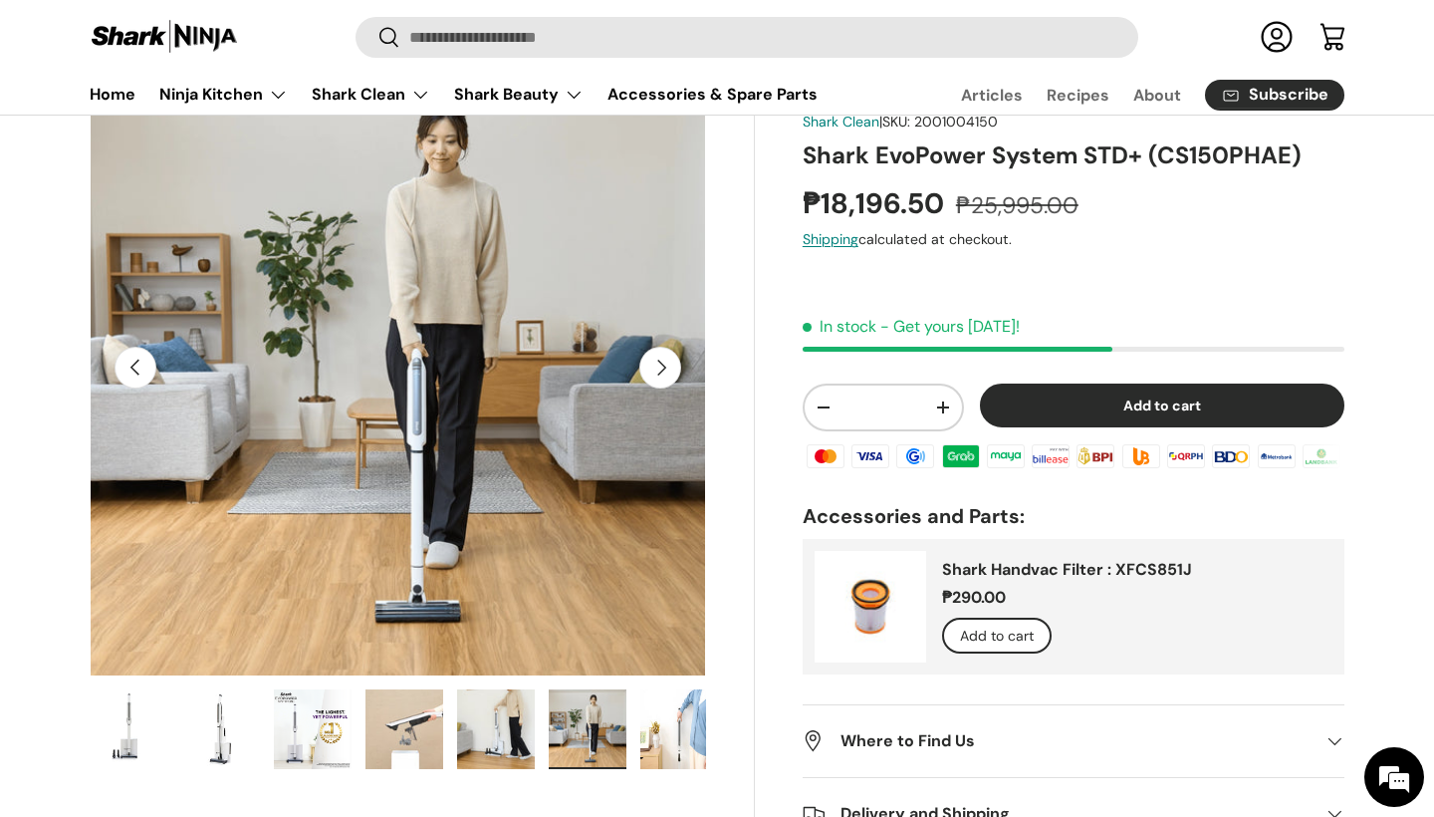
click at [662, 376] on button "Next" at bounding box center [660, 368] width 42 height 42
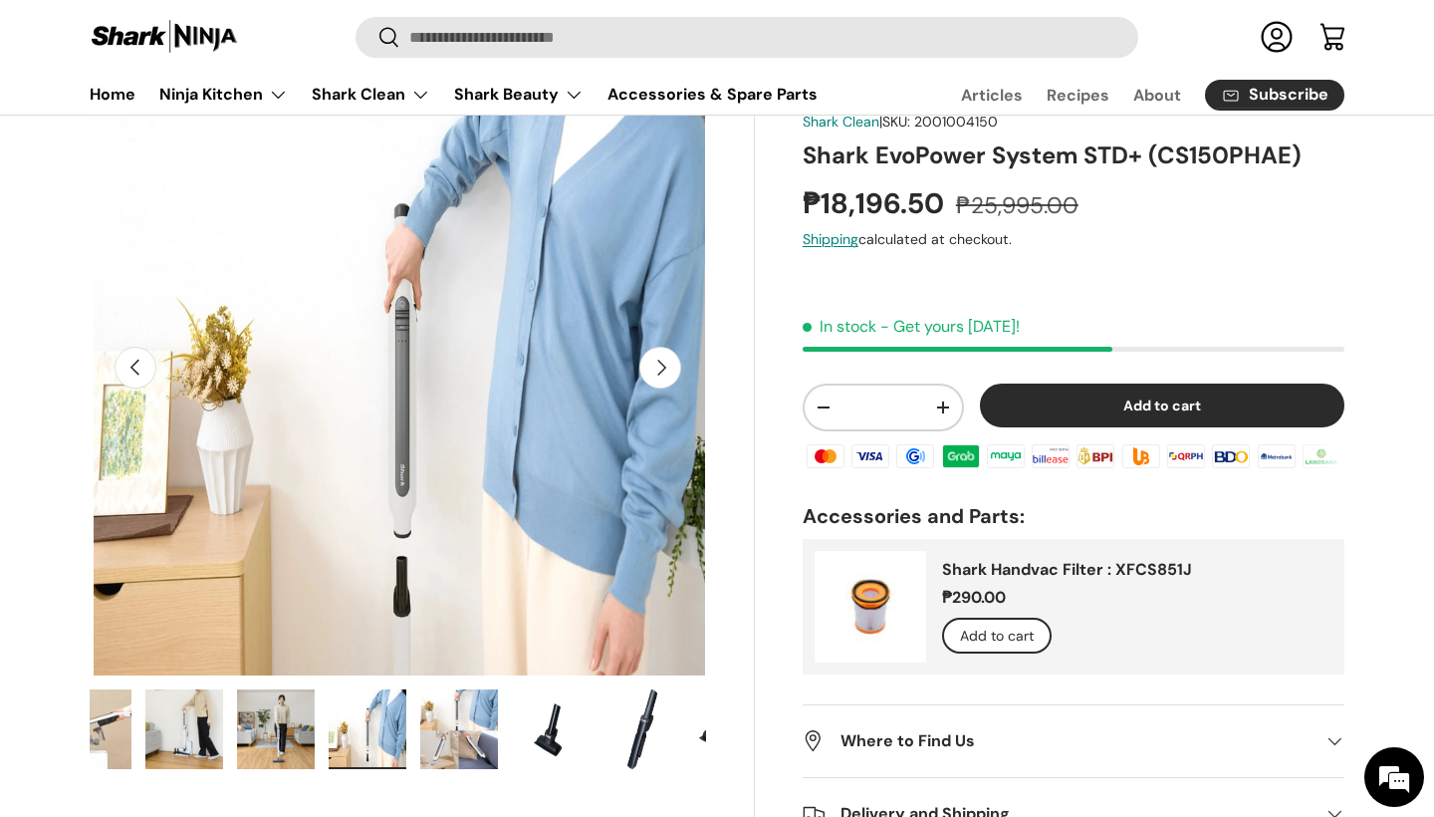
scroll to position [0, 3757]
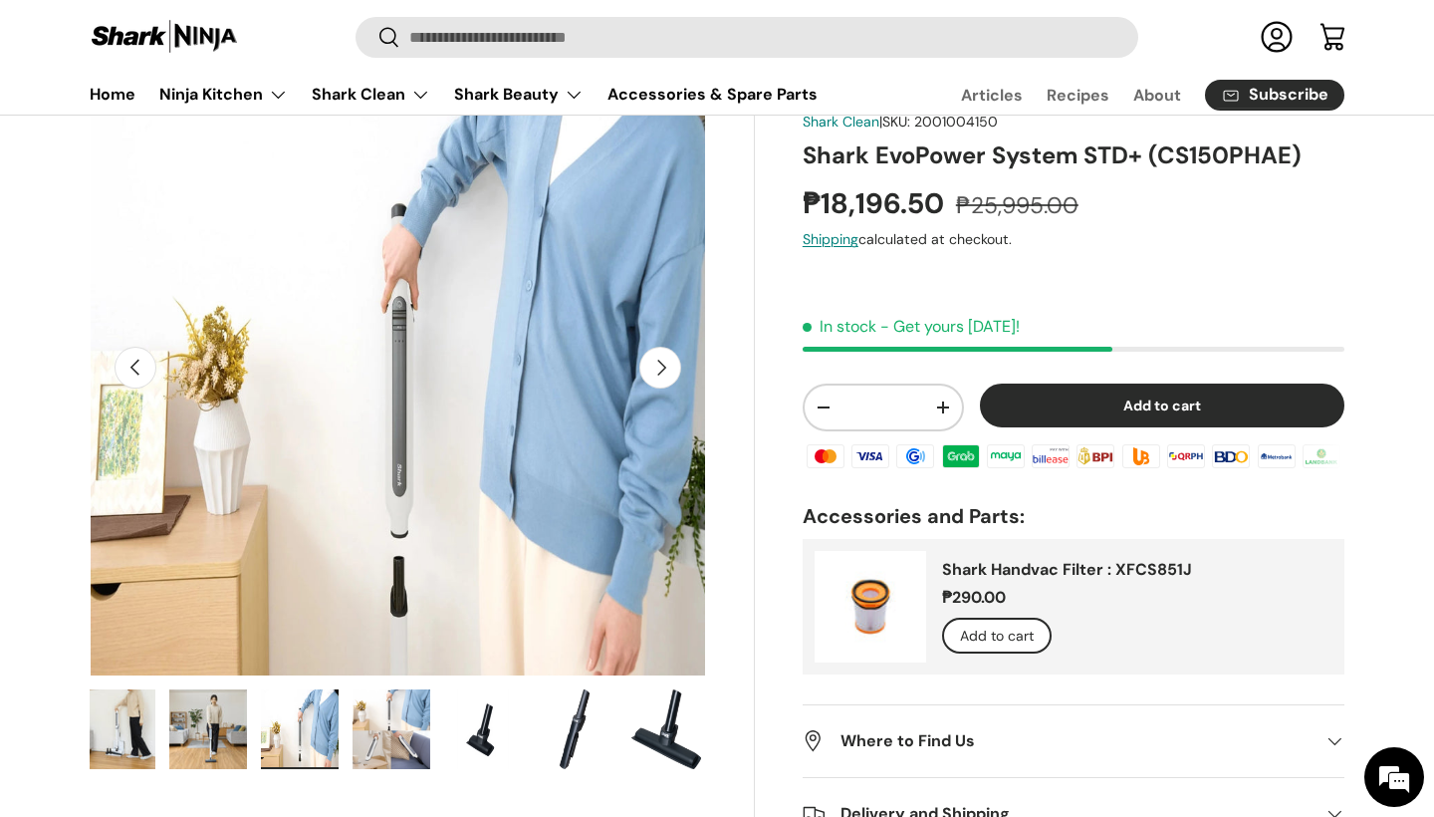
click at [662, 376] on button "Next" at bounding box center [660, 368] width 42 height 42
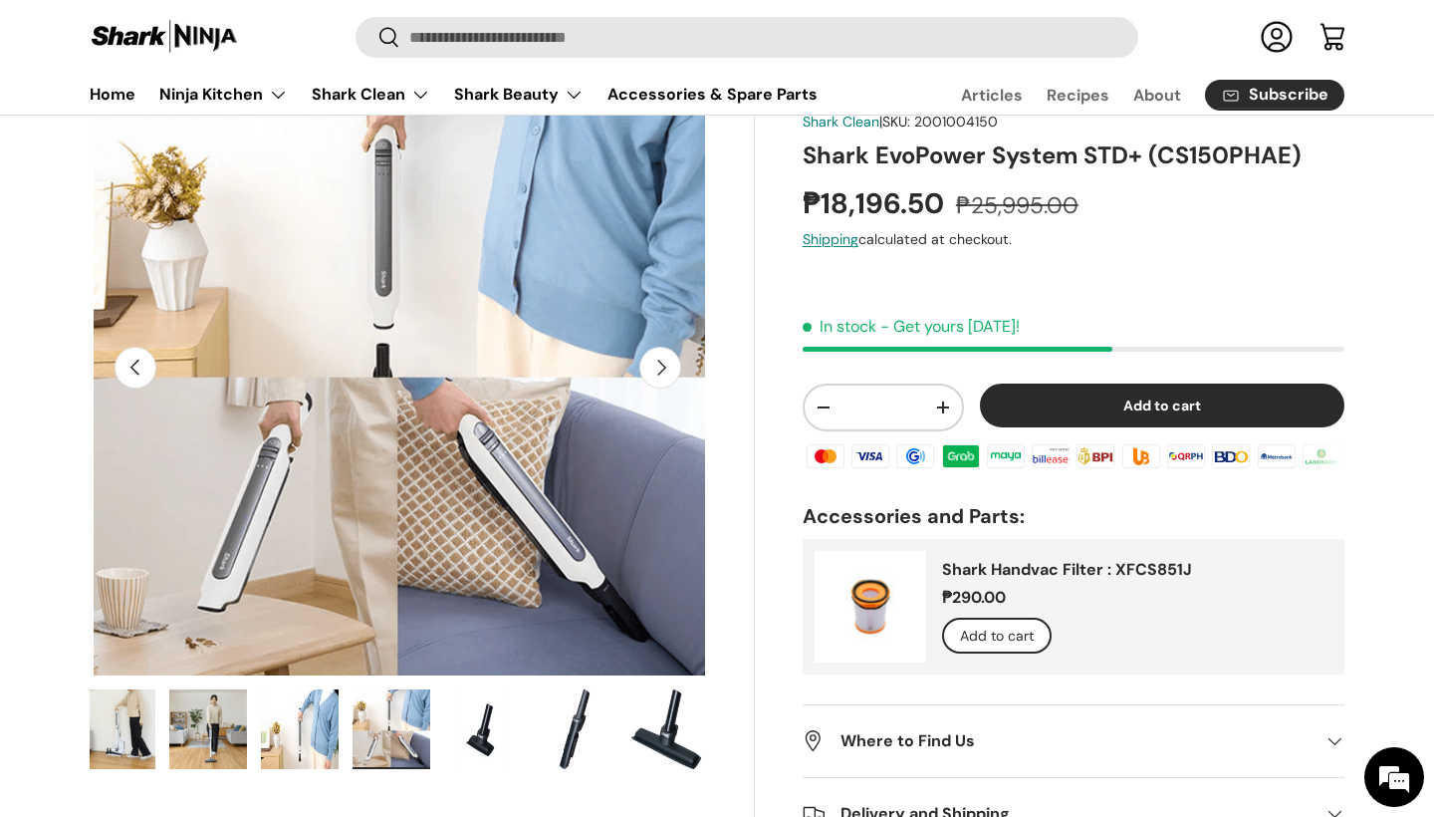
scroll to position [0, 4384]
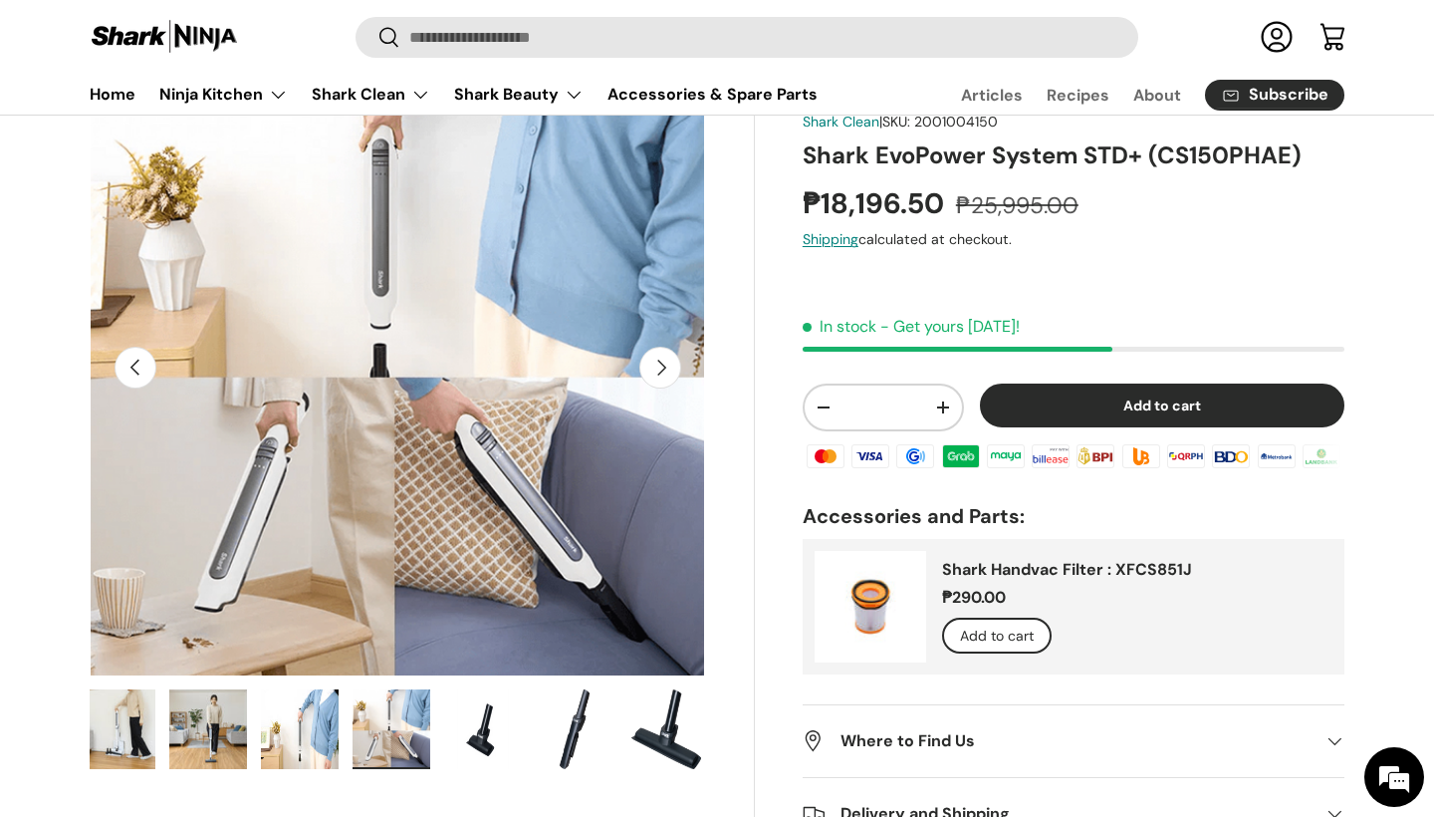
click at [662, 376] on button "Next" at bounding box center [660, 368] width 42 height 42
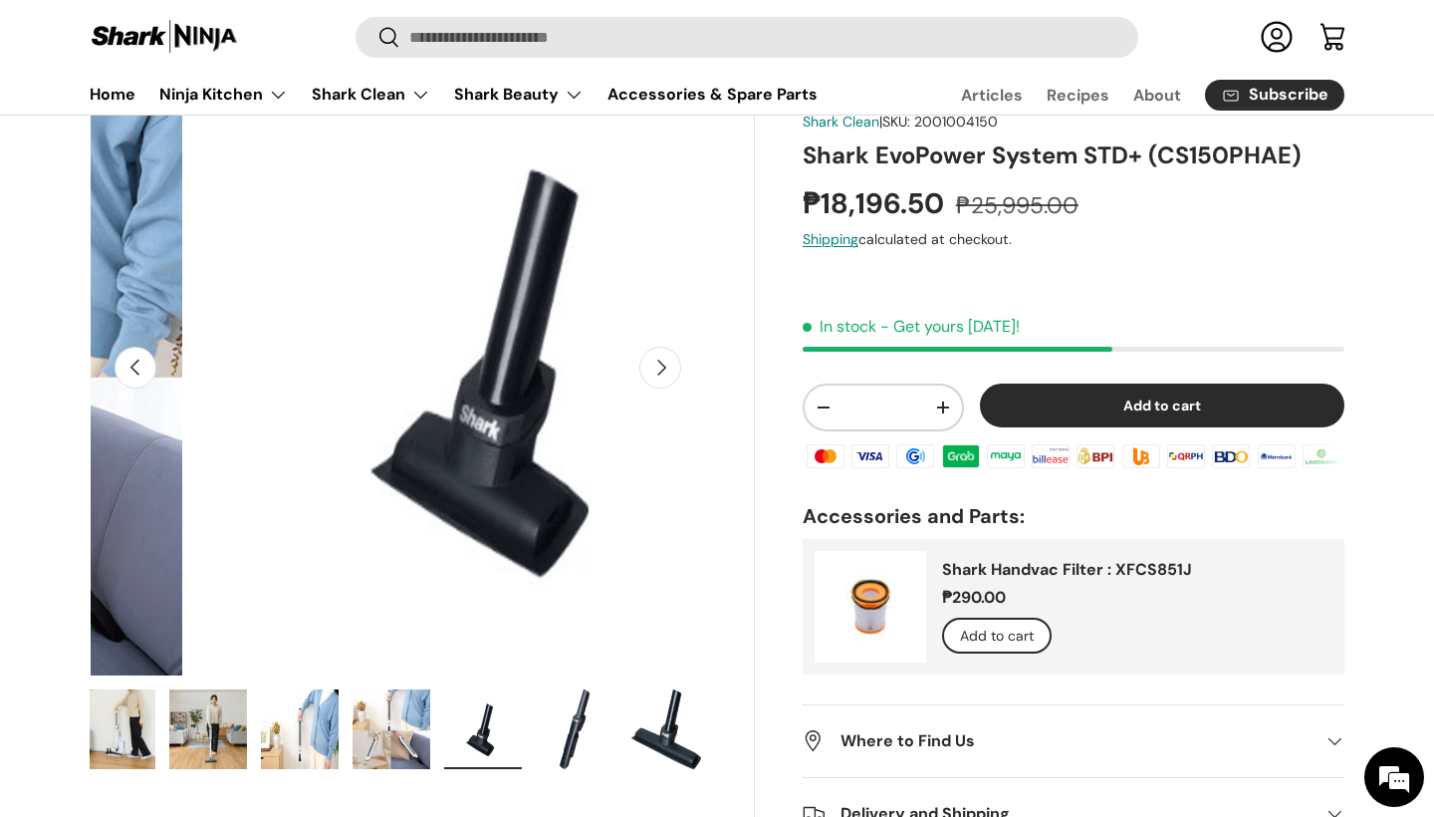
scroll to position [0, 5009]
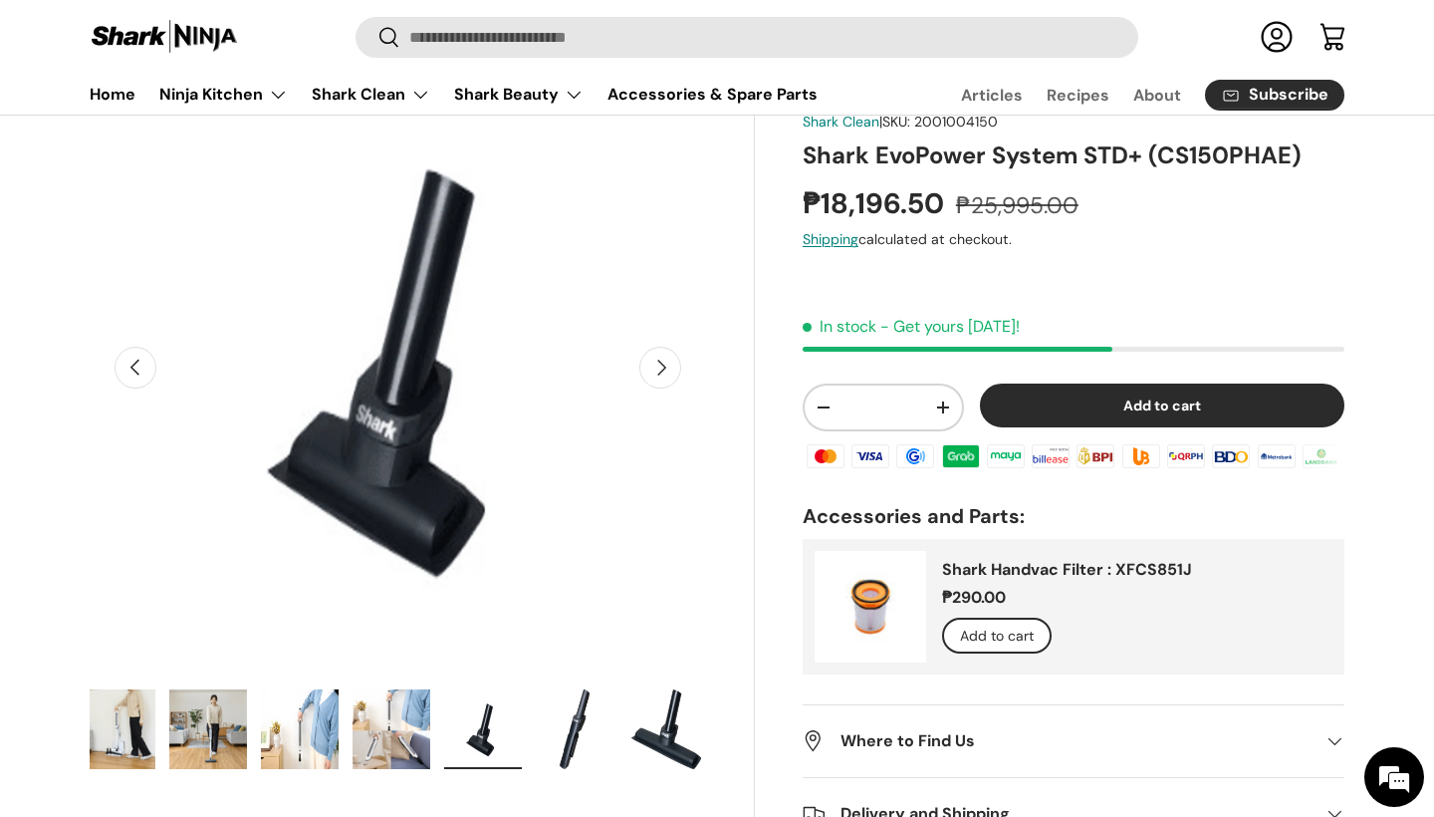
click at [662, 376] on button "Next" at bounding box center [660, 368] width 42 height 42
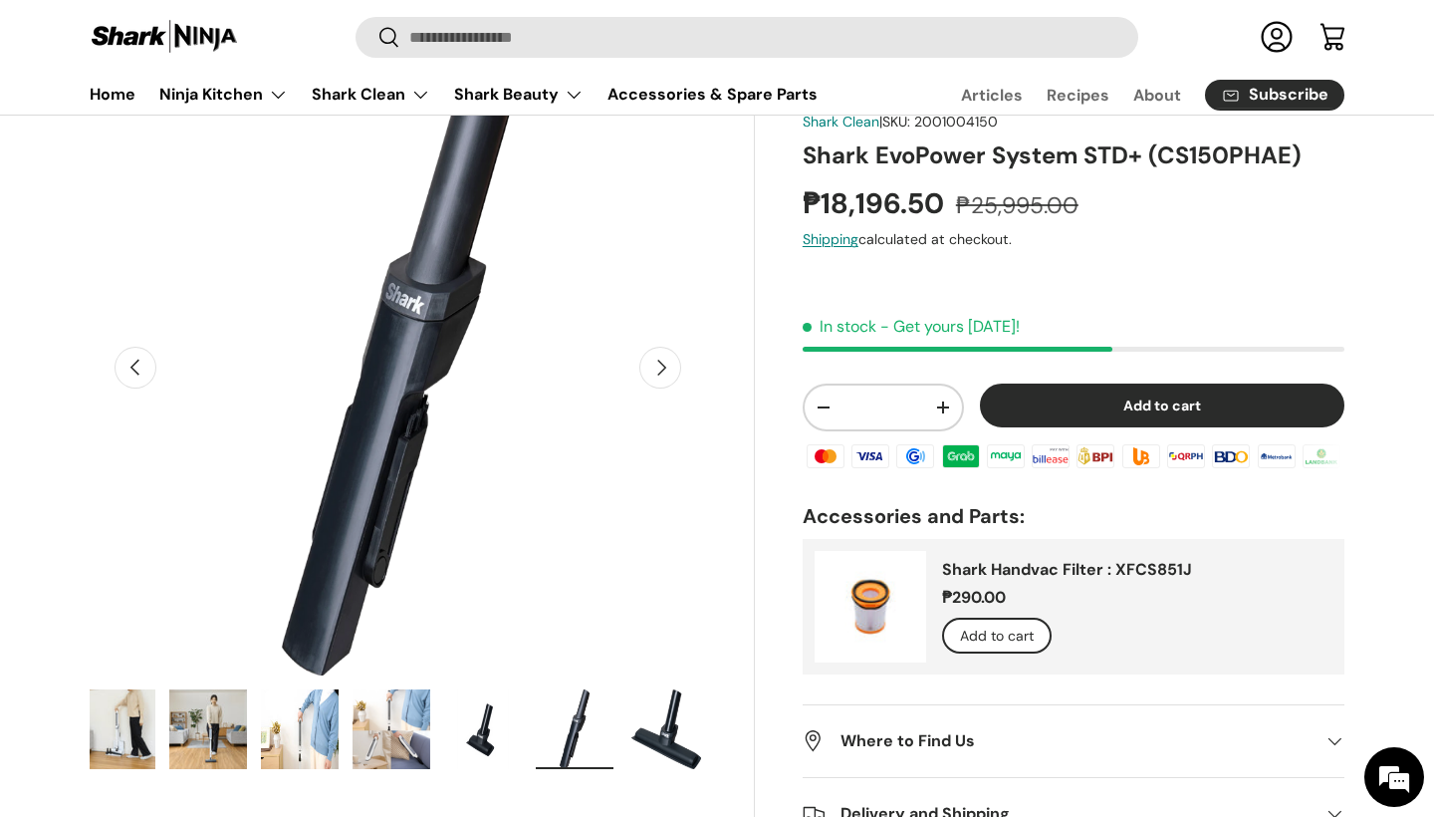
click at [662, 376] on button "Next" at bounding box center [660, 368] width 42 height 42
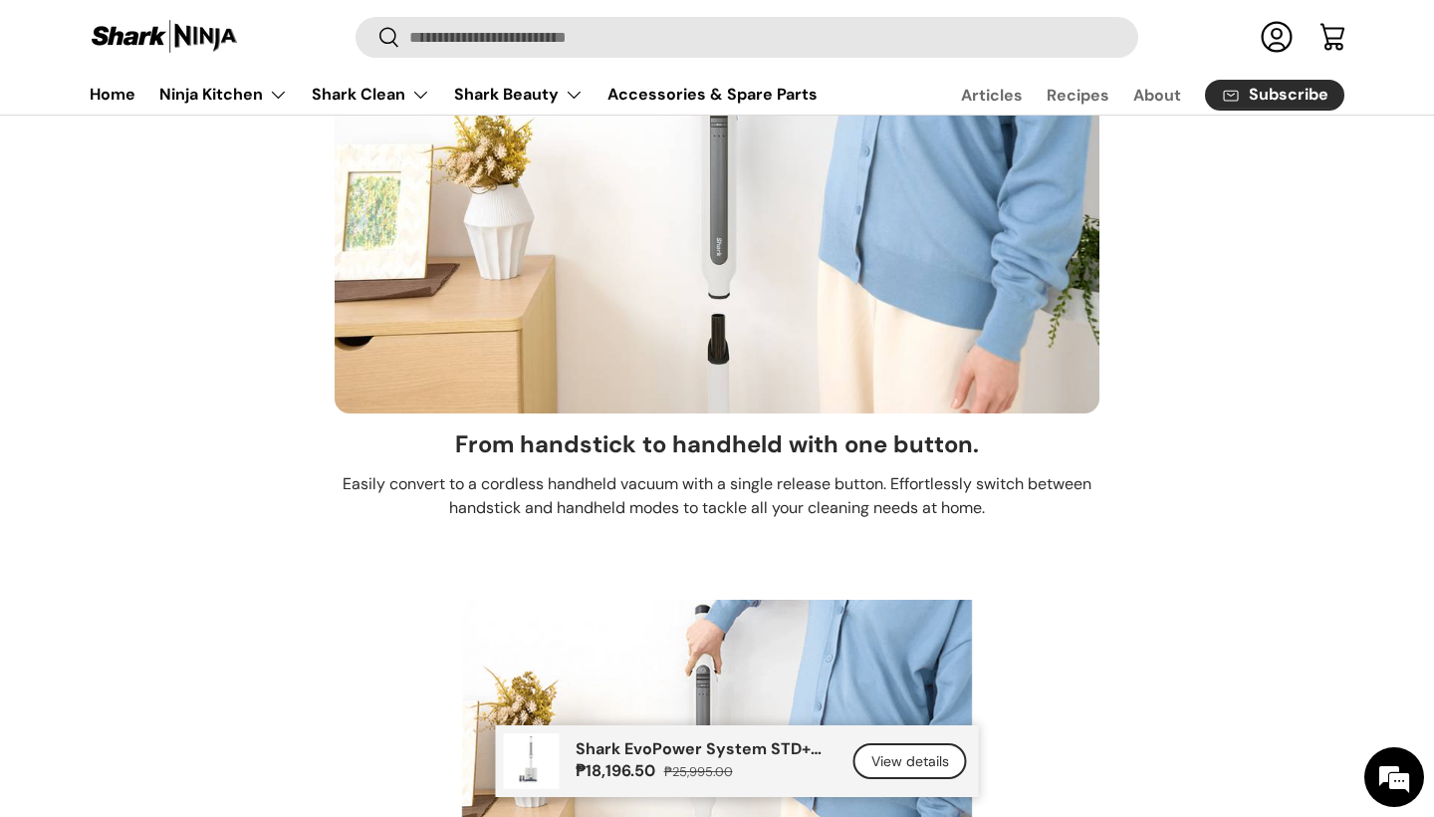
scroll to position [8197, 0]
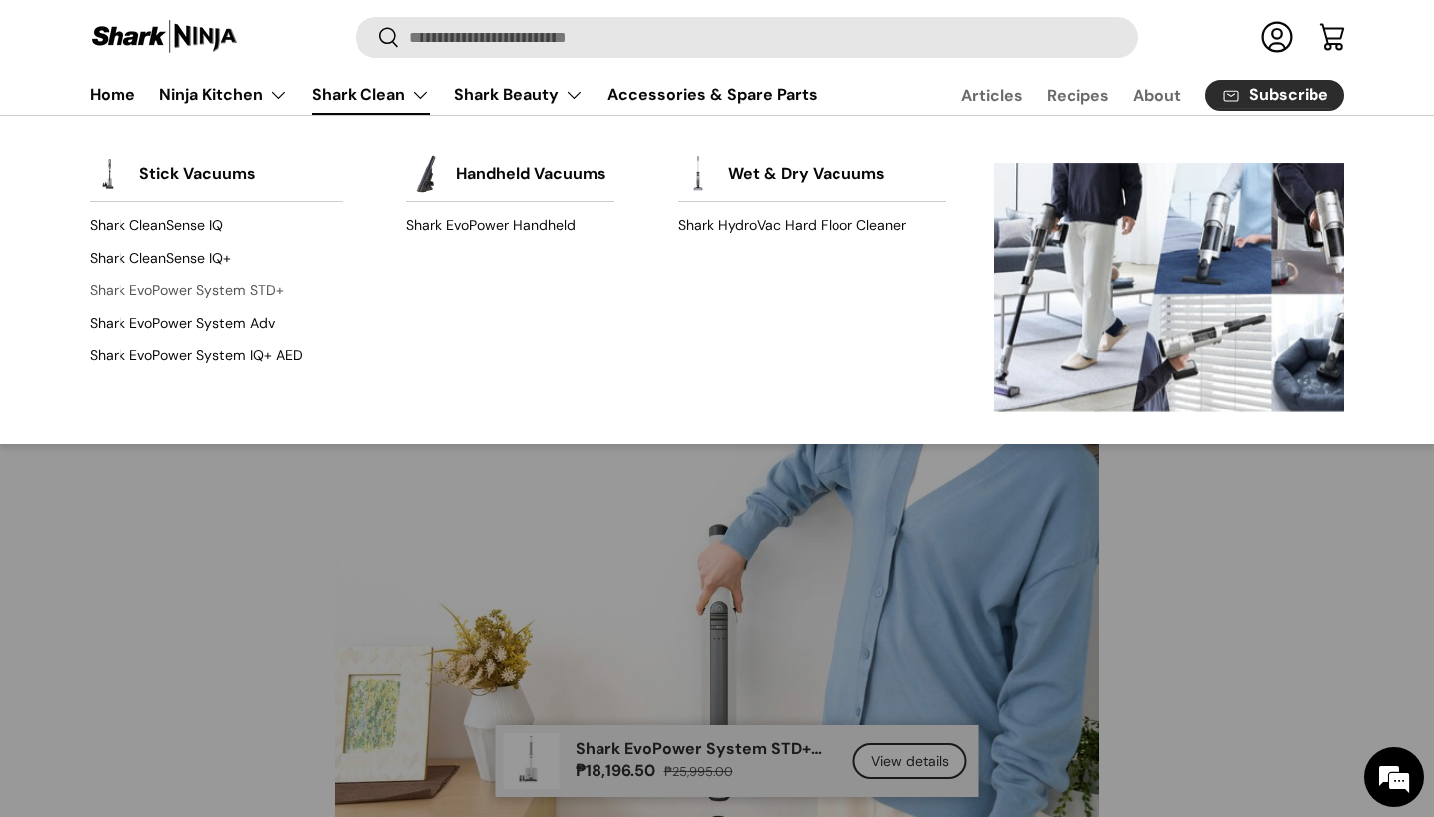
click at [139, 293] on link "Shark EvoPower System STD+" at bounding box center [216, 291] width 253 height 32
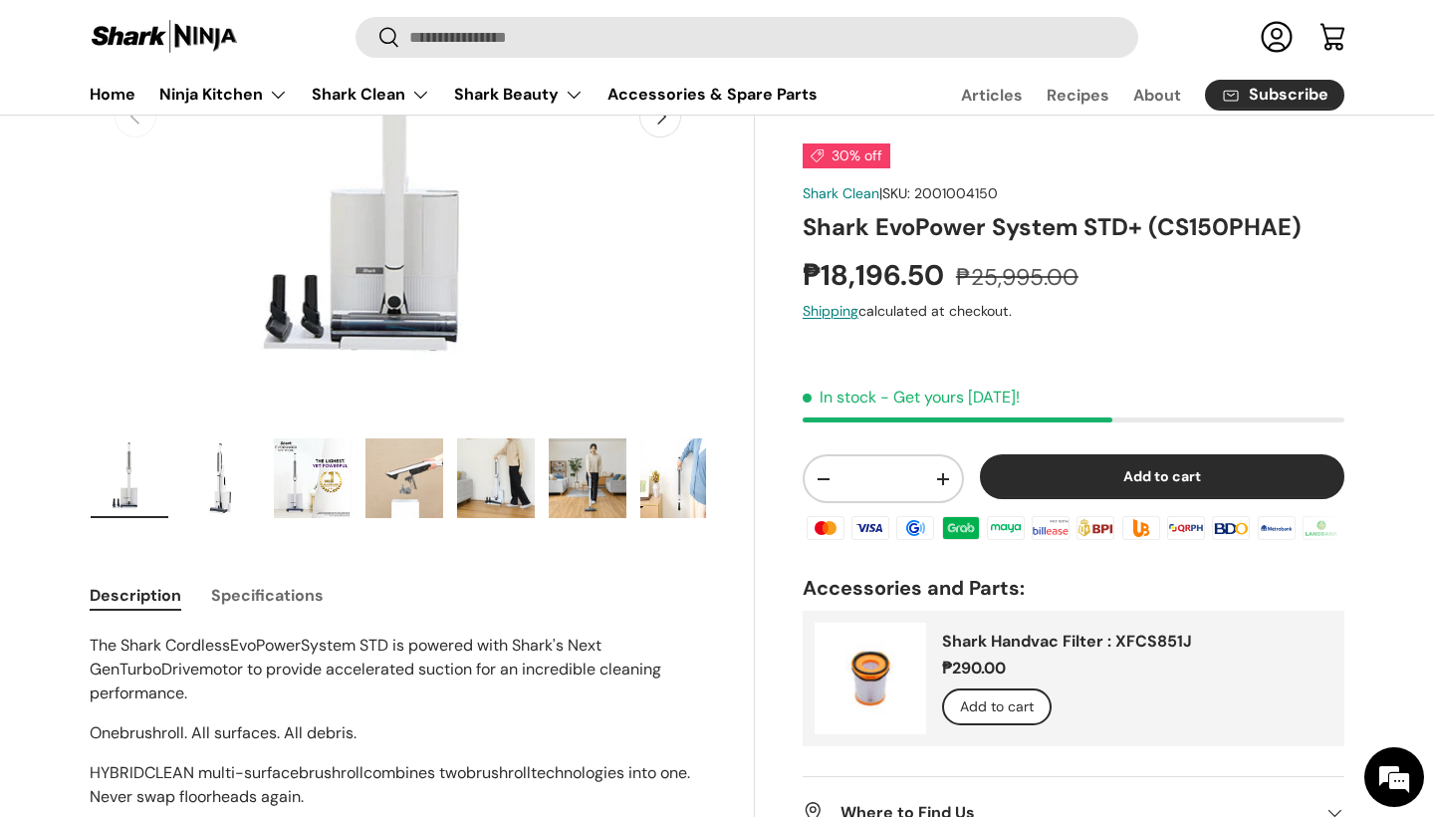
scroll to position [361, 0]
